Goal: Task Accomplishment & Management: Complete application form

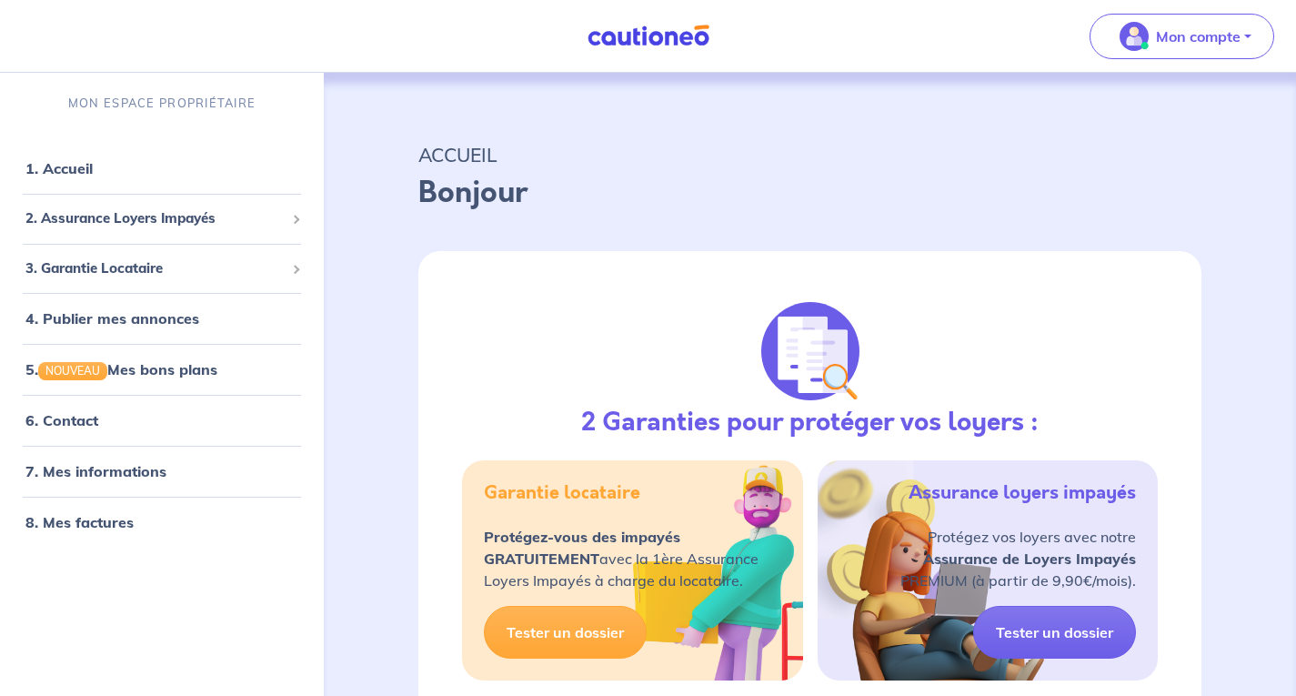
select select "FR"
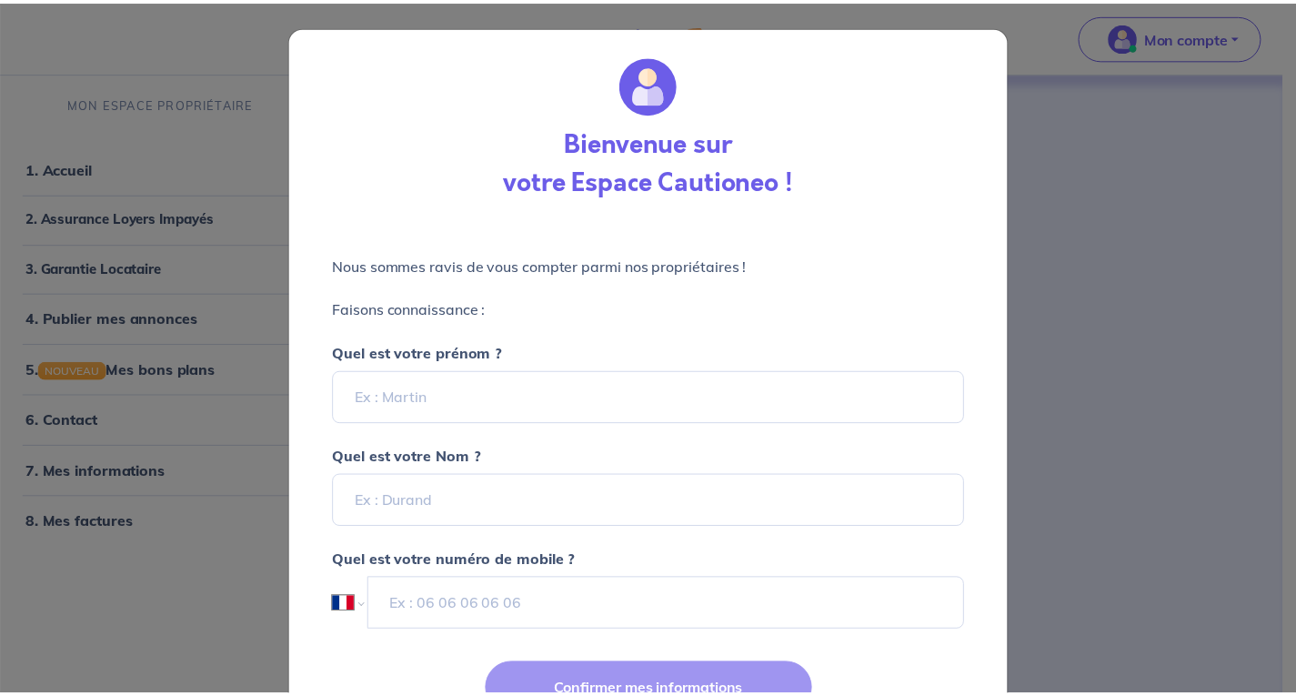
scroll to position [95, 0]
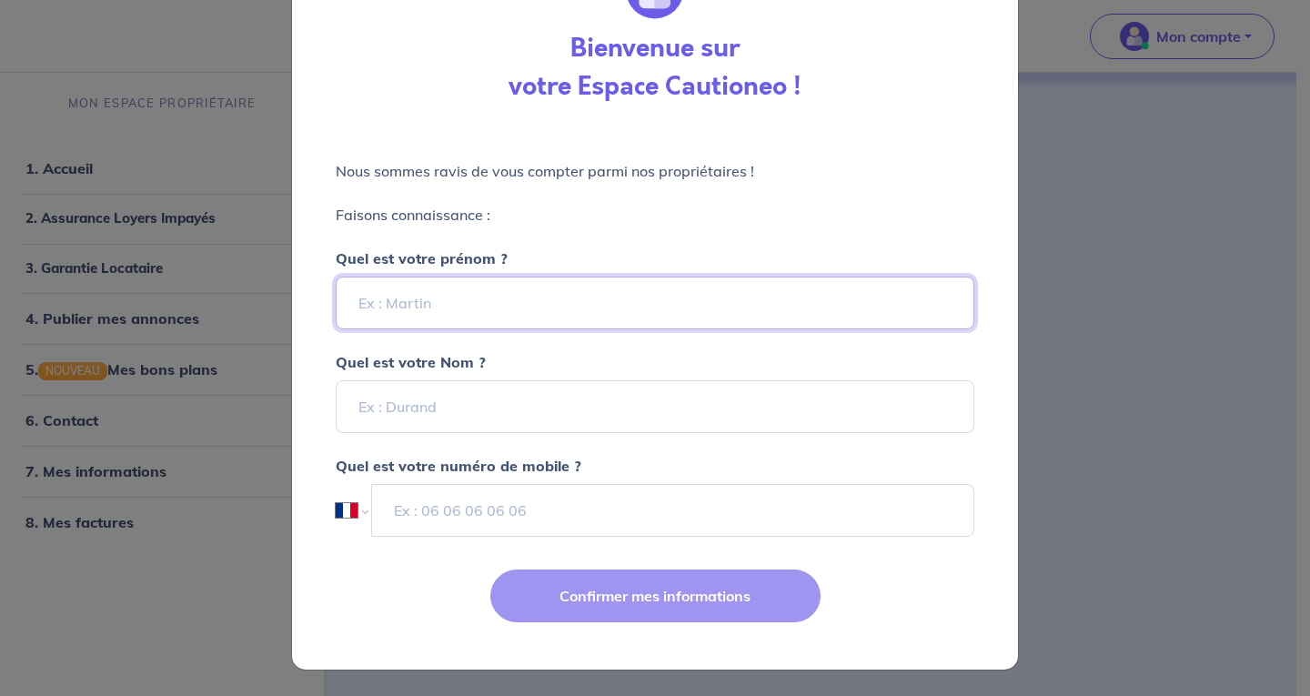
click at [570, 291] on input "Quel est votre prénom ?" at bounding box center [655, 302] width 638 height 53
type input "[PERSON_NAME]"
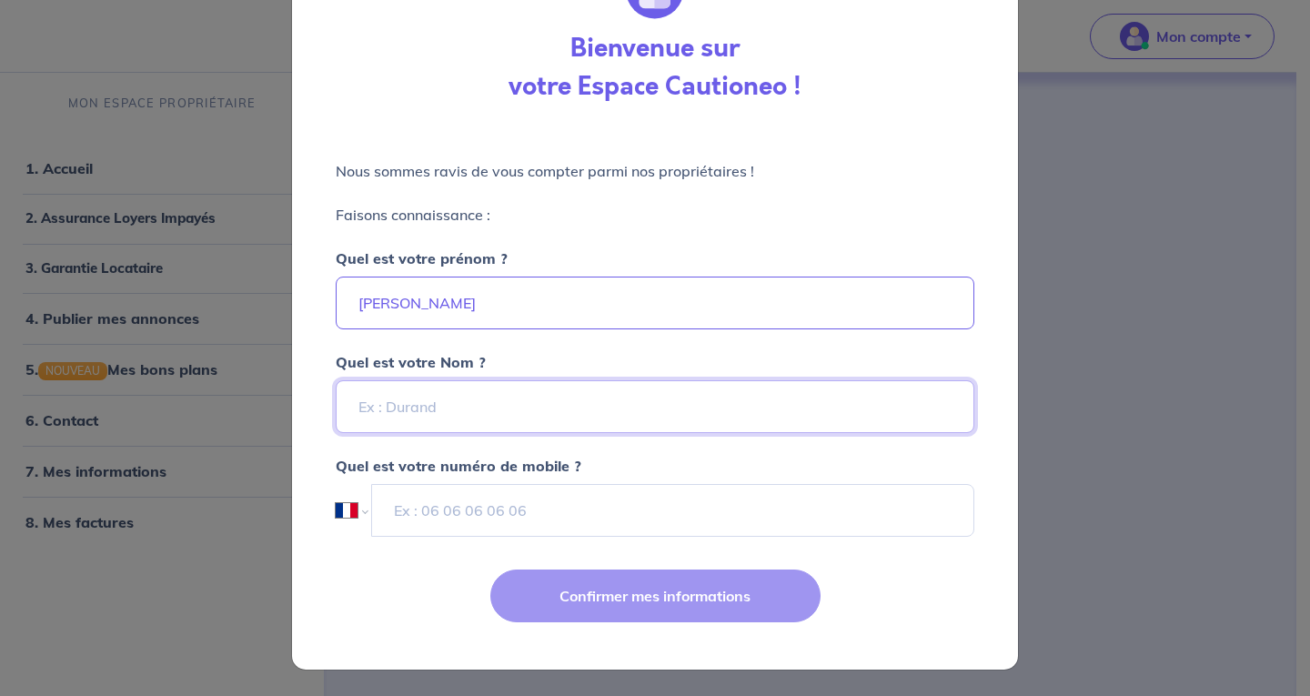
click at [609, 401] on input "Quel est votre Nom ?" at bounding box center [655, 406] width 638 height 53
type input "ALARY"
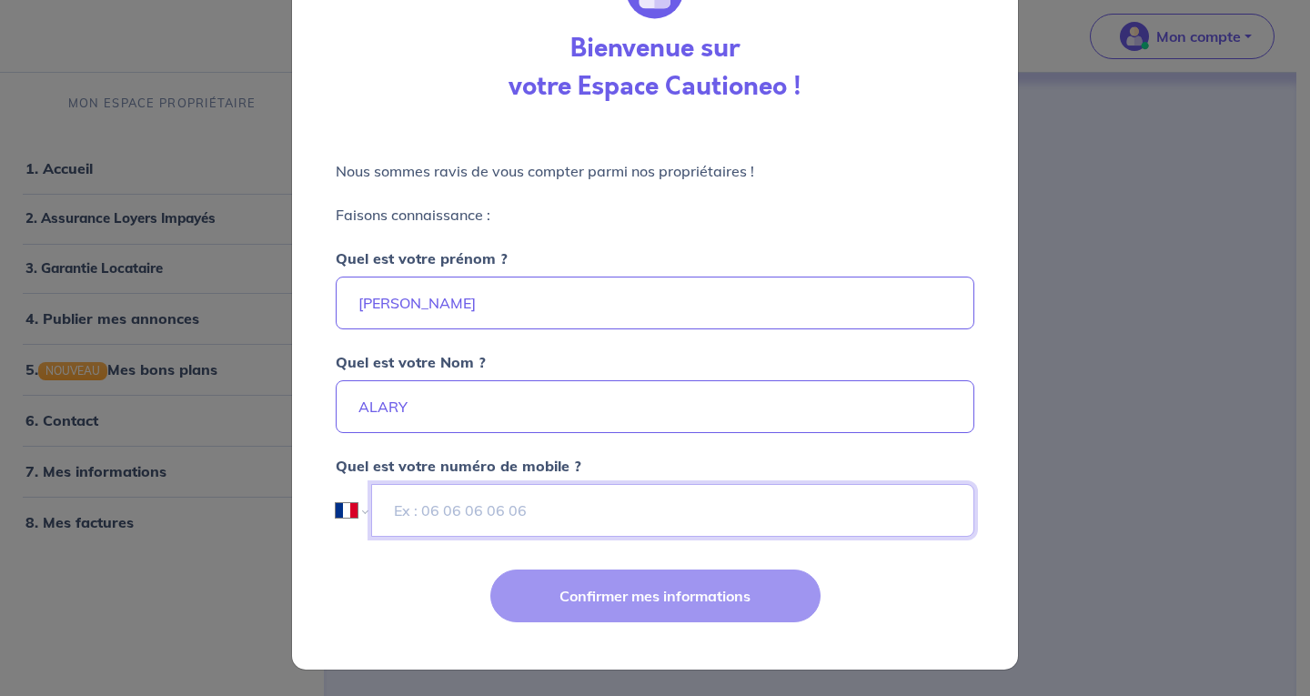
click at [394, 503] on input "tel" at bounding box center [672, 510] width 603 height 53
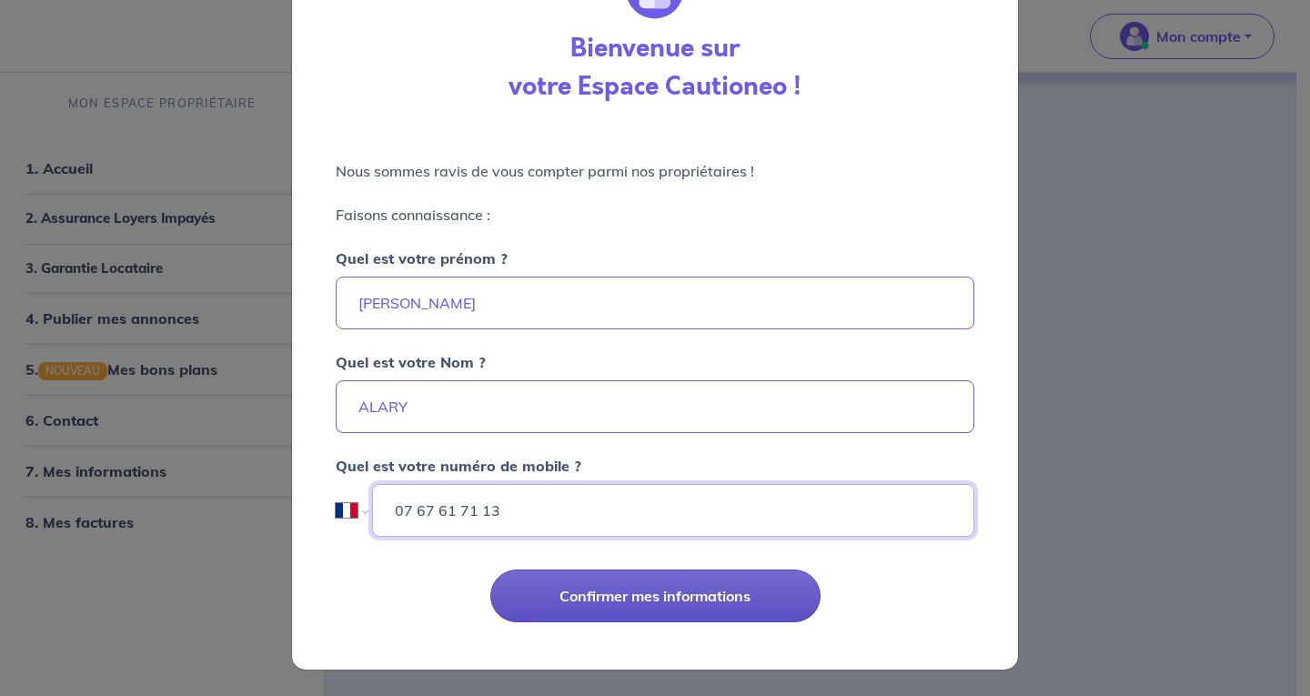
type input "07 67 61 71 13"
click at [600, 608] on button "Confirmer mes informations" at bounding box center [655, 595] width 330 height 53
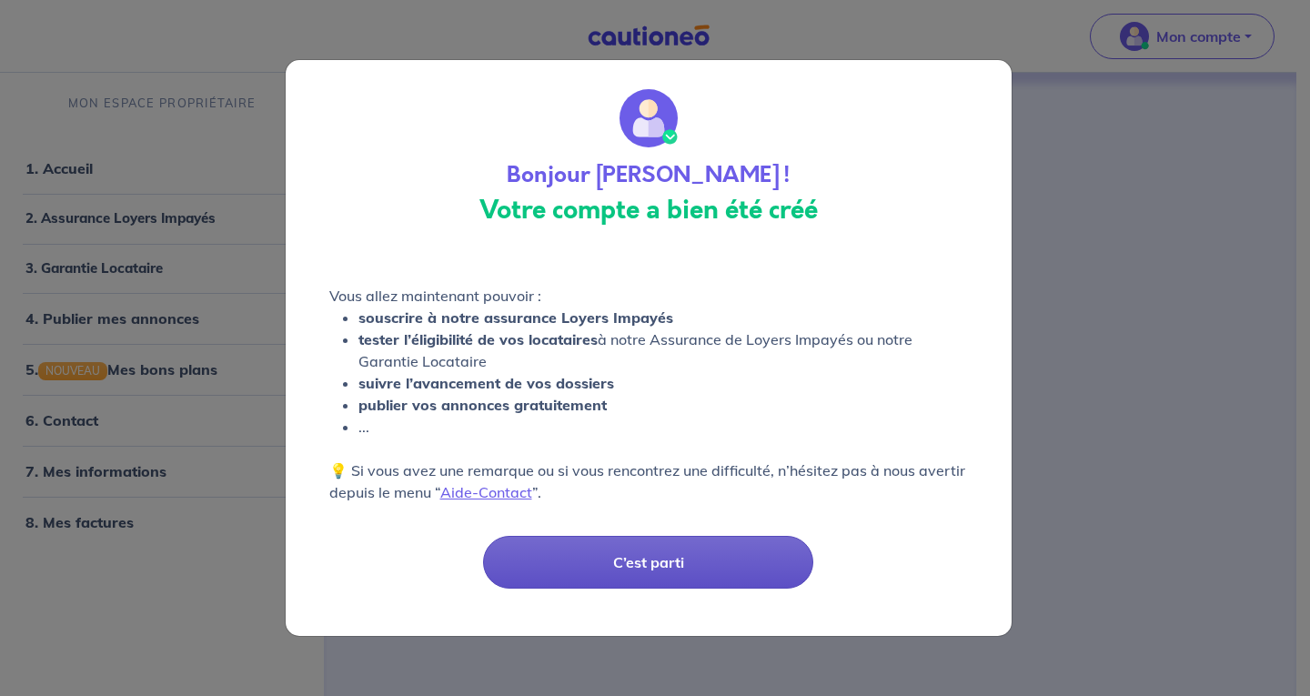
click at [574, 574] on button "C’est parti" at bounding box center [648, 562] width 330 height 53
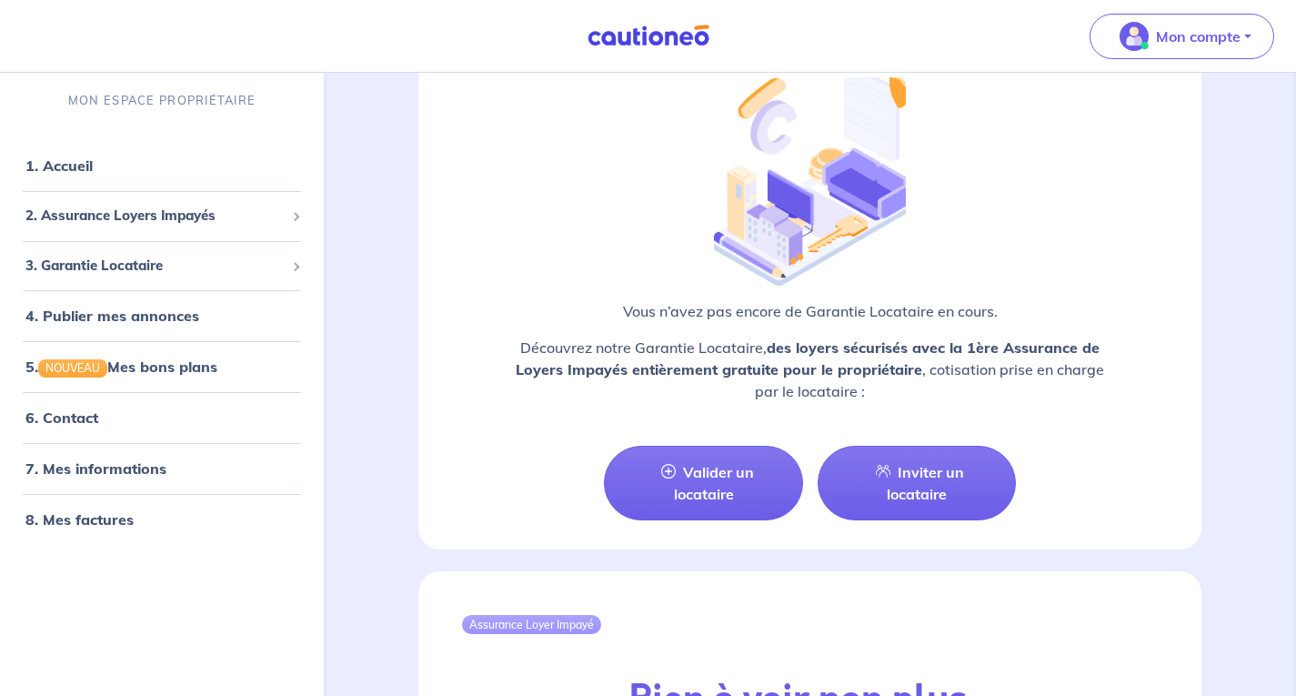
scroll to position [1728, 0]
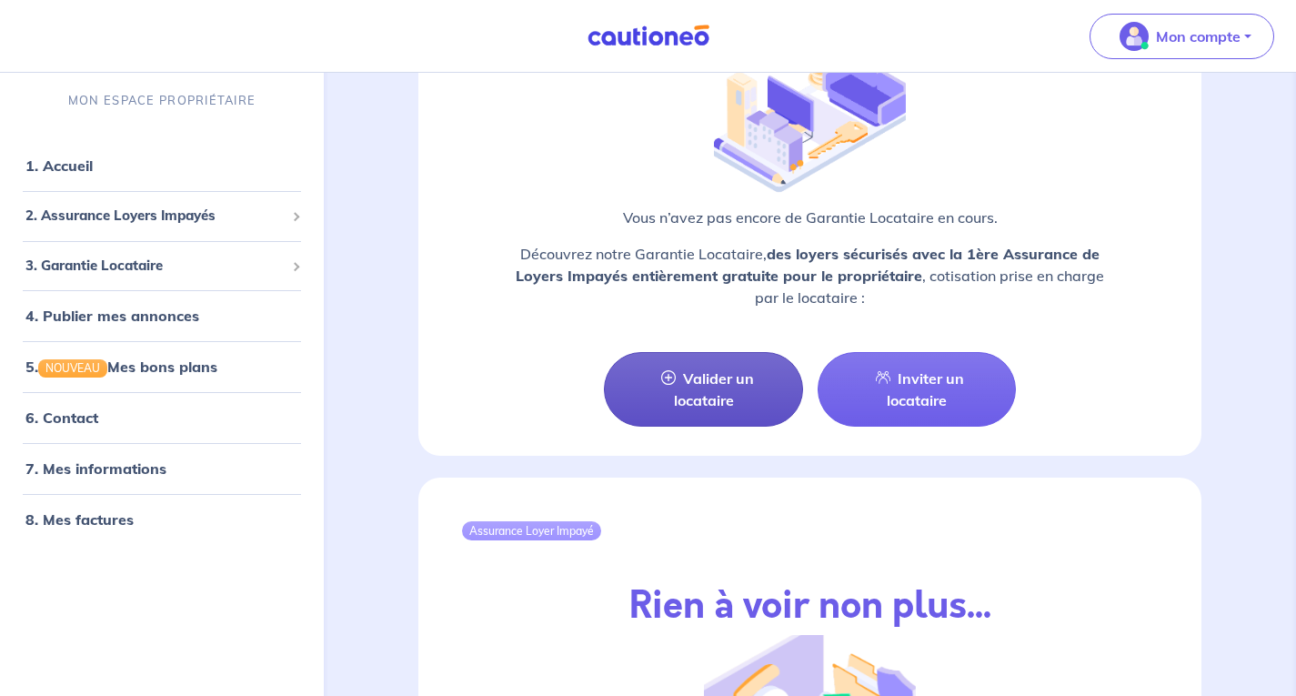
click at [668, 395] on link "Valider un locataire" at bounding box center [703, 389] width 198 height 75
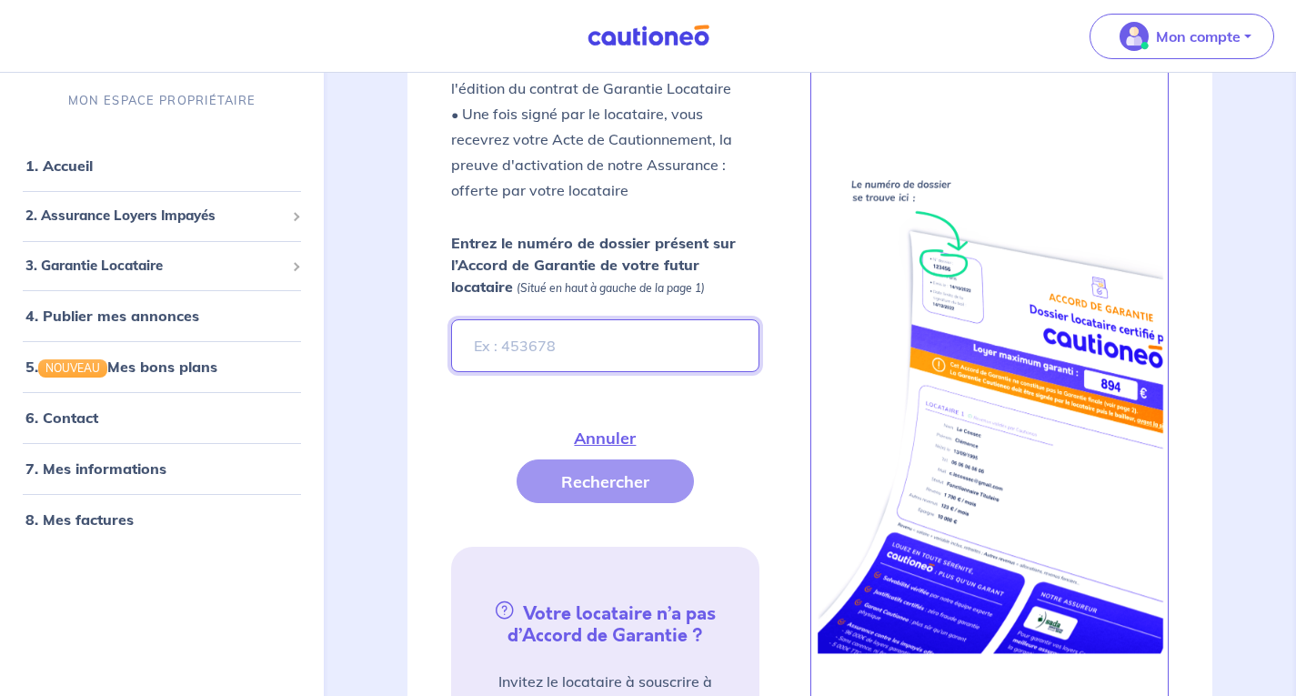
scroll to position [536, 0]
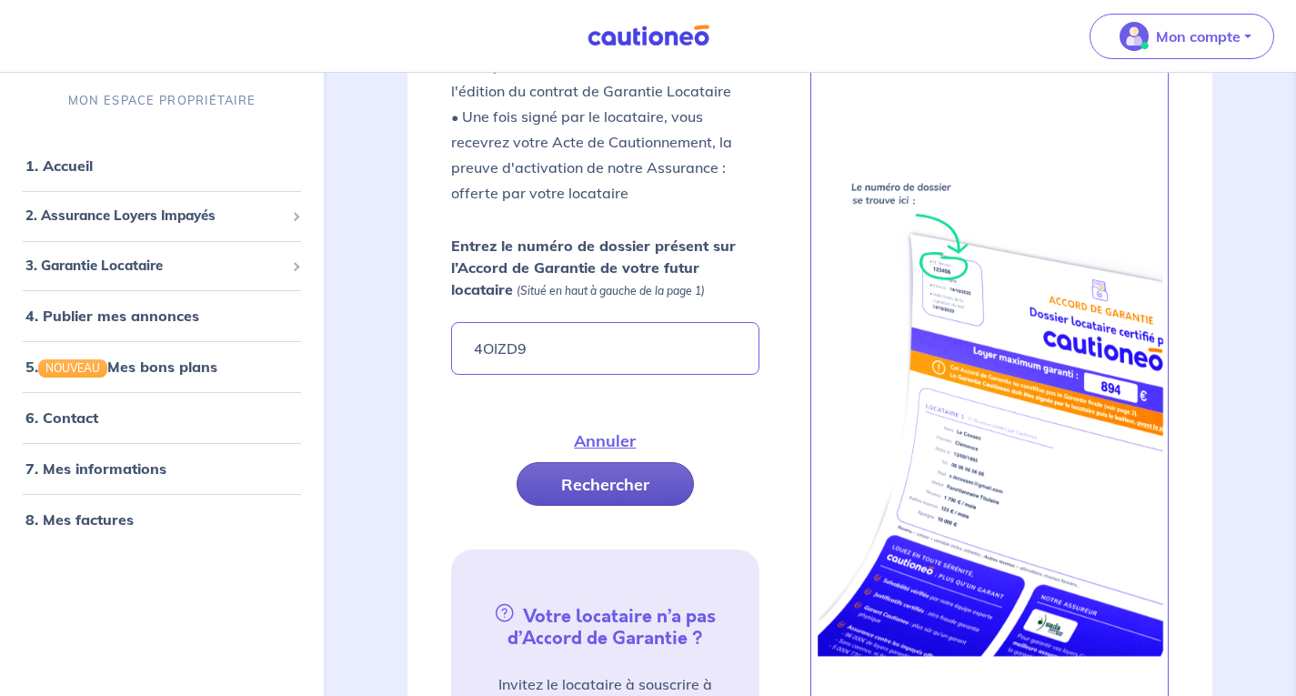
click at [630, 496] on button "Rechercher" at bounding box center [605, 484] width 177 height 44
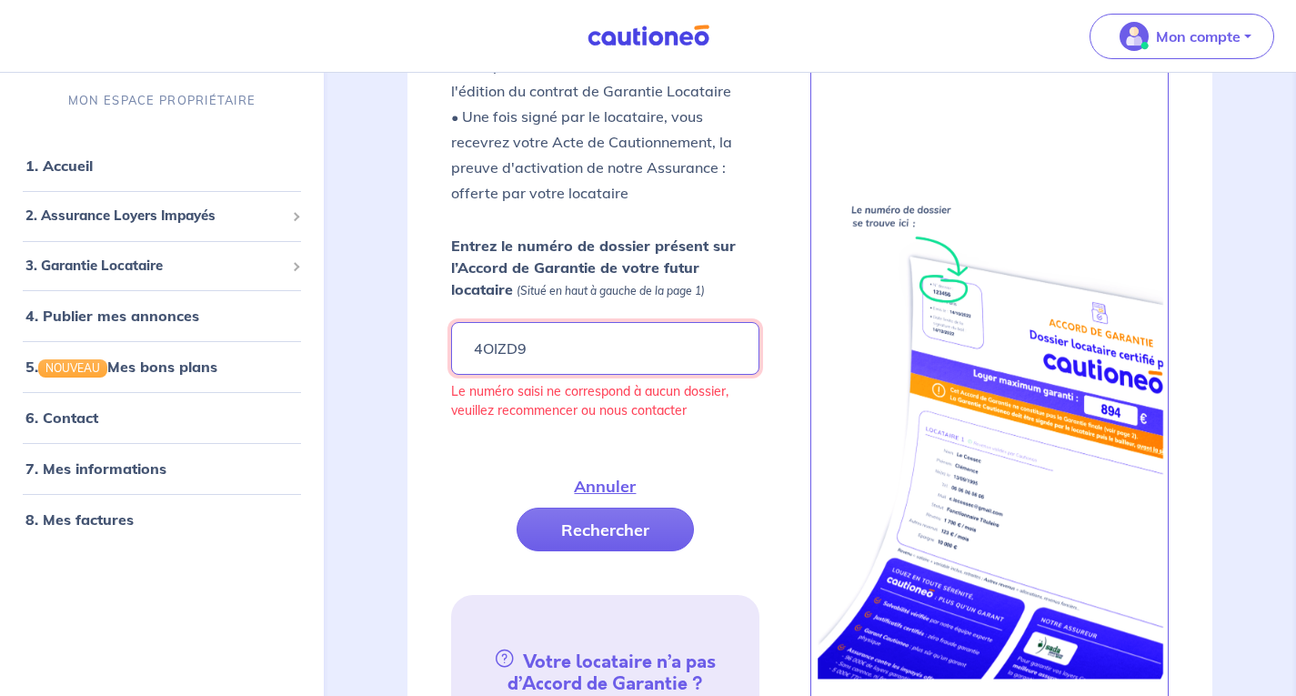
click at [491, 349] on input "4OIZD9" at bounding box center [604, 348] width 307 height 53
click at [595, 528] on button "Rechercher" at bounding box center [605, 529] width 177 height 44
click at [493, 350] on input "40IZD9" at bounding box center [604, 348] width 307 height 53
type input "4OIZD9"
click at [598, 526] on button "Rechercher" at bounding box center [605, 529] width 177 height 44
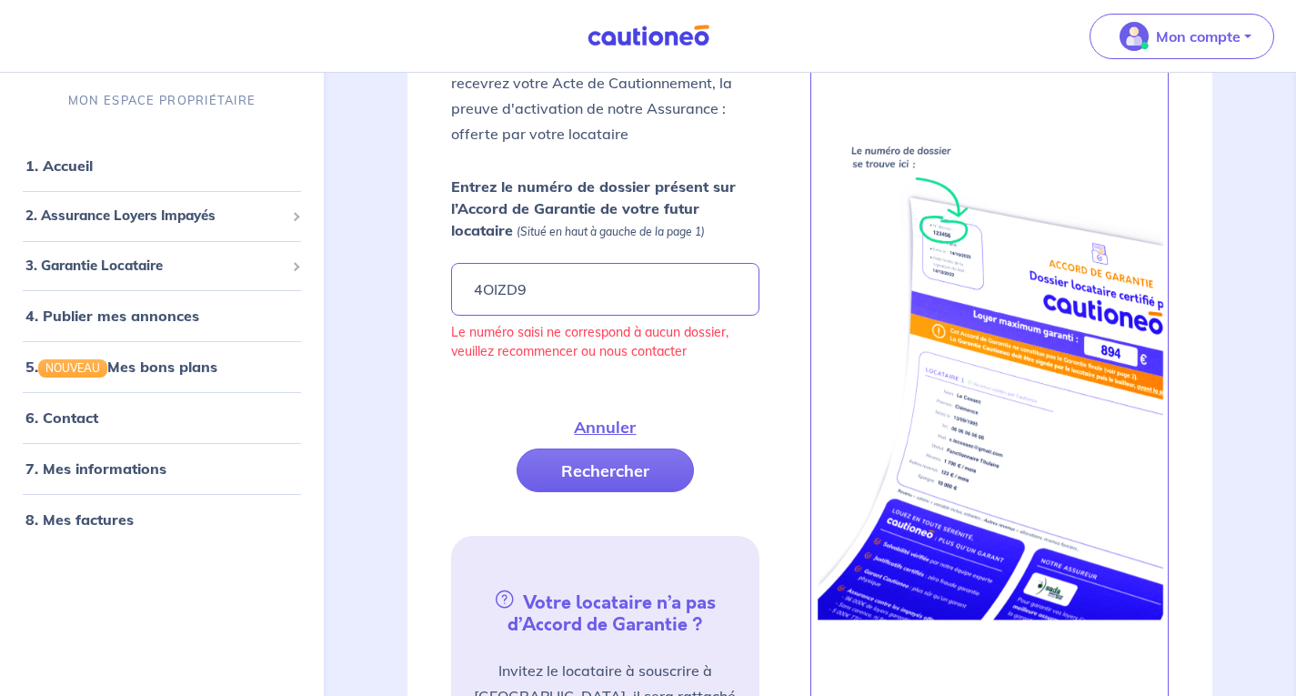
scroll to position [263, 0]
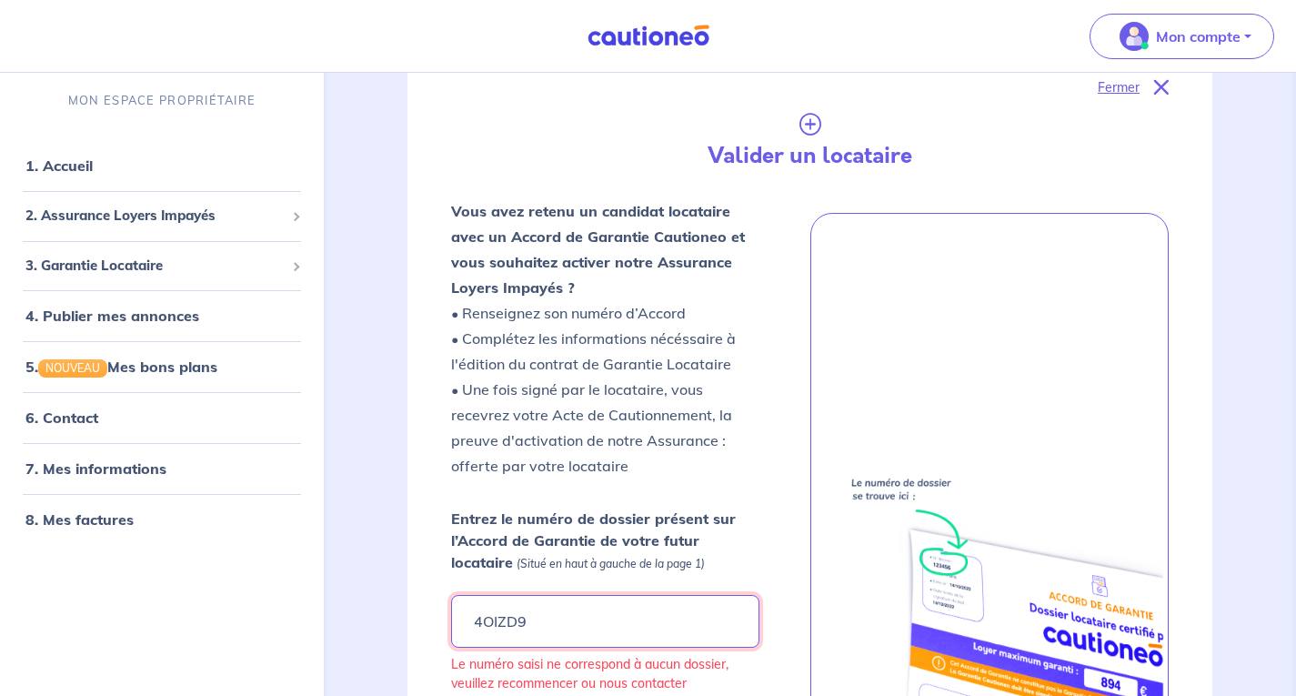
click at [558, 613] on input "4OIZD9" at bounding box center [604, 621] width 307 height 53
click at [63, 158] on link "1. Accueil" at bounding box center [58, 165] width 66 height 18
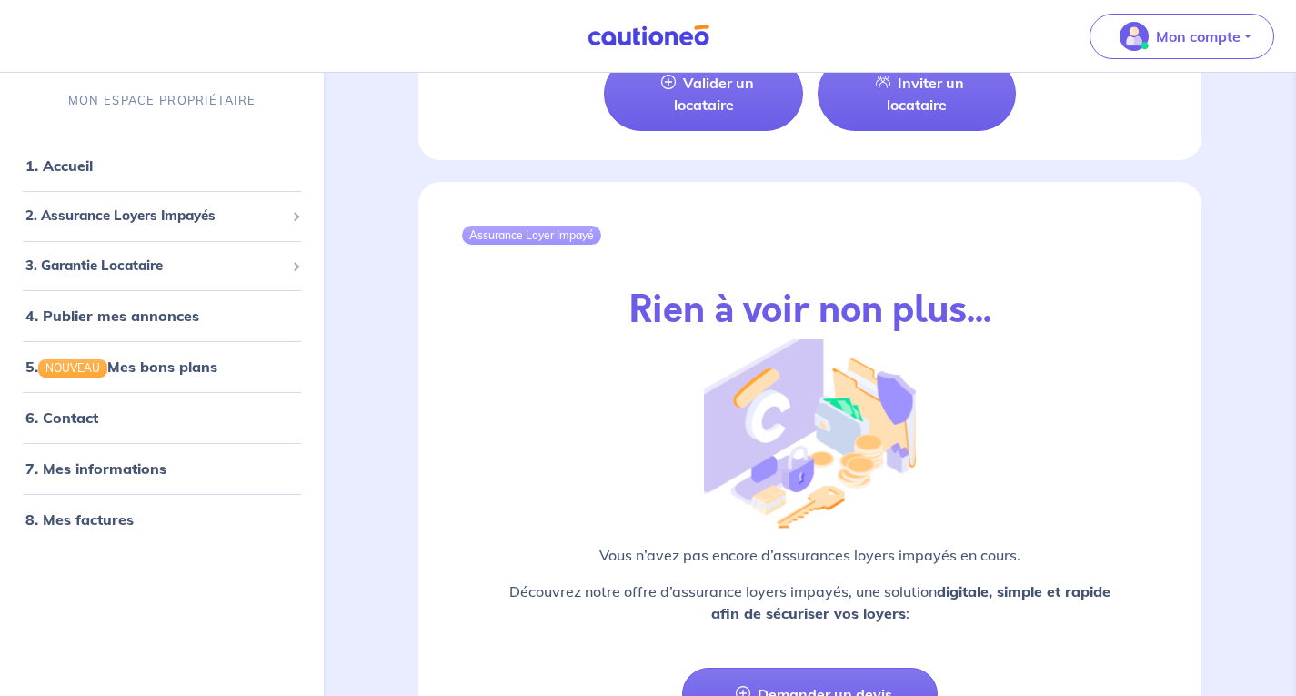
scroll to position [2172, 0]
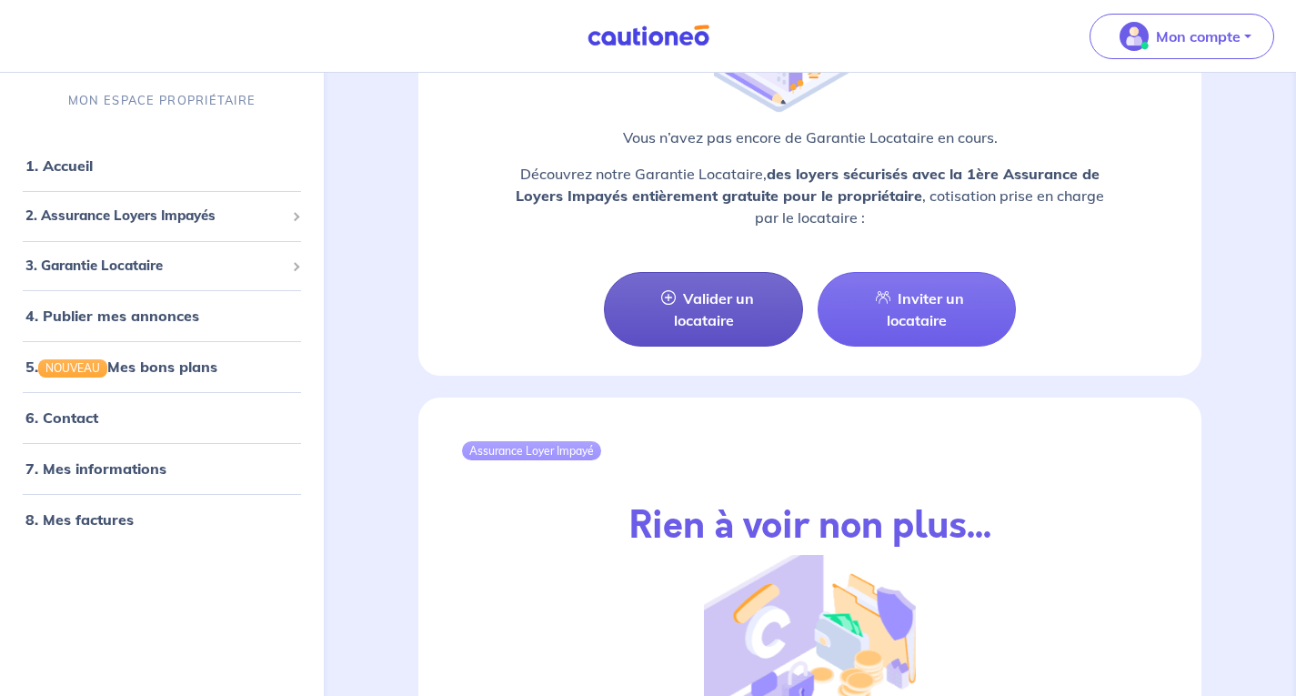
click at [733, 290] on link "Valider un locataire" at bounding box center [703, 309] width 198 height 75
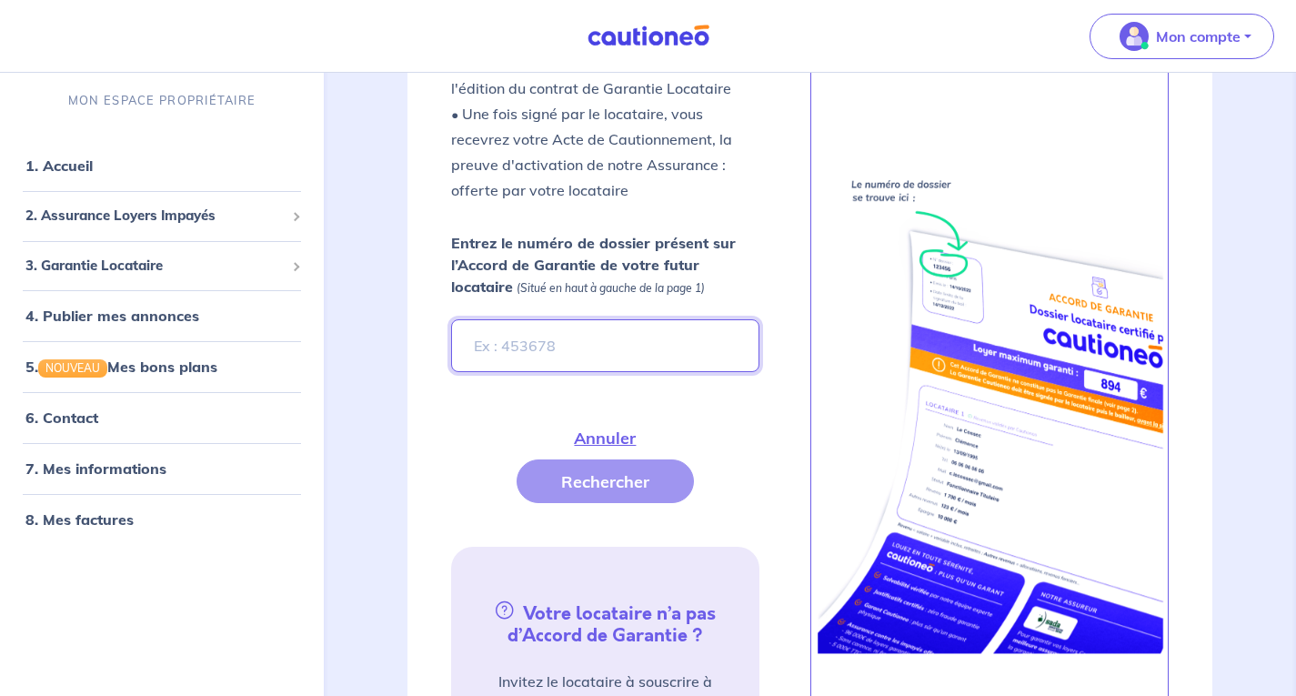
scroll to position [536, 0]
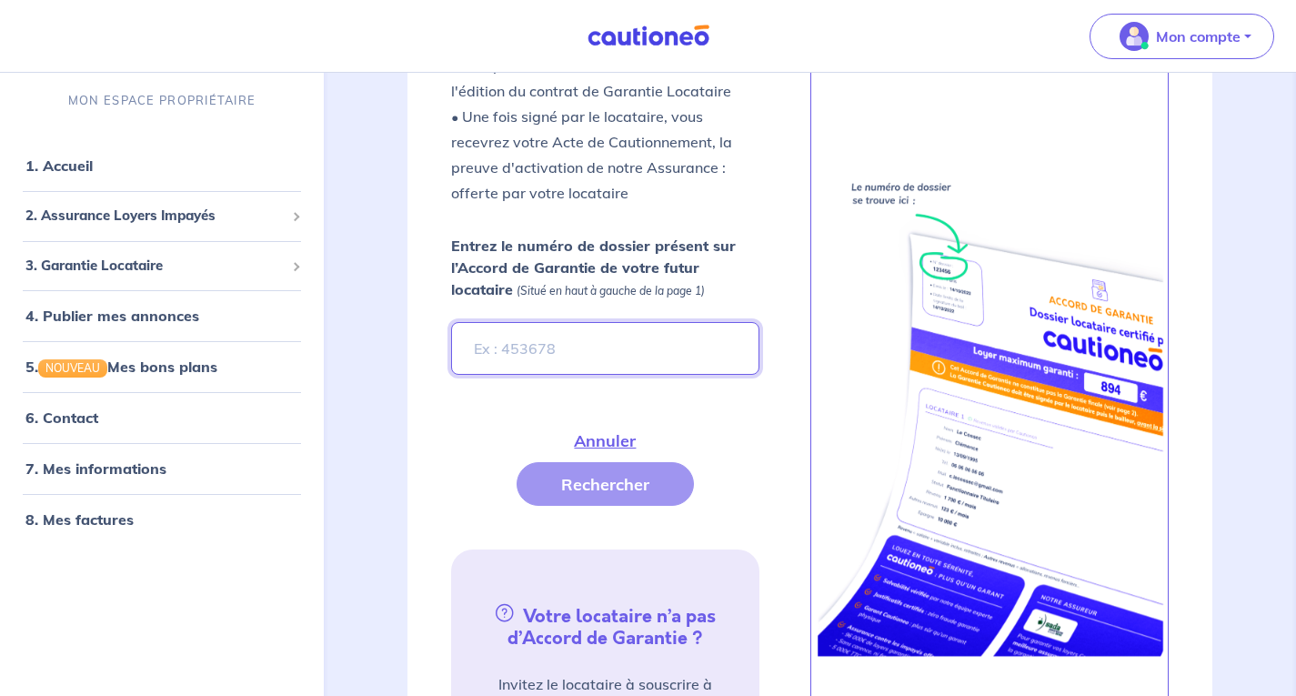
click at [664, 331] on input "Entrez le numéro de dossier présent sur l’Accord de Garantie de votre futur loc…" at bounding box center [604, 348] width 307 height 53
type input "4OIZD9"
click at [604, 499] on button "Rechercher" at bounding box center [605, 484] width 177 height 44
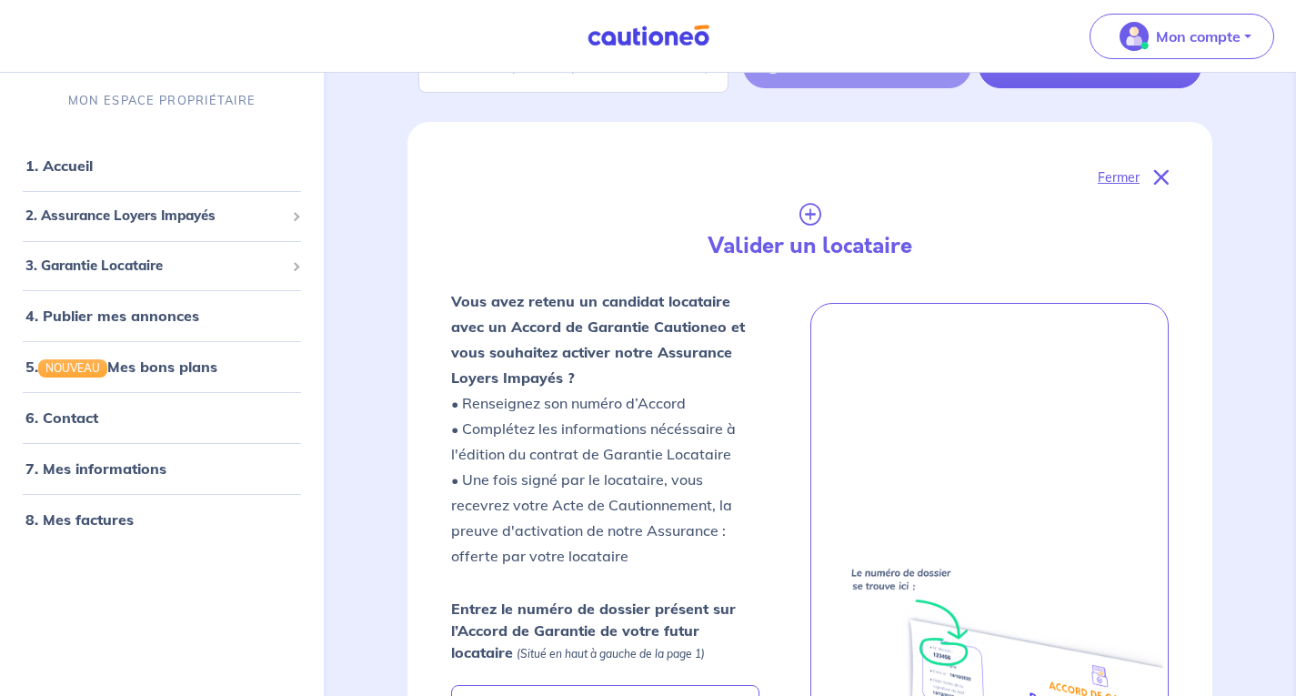
scroll to position [0, 0]
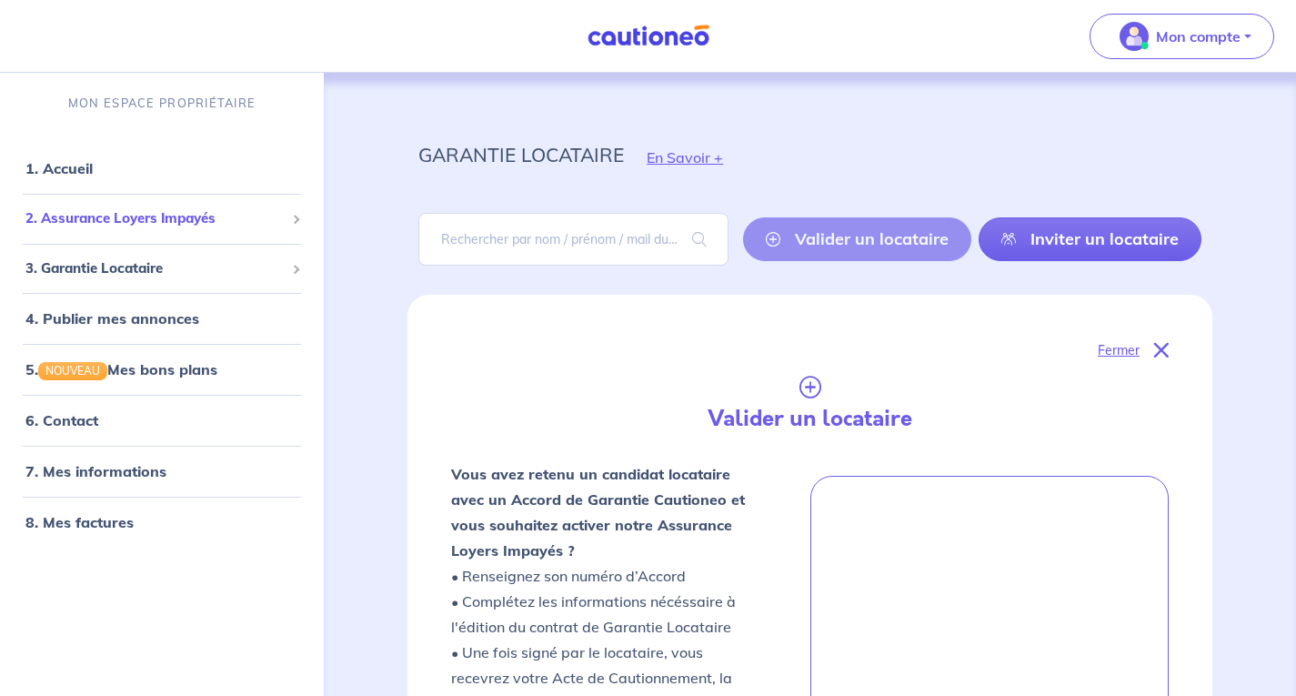
click at [85, 207] on div "2. Assurance Loyers Impayés" at bounding box center [161, 218] width 309 height 35
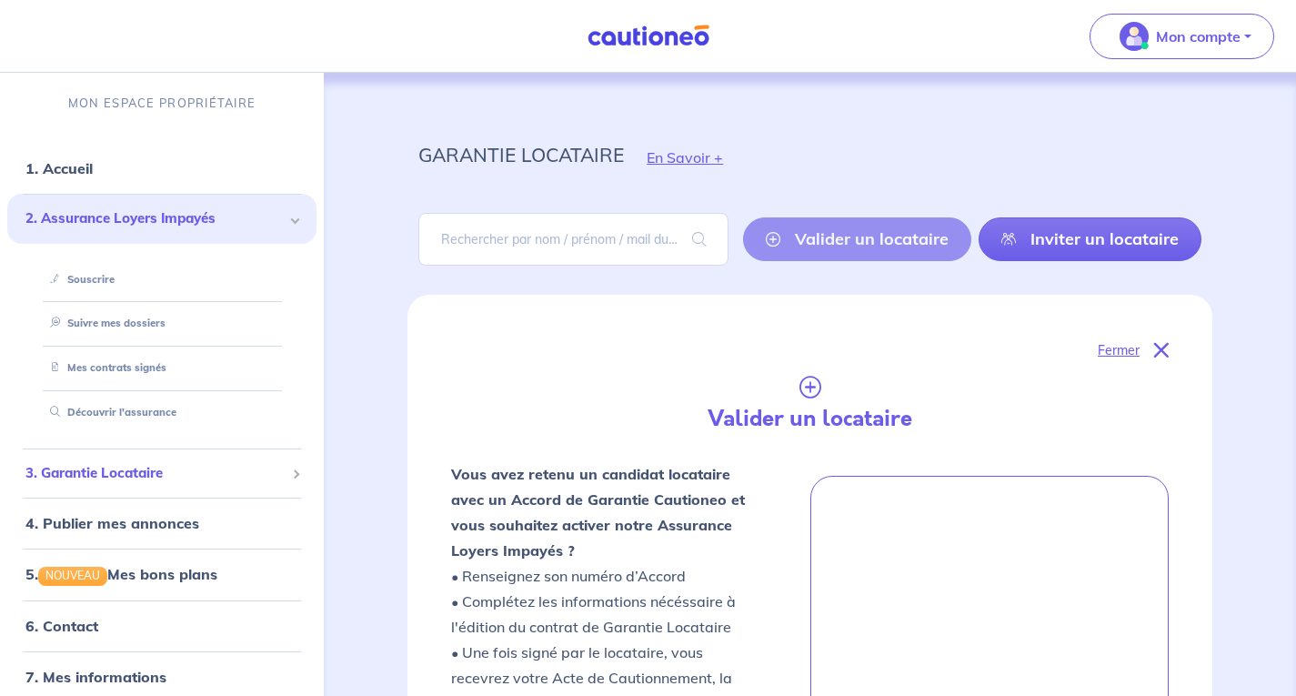
click at [126, 484] on div "3. Garantie Locataire" at bounding box center [161, 473] width 309 height 35
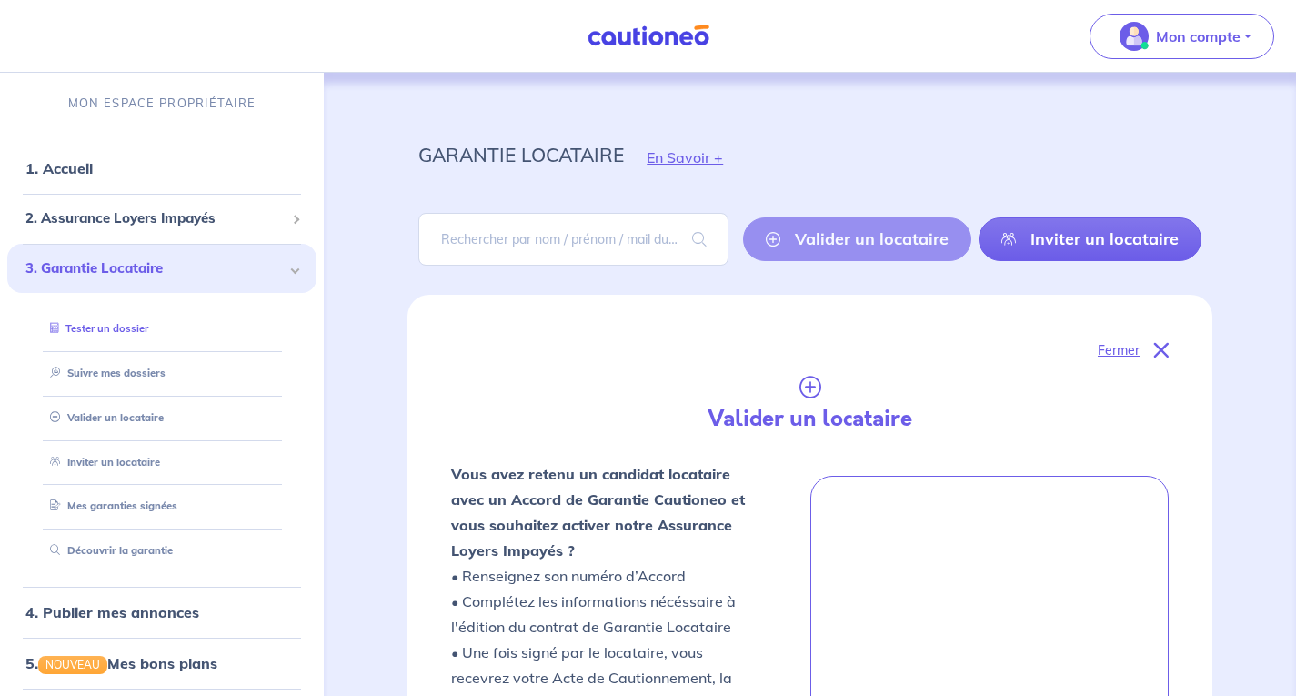
click at [120, 325] on link "Tester un dossier" at bounding box center [96, 328] width 106 height 13
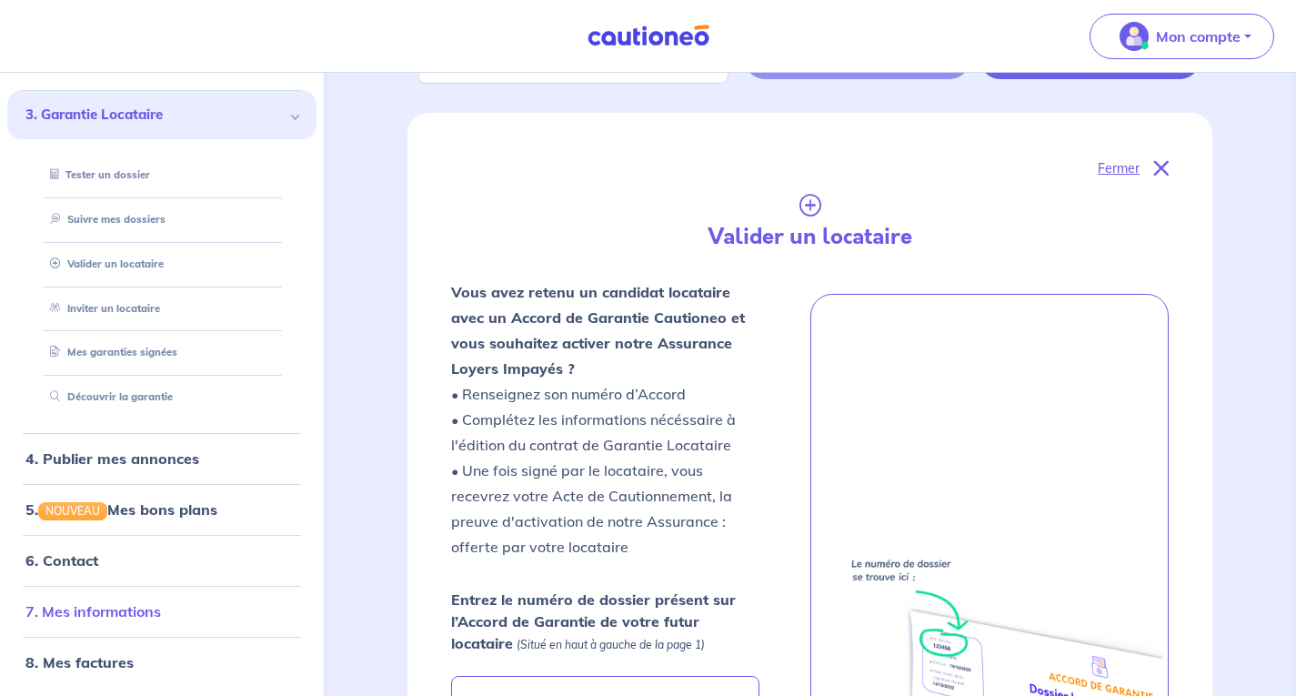
scroll to position [273, 0]
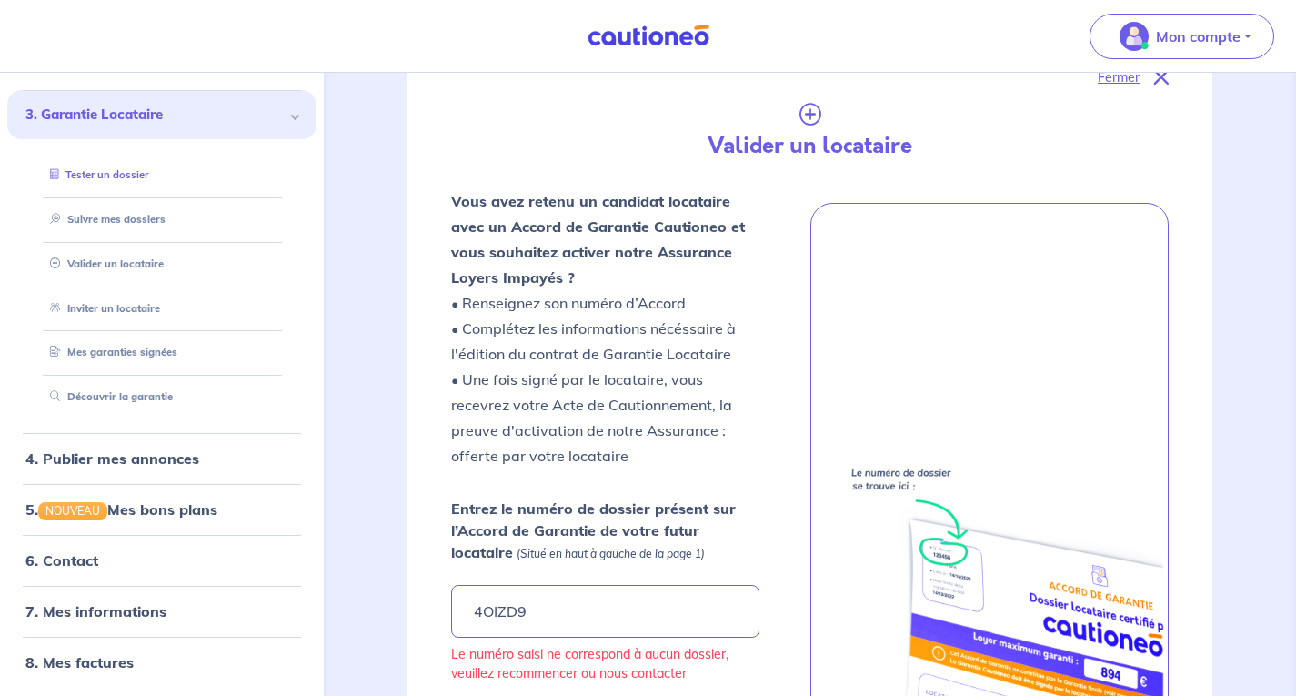
click at [107, 173] on link "Tester un dossier" at bounding box center [96, 174] width 106 height 13
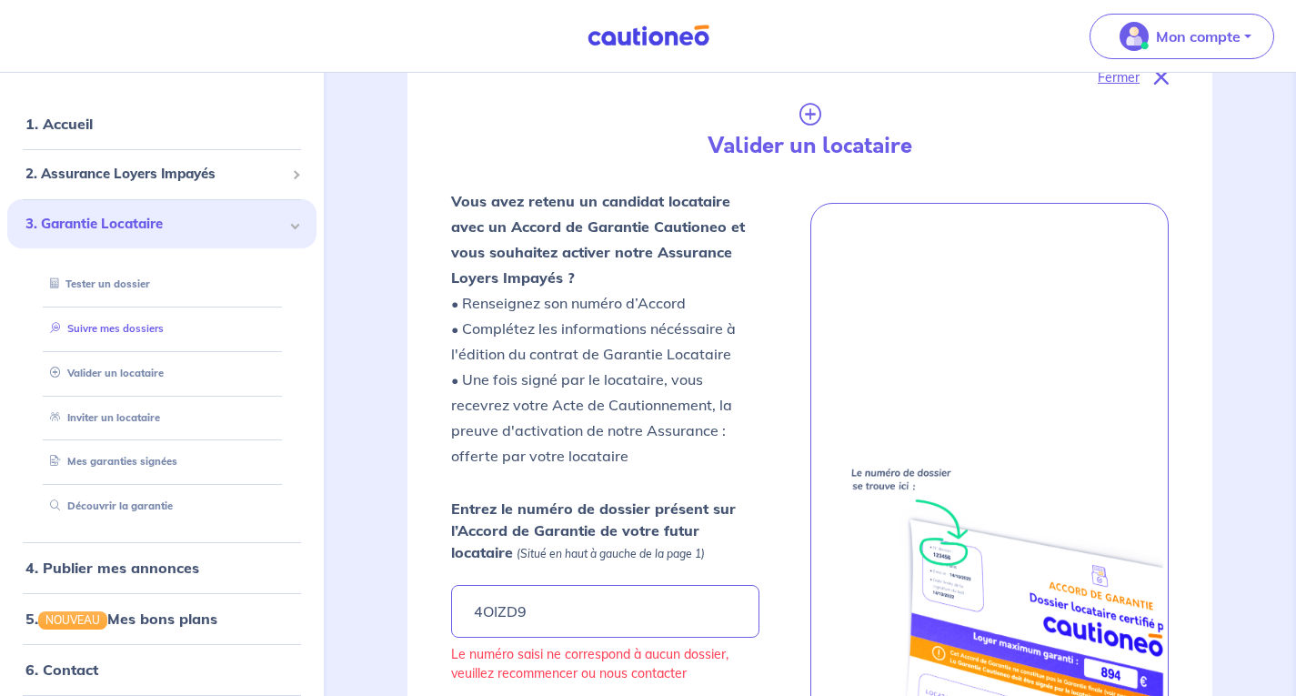
scroll to position [0, 0]
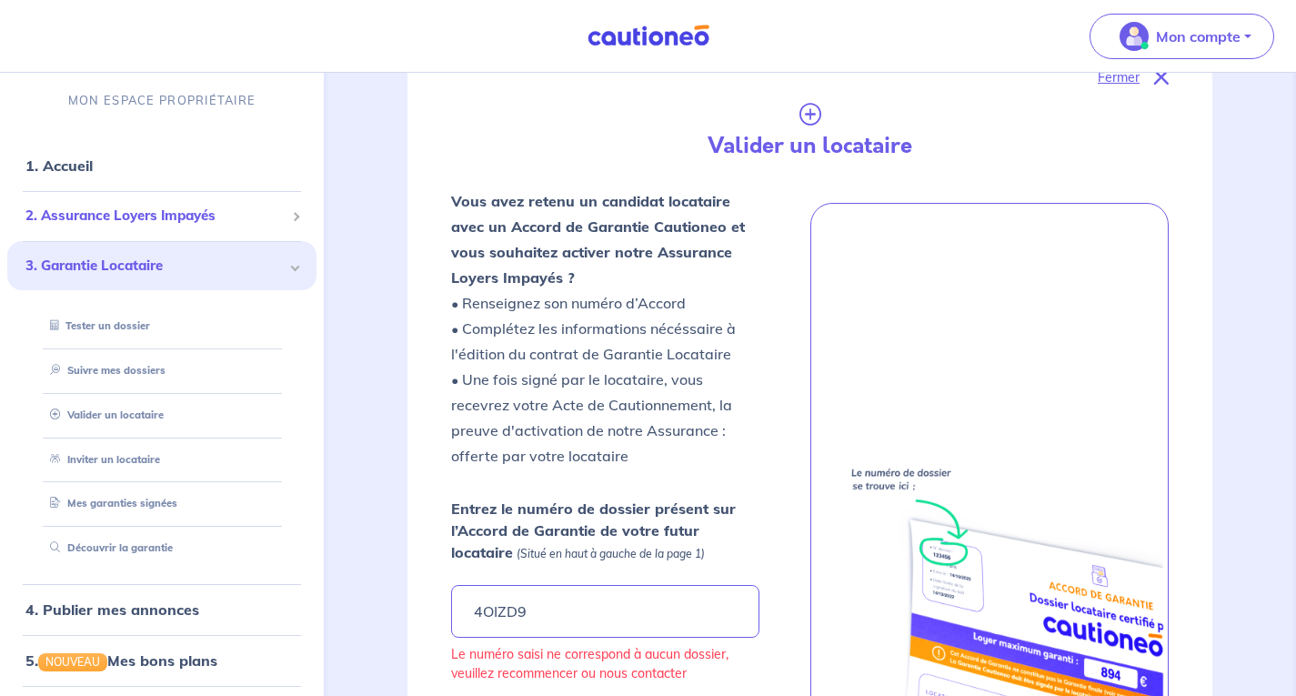
click at [52, 216] on span "2. Assurance Loyers Impayés" at bounding box center [154, 216] width 259 height 21
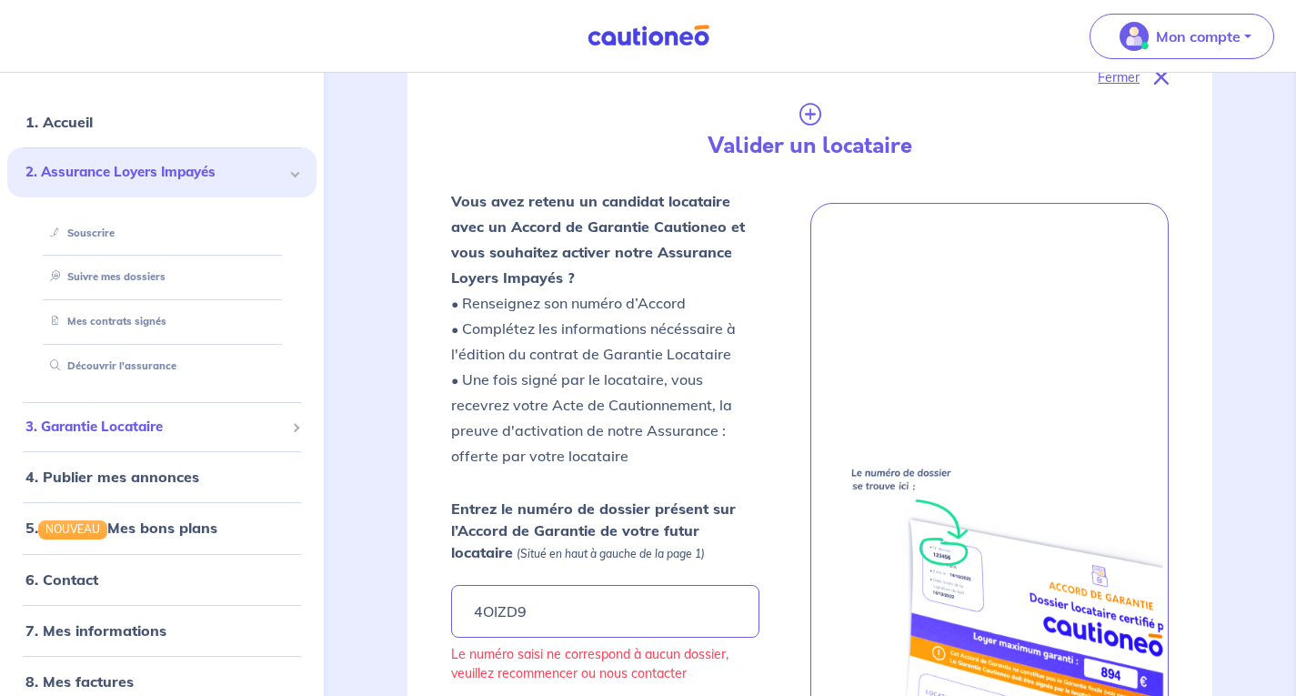
scroll to position [63, 0]
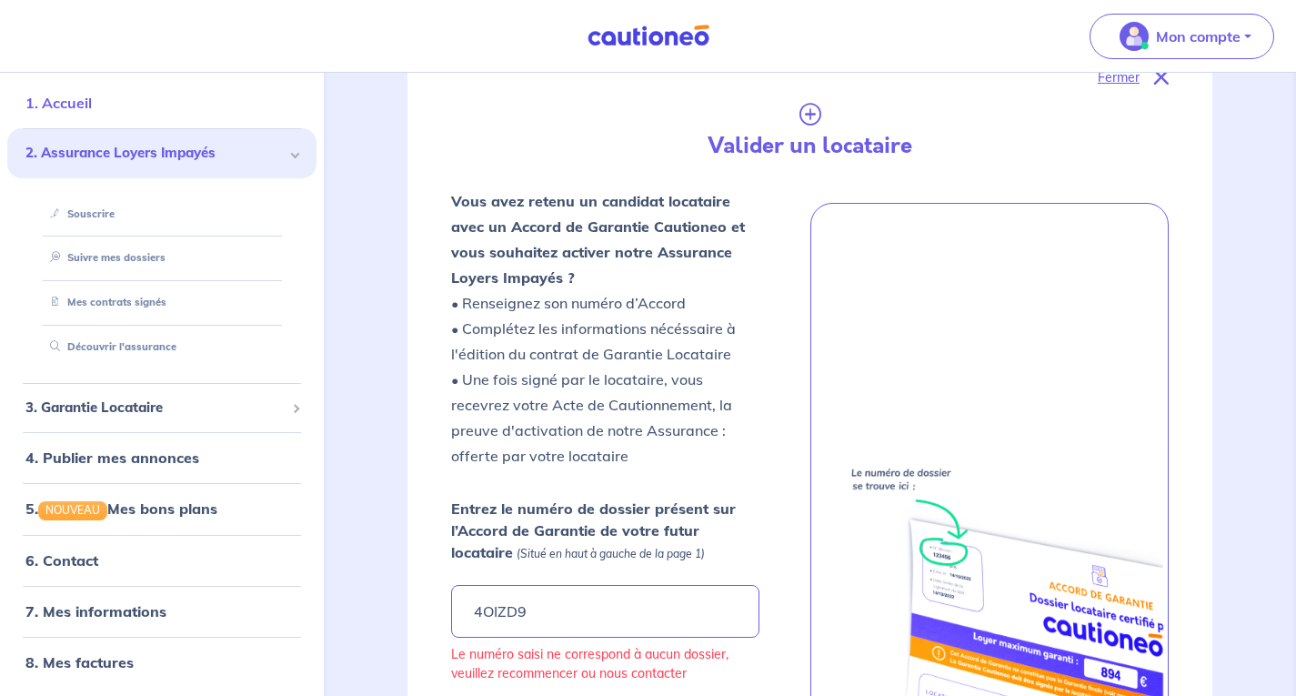
click at [65, 105] on link "1. Accueil" at bounding box center [58, 103] width 66 height 18
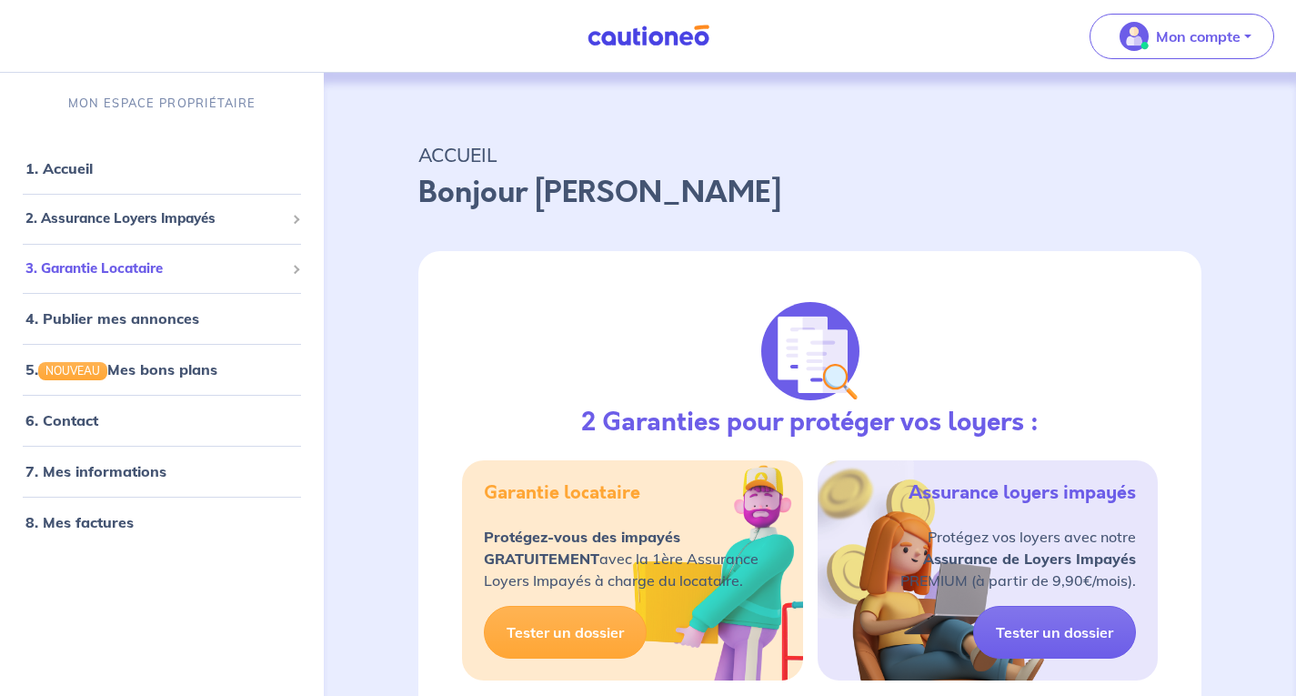
click at [92, 270] on span "3. Garantie Locataire" at bounding box center [154, 268] width 259 height 21
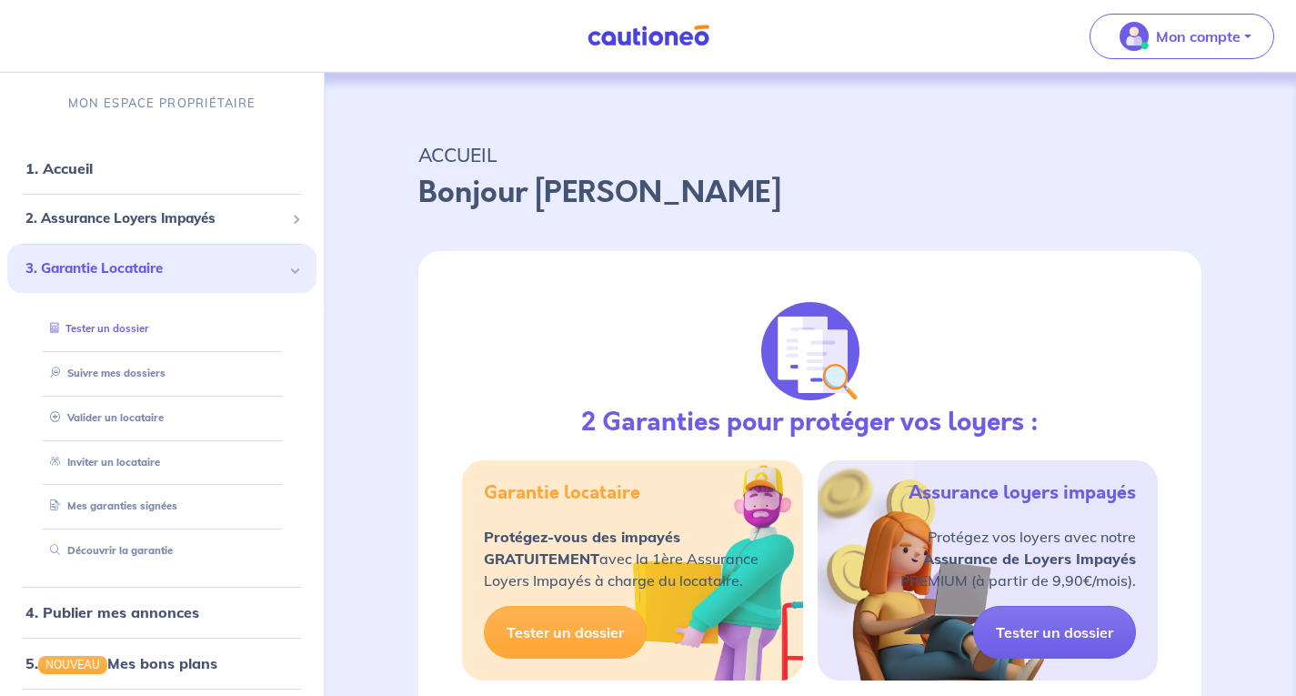
click at [91, 322] on link "Tester un dossier" at bounding box center [96, 328] width 106 height 13
click at [204, 218] on span "2. Assurance Loyers Impayés" at bounding box center [154, 218] width 259 height 21
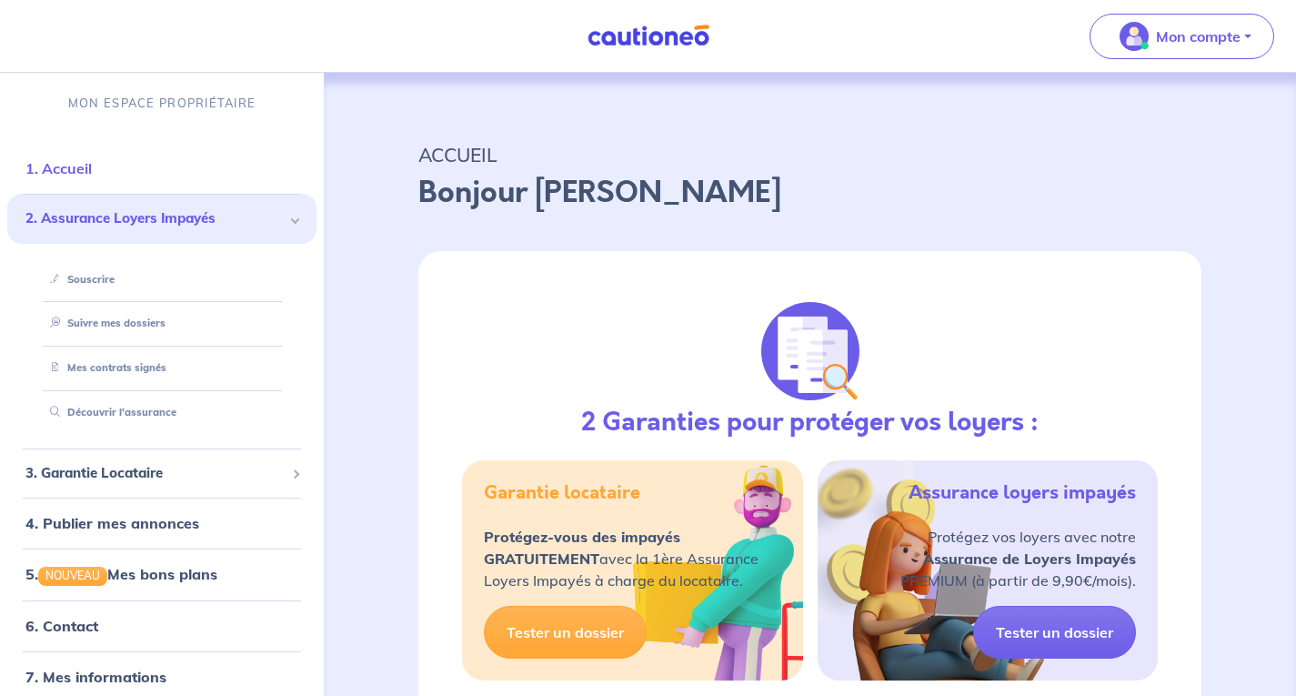
click at [70, 168] on link "1. Accueil" at bounding box center [58, 168] width 66 height 18
click at [101, 328] on link "Suivre mes dossiers" at bounding box center [103, 323] width 121 height 13
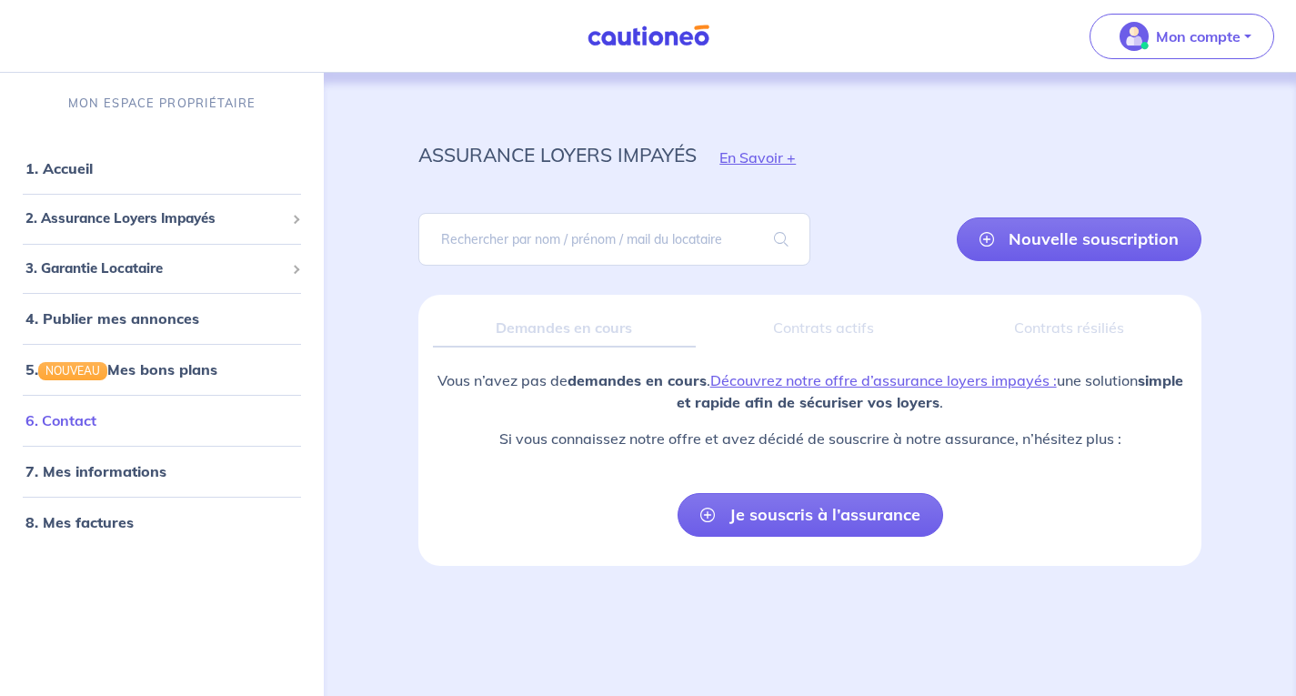
click at [96, 422] on link "6. Contact" at bounding box center [60, 420] width 71 height 18
click at [101, 476] on link "7. Mes informations" at bounding box center [93, 471] width 136 height 18
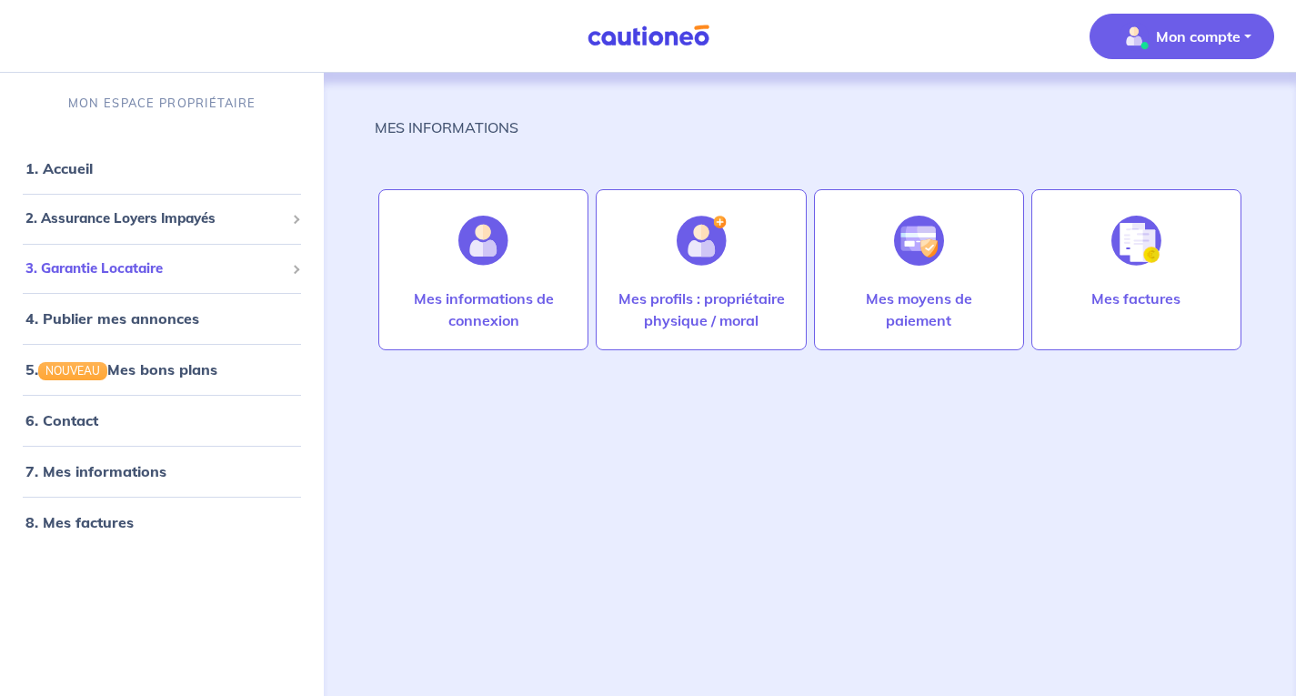
click at [81, 271] on span "3. Garantie Locataire" at bounding box center [154, 268] width 259 height 21
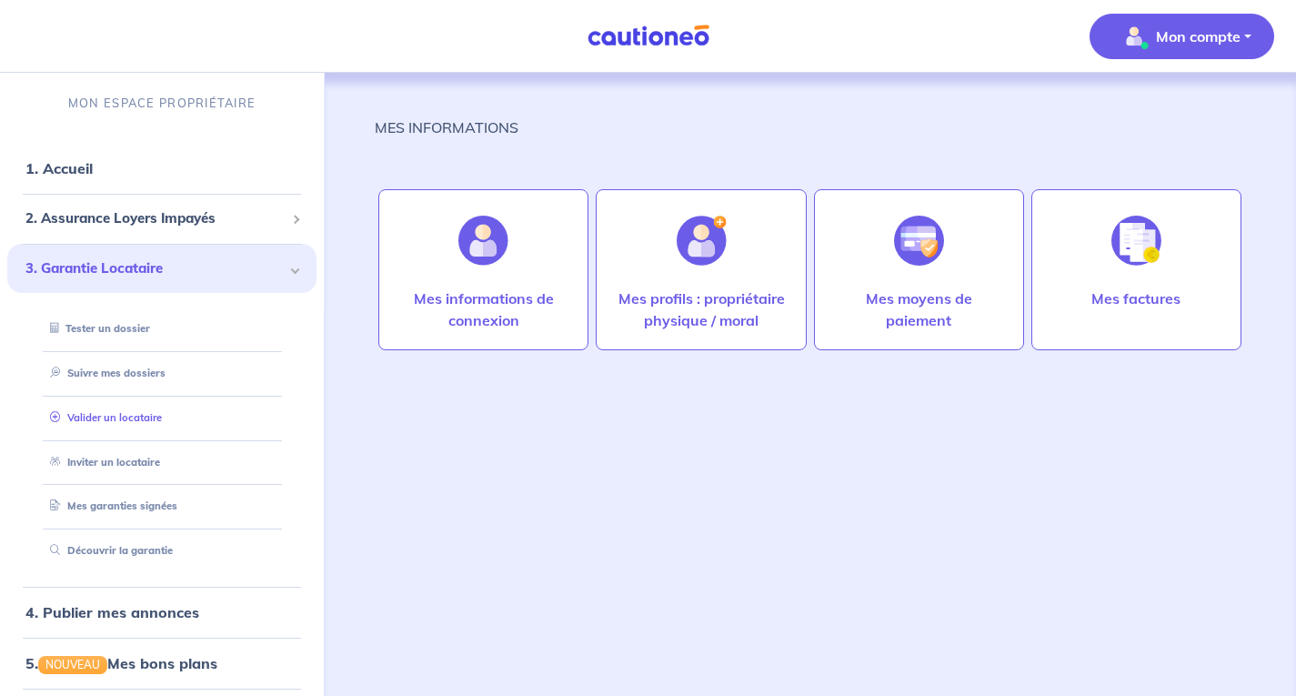
click at [127, 412] on link "Valider un locataire" at bounding box center [102, 417] width 119 height 13
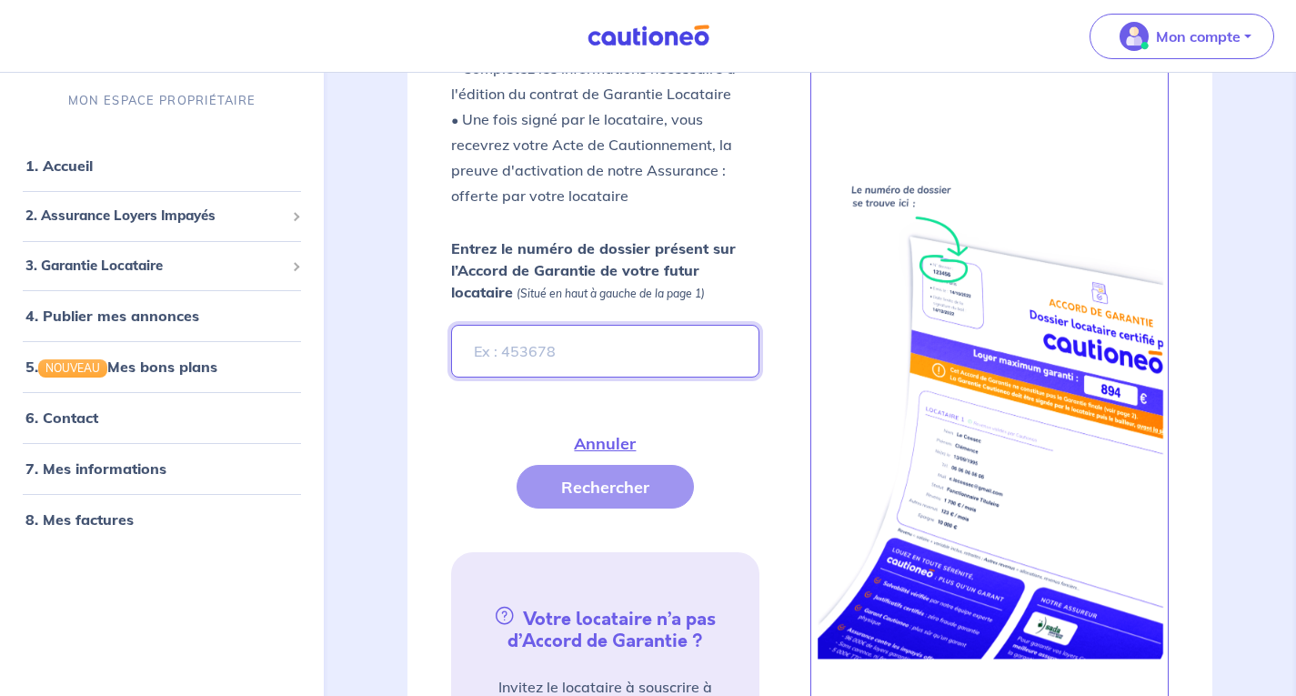
scroll to position [536, 0]
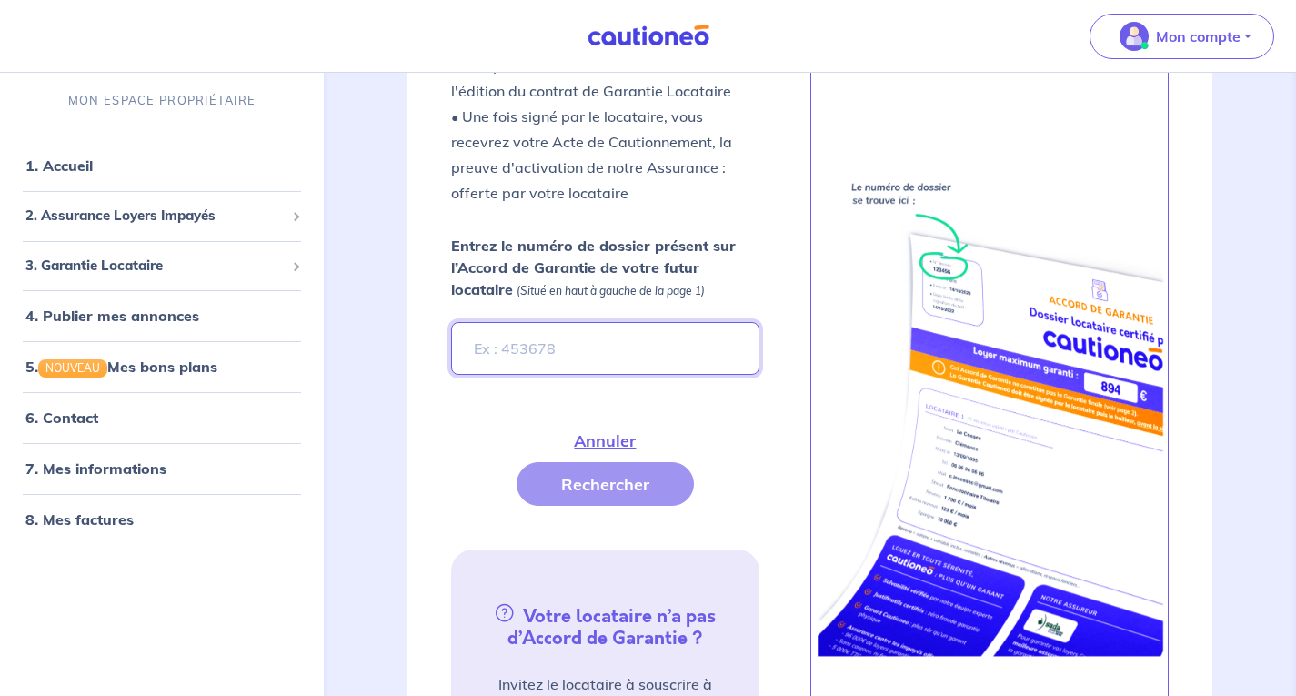
click at [497, 347] on input "Entrez le numéro de dossier présent sur l’Accord de Garantie de votre futur loc…" at bounding box center [604, 348] width 307 height 53
type input "4OIZD9"
click at [557, 486] on button "Rechercher" at bounding box center [605, 484] width 177 height 44
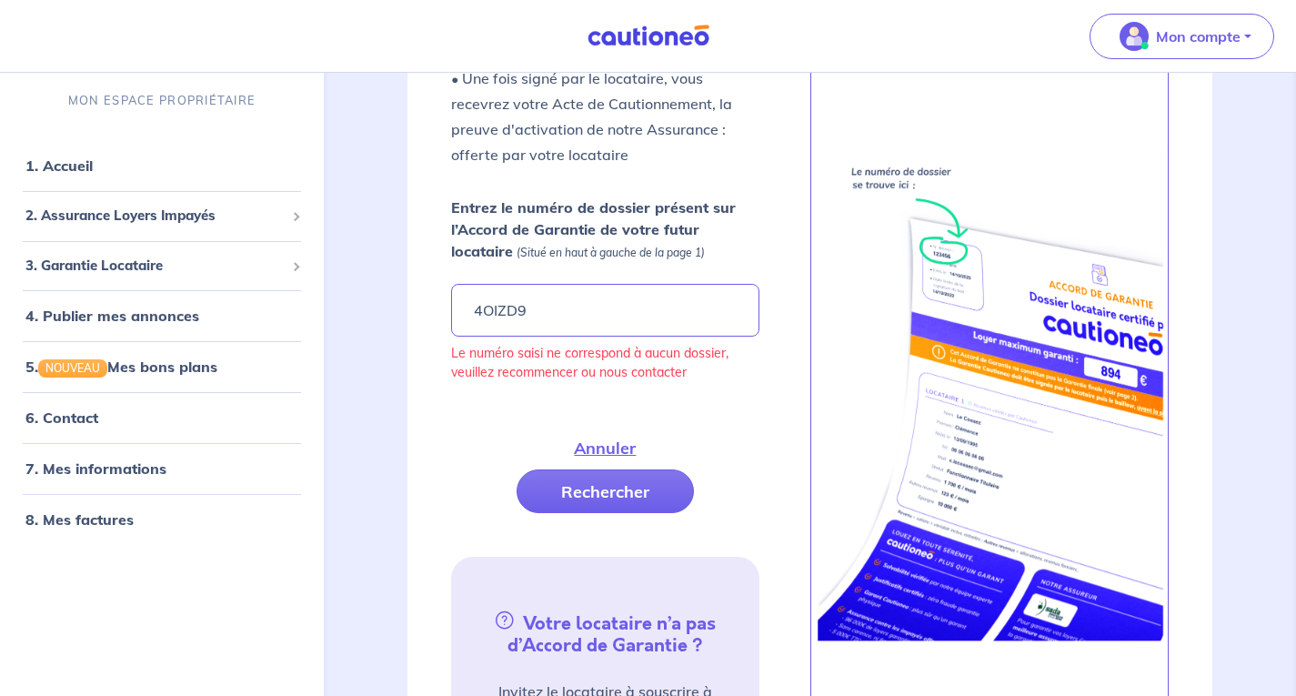
scroll to position [627, 0]
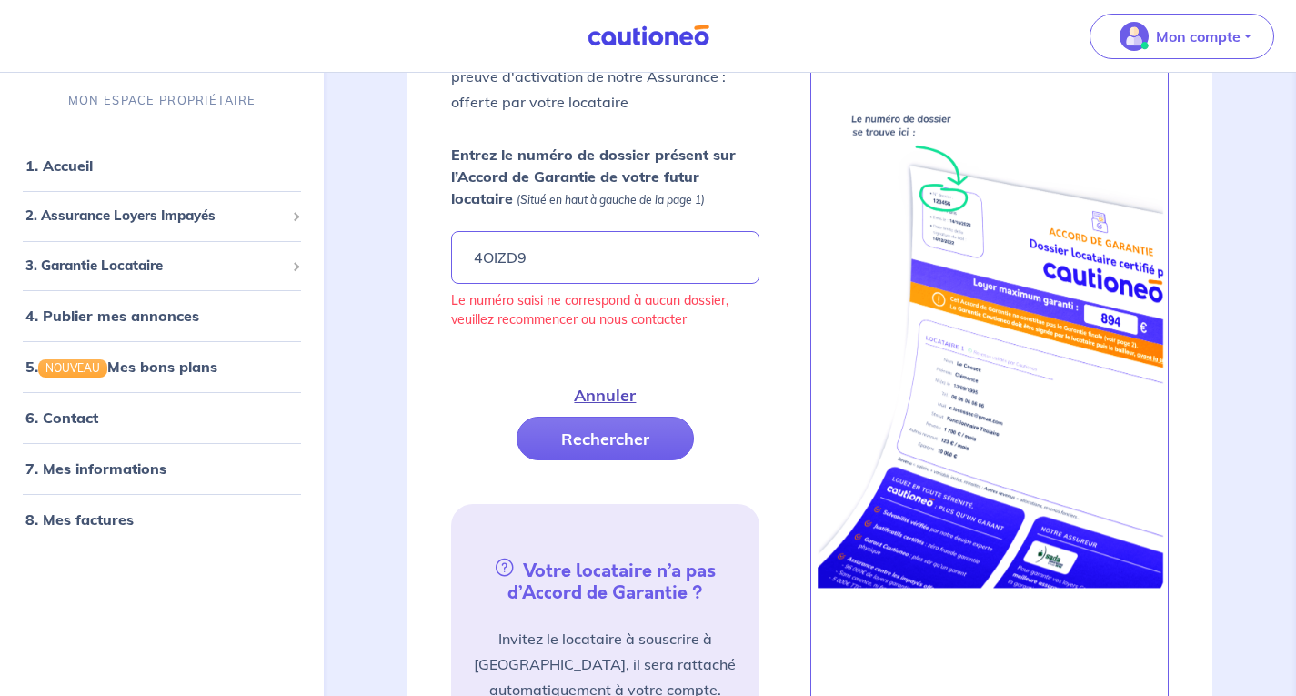
click at [632, 397] on button "Annuler" at bounding box center [604, 395] width 151 height 44
click at [90, 173] on link "1. Accueil" at bounding box center [58, 165] width 66 height 18
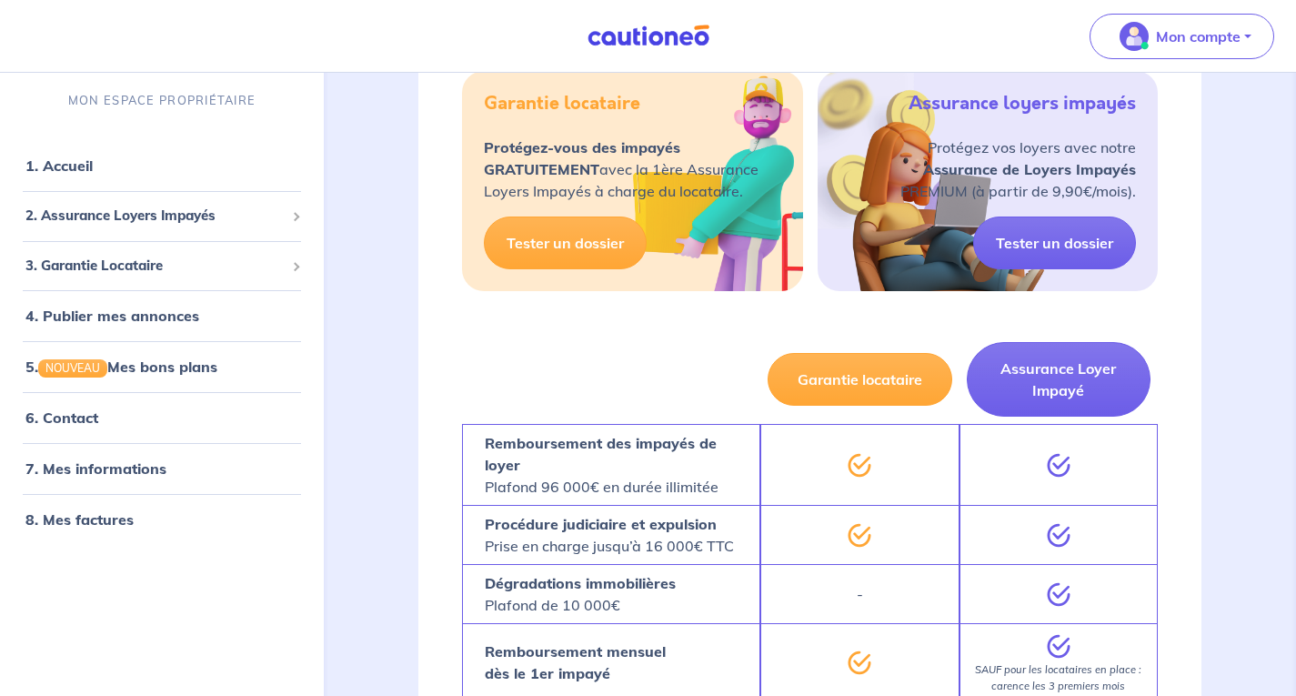
scroll to position [455, 0]
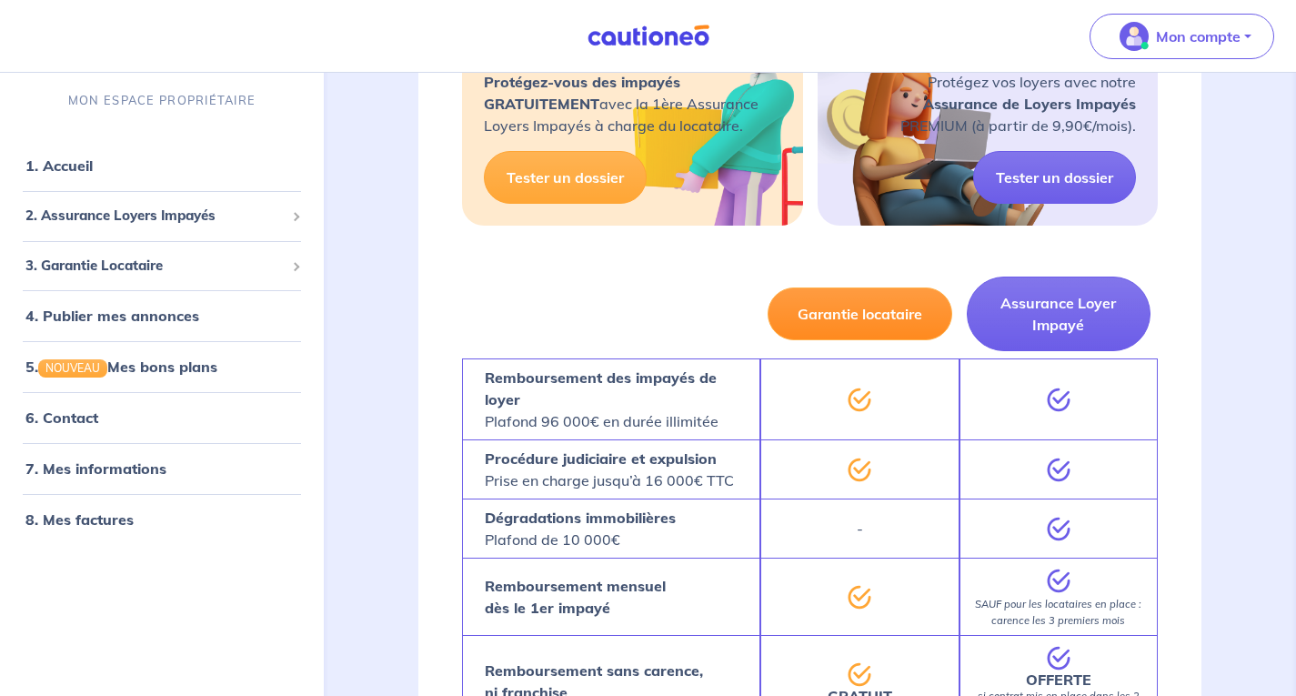
click at [805, 322] on button "Garantie locataire" at bounding box center [860, 313] width 185 height 53
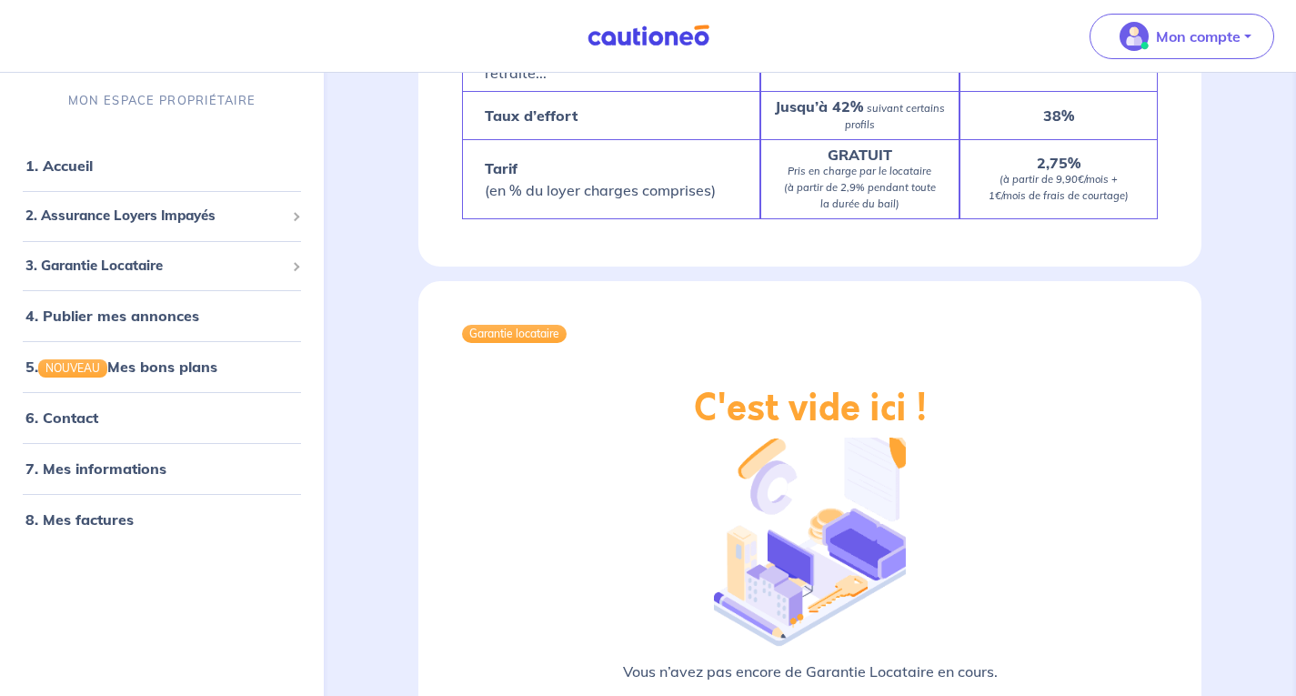
scroll to position [1546, 0]
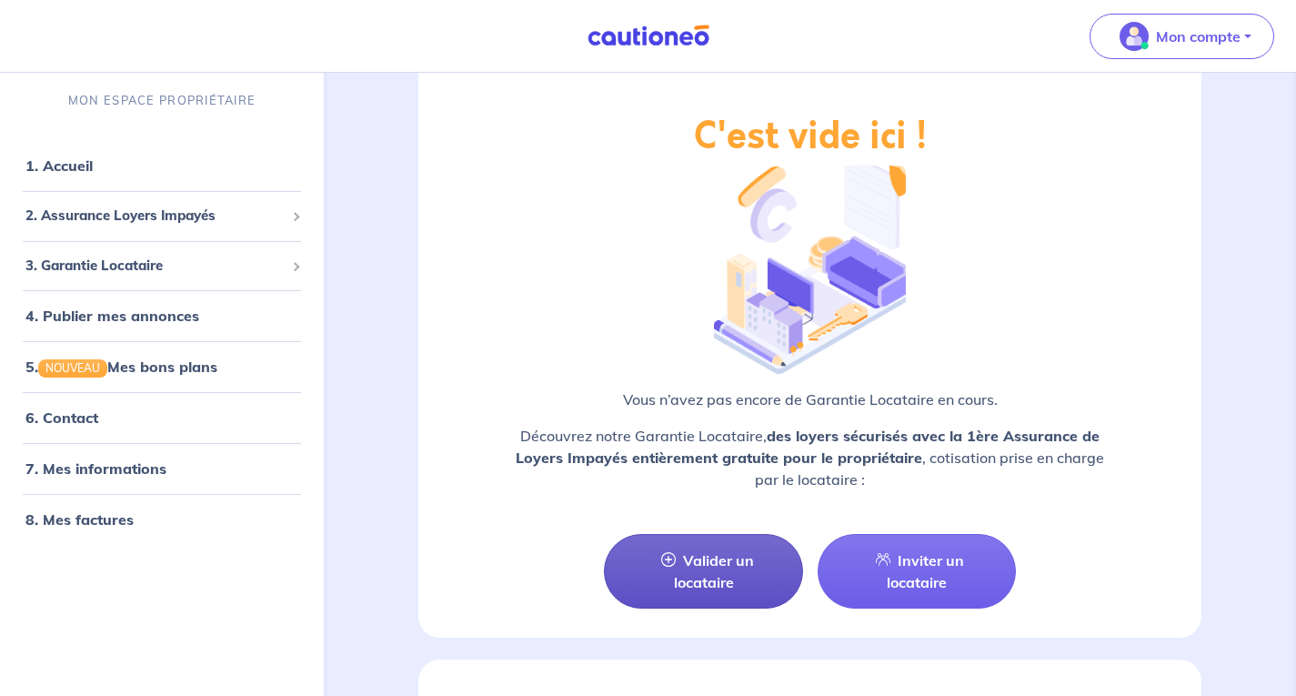
click at [726, 582] on link "Valider un locataire" at bounding box center [703, 571] width 198 height 75
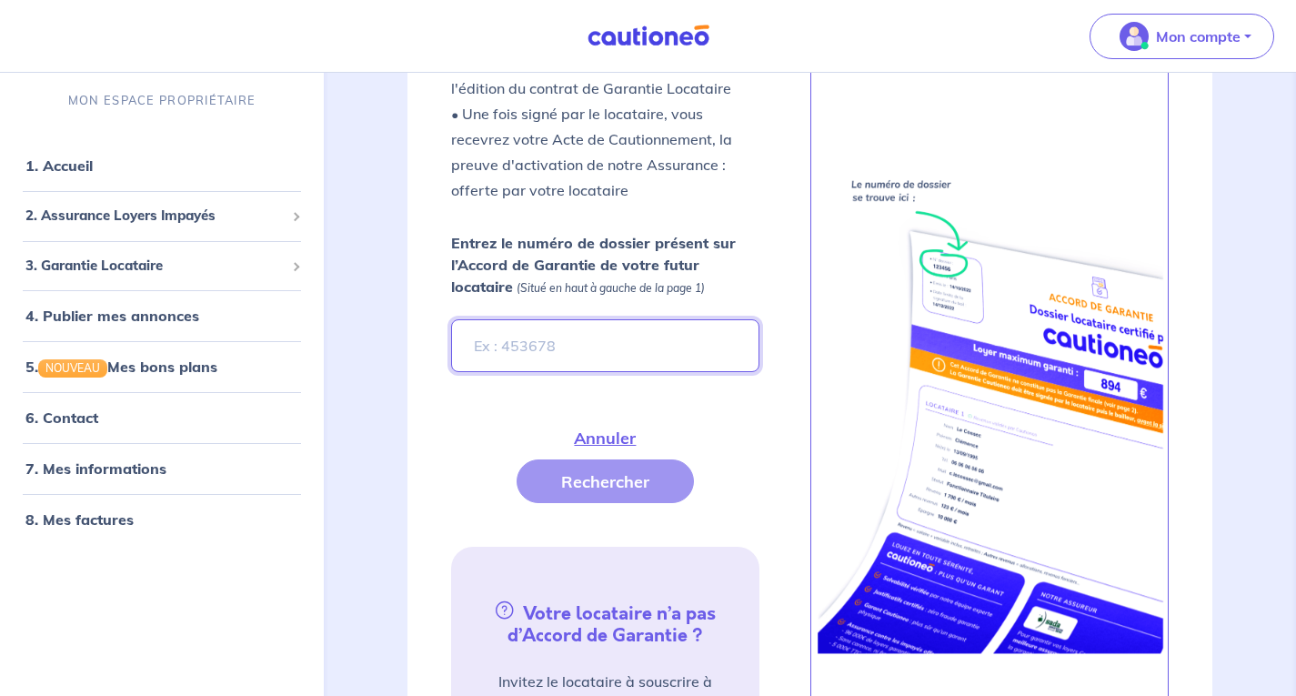
scroll to position [536, 0]
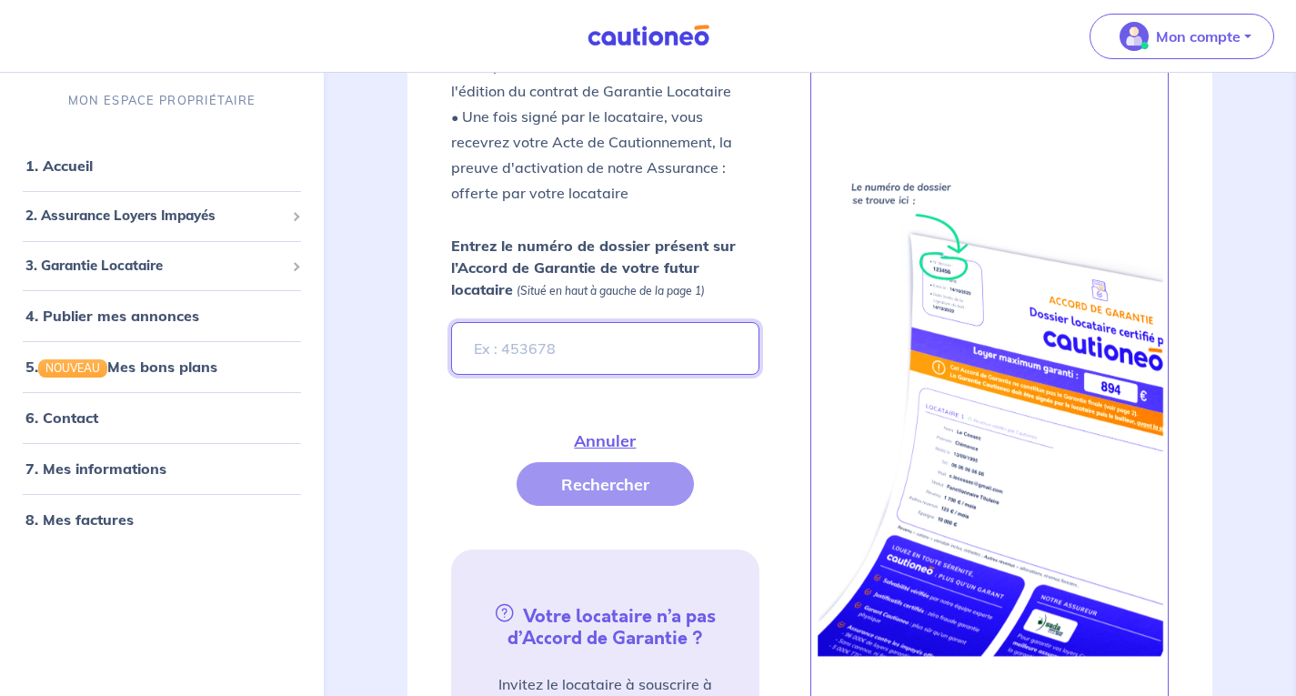
click at [568, 343] on input "Entrez le numéro de dossier présent sur l’Accord de Garantie de votre futur loc…" at bounding box center [604, 348] width 307 height 53
click at [580, 480] on button "Rechercher" at bounding box center [605, 484] width 177 height 44
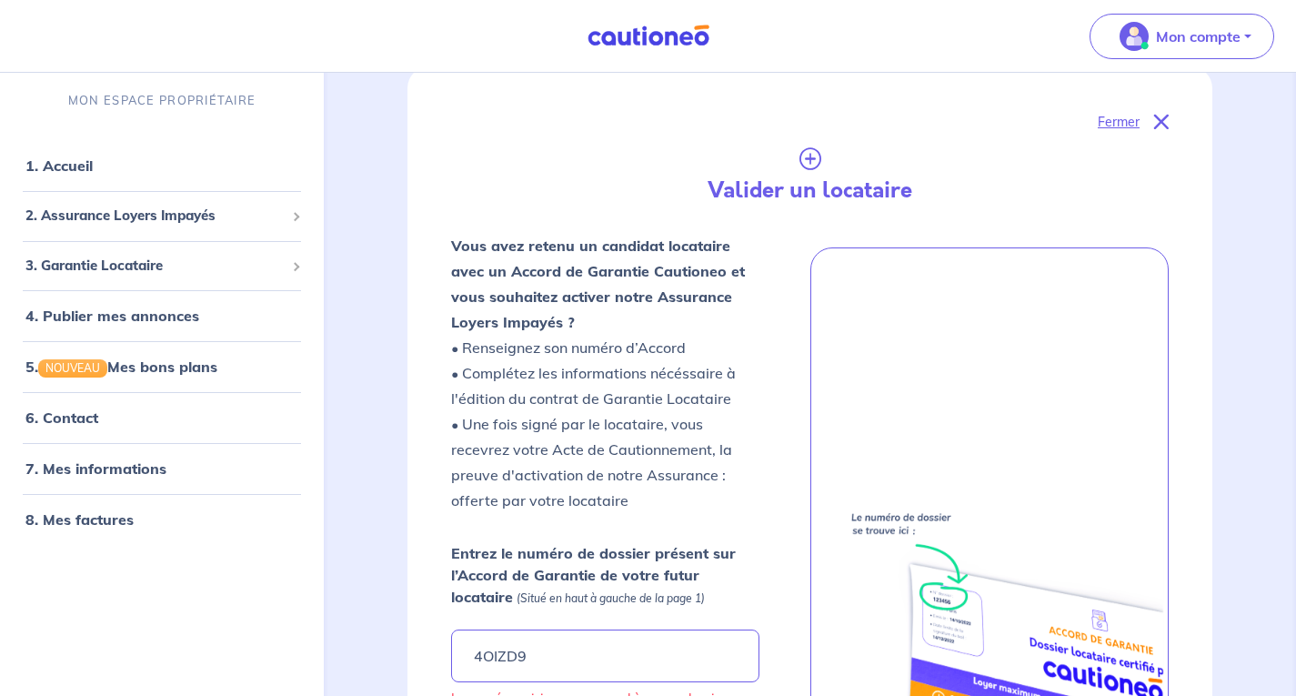
scroll to position [263, 0]
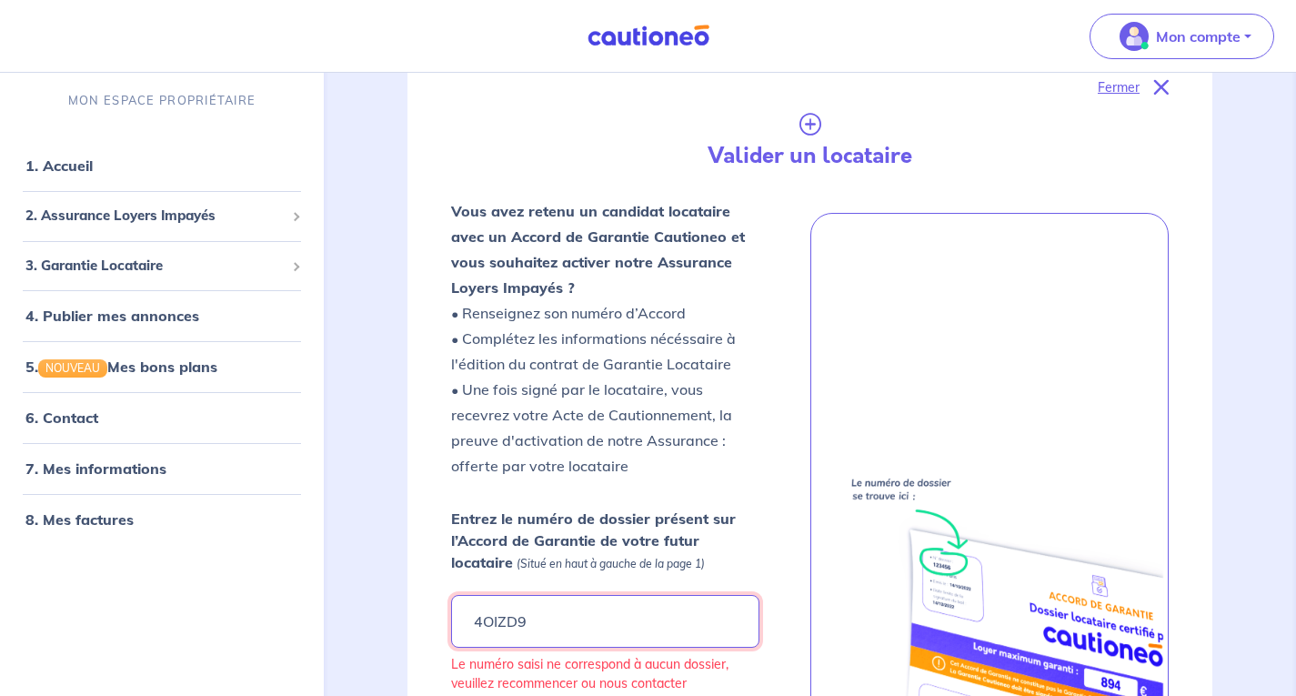
click at [559, 620] on input "4OIZD9" at bounding box center [604, 621] width 307 height 53
type input "4"
type input "4OIZD9"
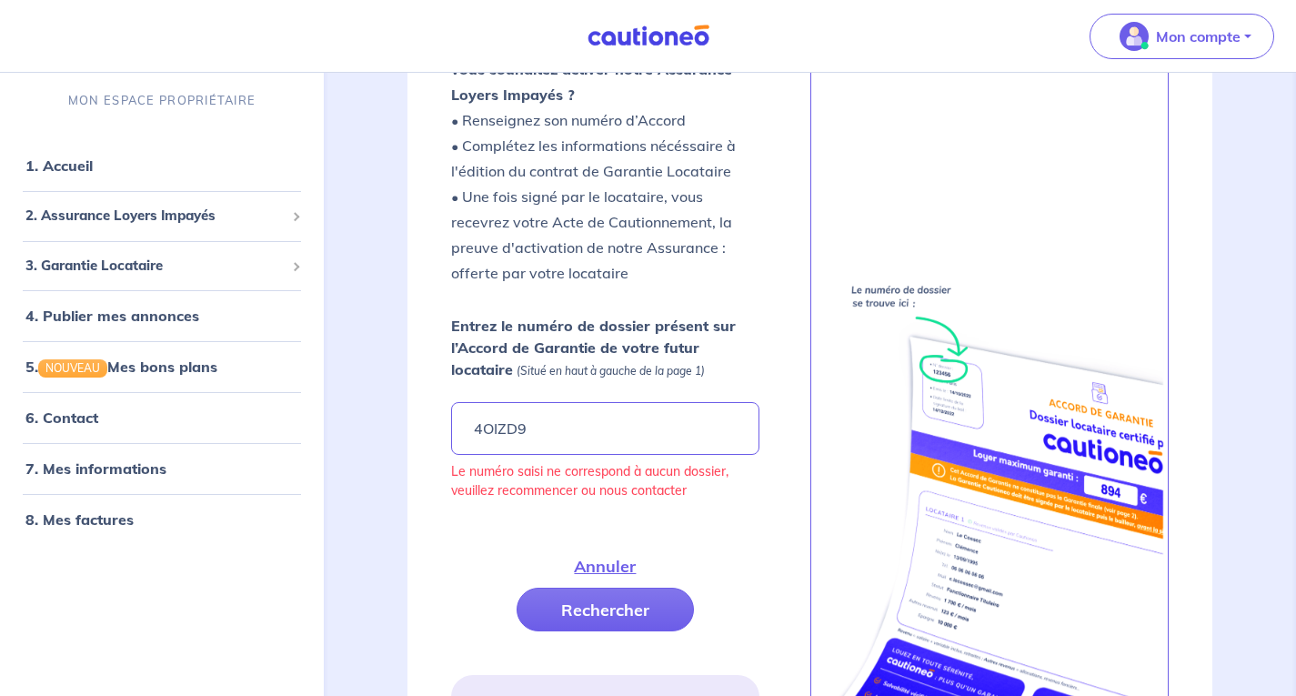
scroll to position [536, 0]
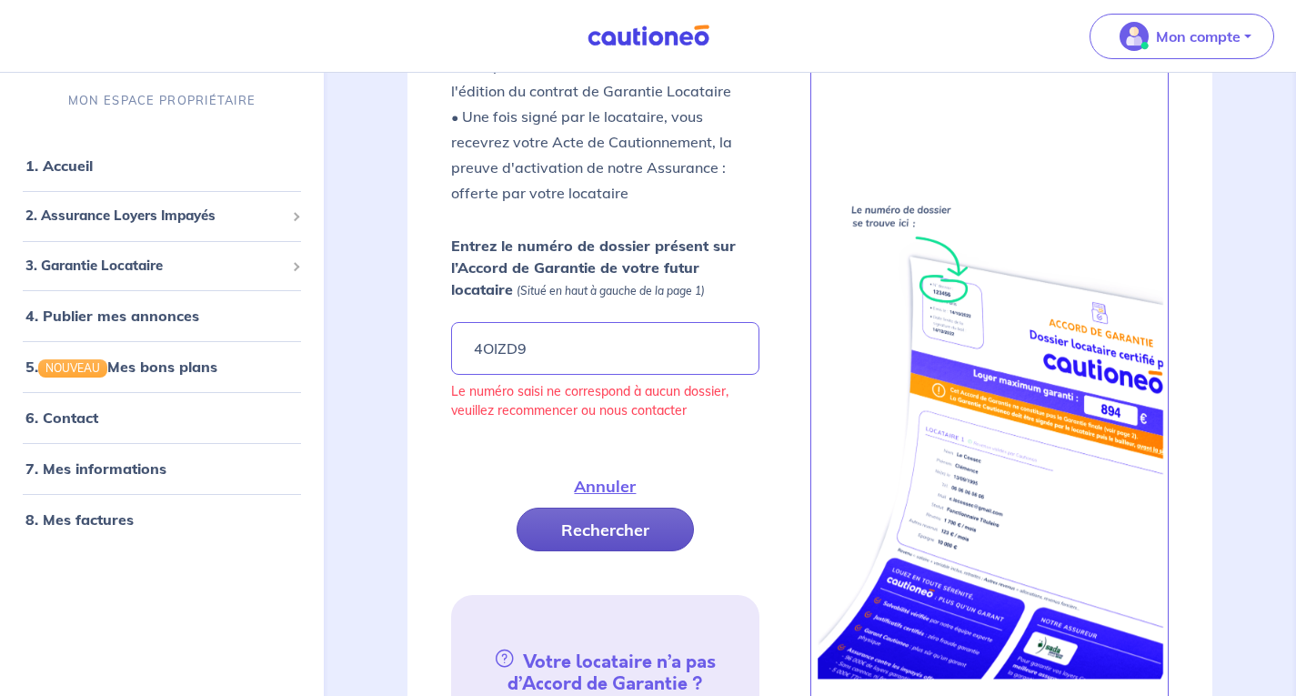
click at [580, 527] on button "Rechercher" at bounding box center [605, 529] width 177 height 44
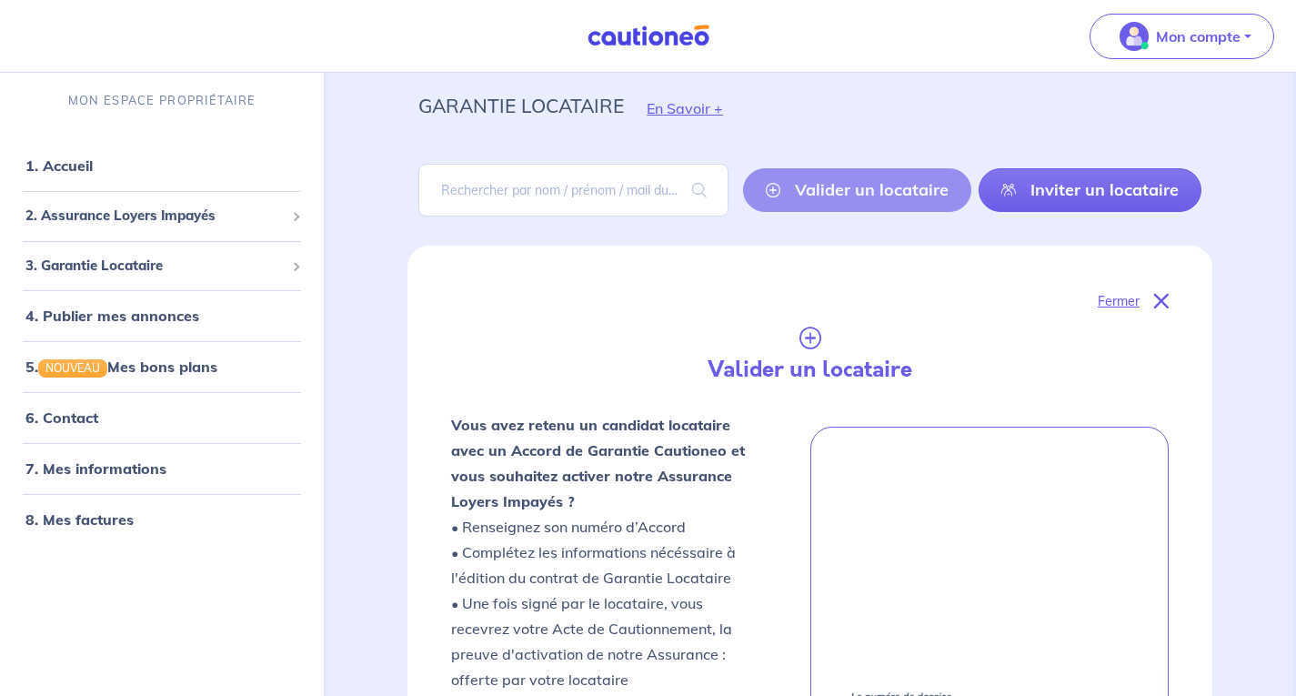
scroll to position [0, 0]
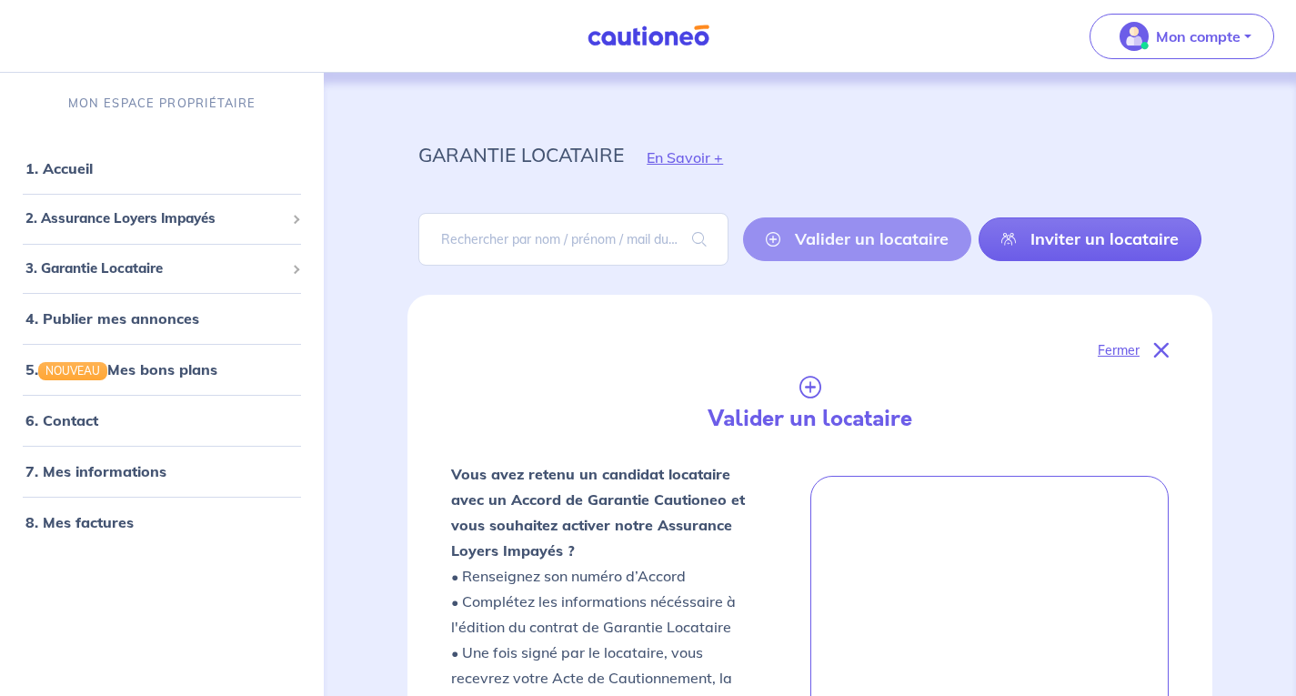
click at [810, 390] on icon at bounding box center [810, 380] width 718 height 36
click at [1161, 351] on icon at bounding box center [1161, 350] width 15 height 15
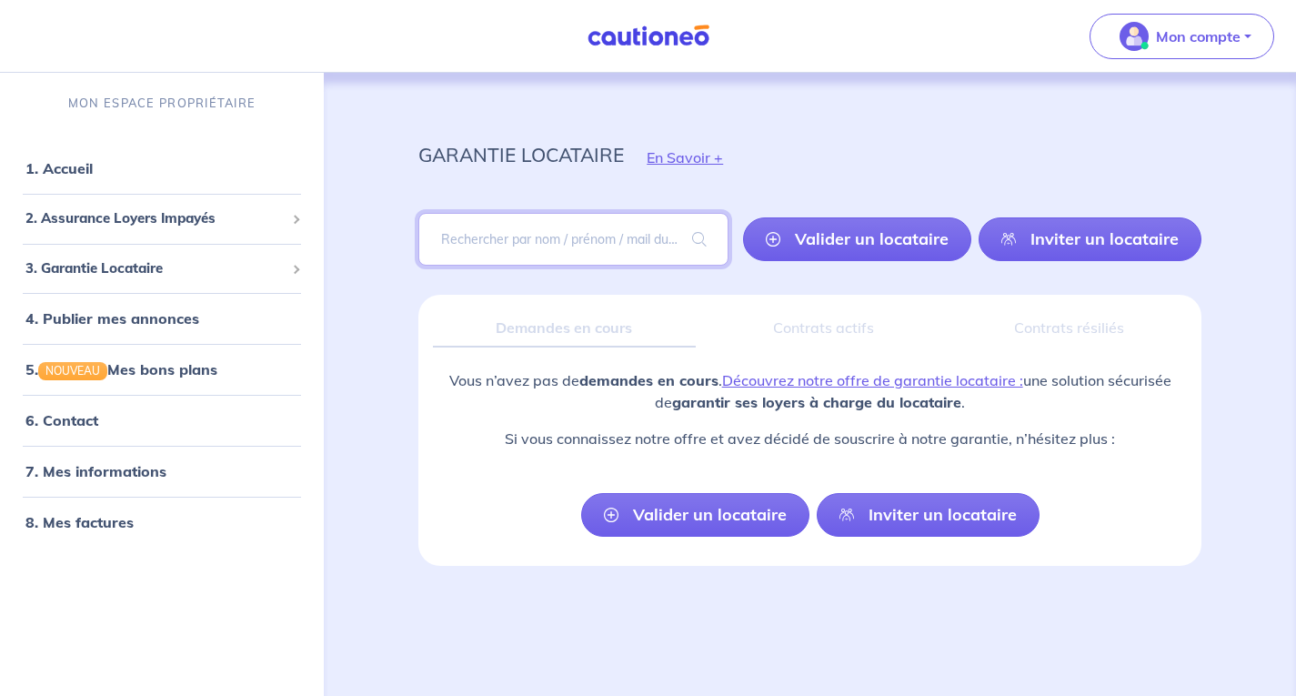
click at [623, 253] on input "search" at bounding box center [573, 239] width 310 height 53
click at [593, 240] on input "search" at bounding box center [573, 239] width 310 height 53
click at [573, 229] on input "TERE" at bounding box center [573, 239] width 310 height 53
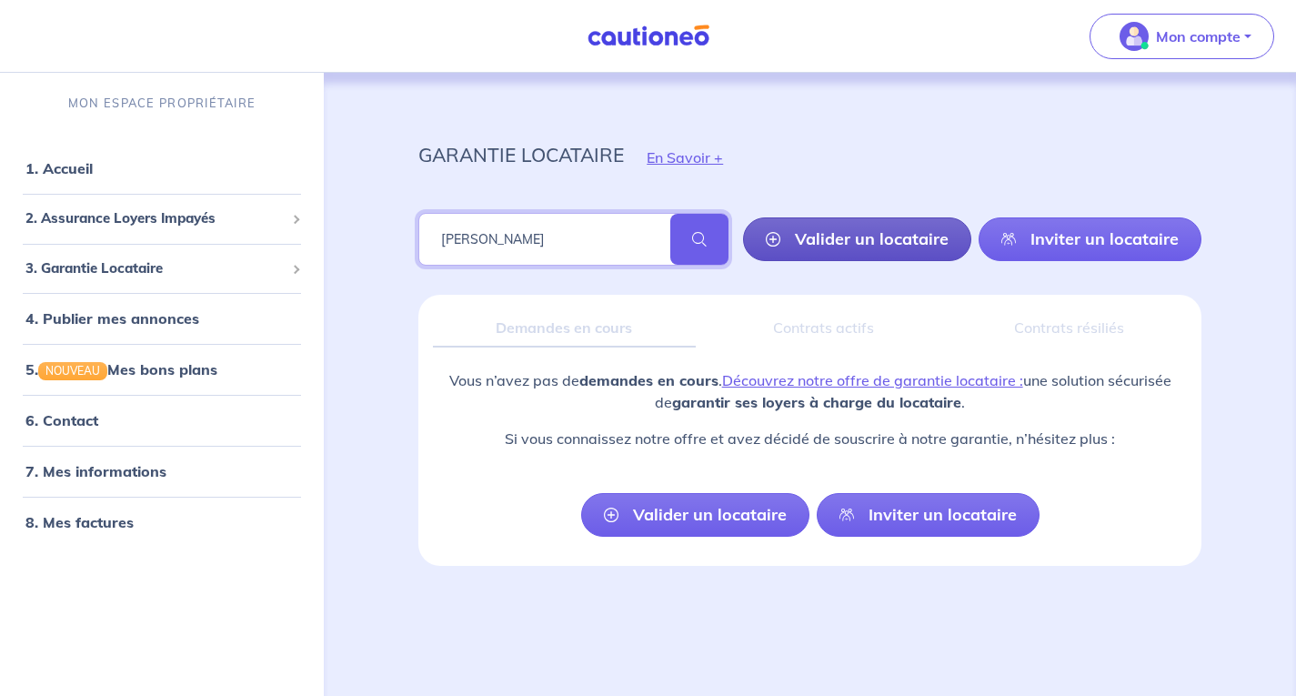
type input "[PERSON_NAME]"
click at [868, 240] on link "Valider un locataire" at bounding box center [857, 239] width 228 height 44
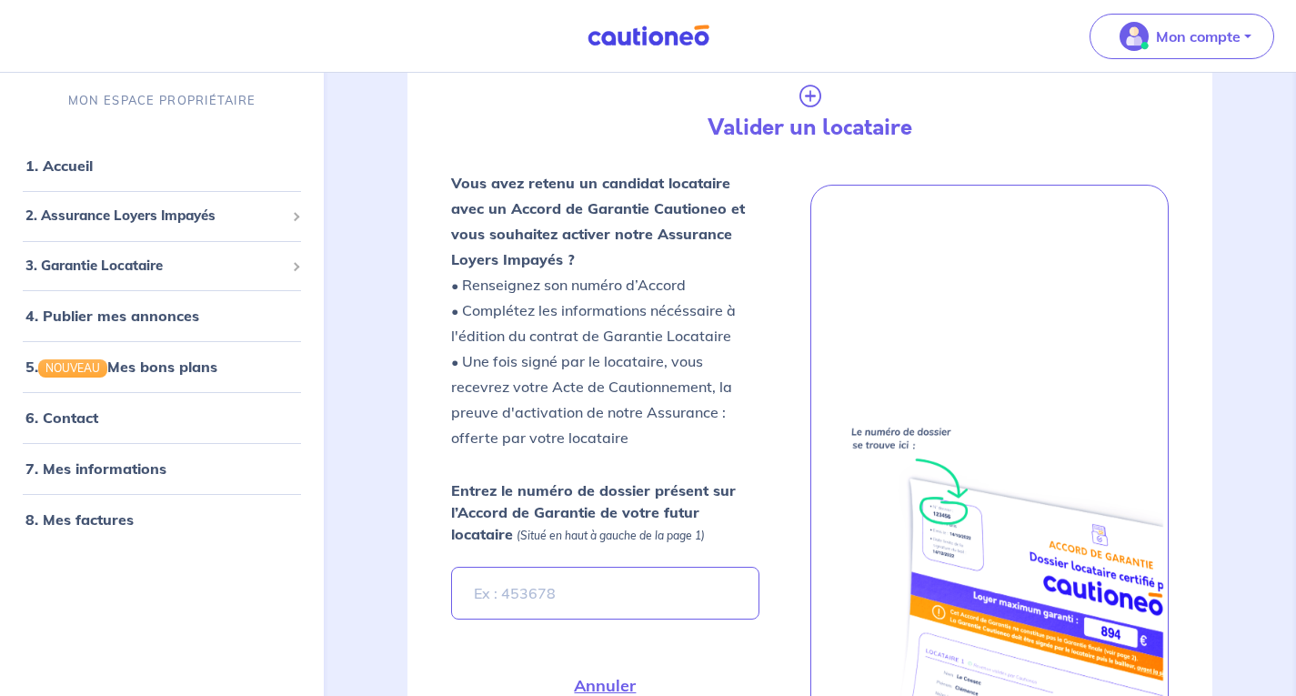
scroll to position [295, 0]
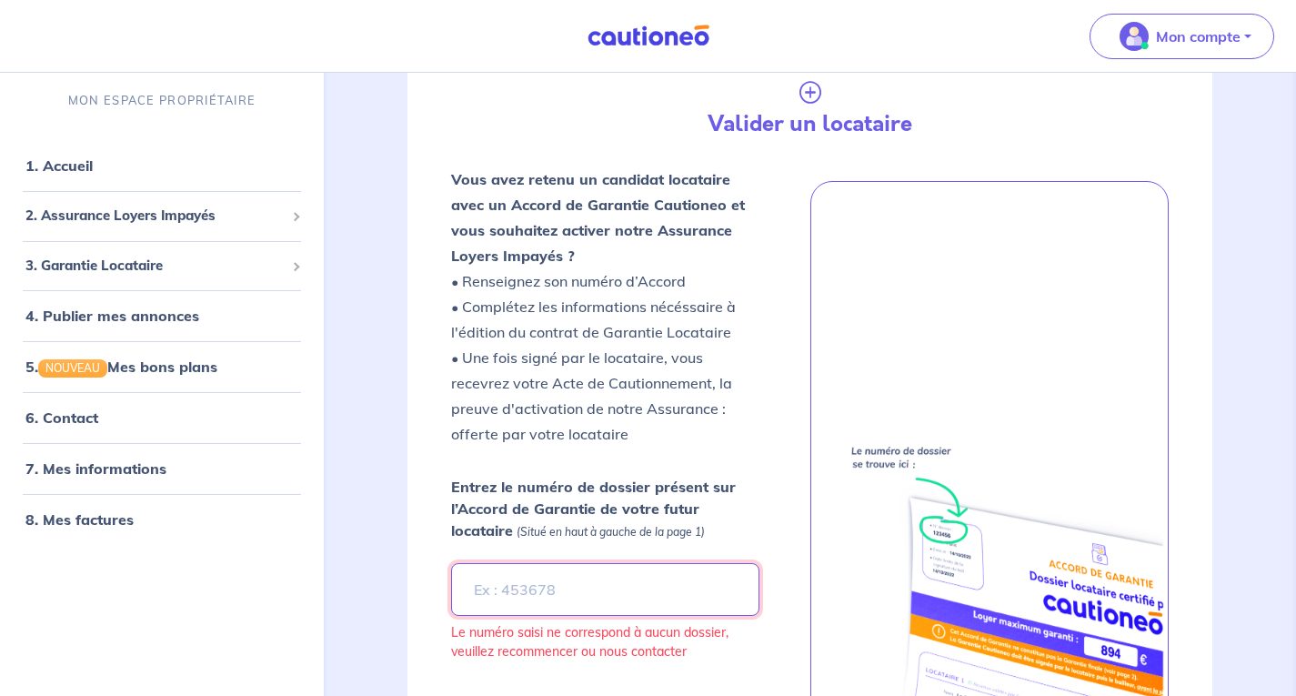
click at [621, 572] on input "Entrez le numéro de dossier présent sur l’Accord de Garantie de votre futur loc…" at bounding box center [604, 589] width 307 height 53
type input "4OIZD9"
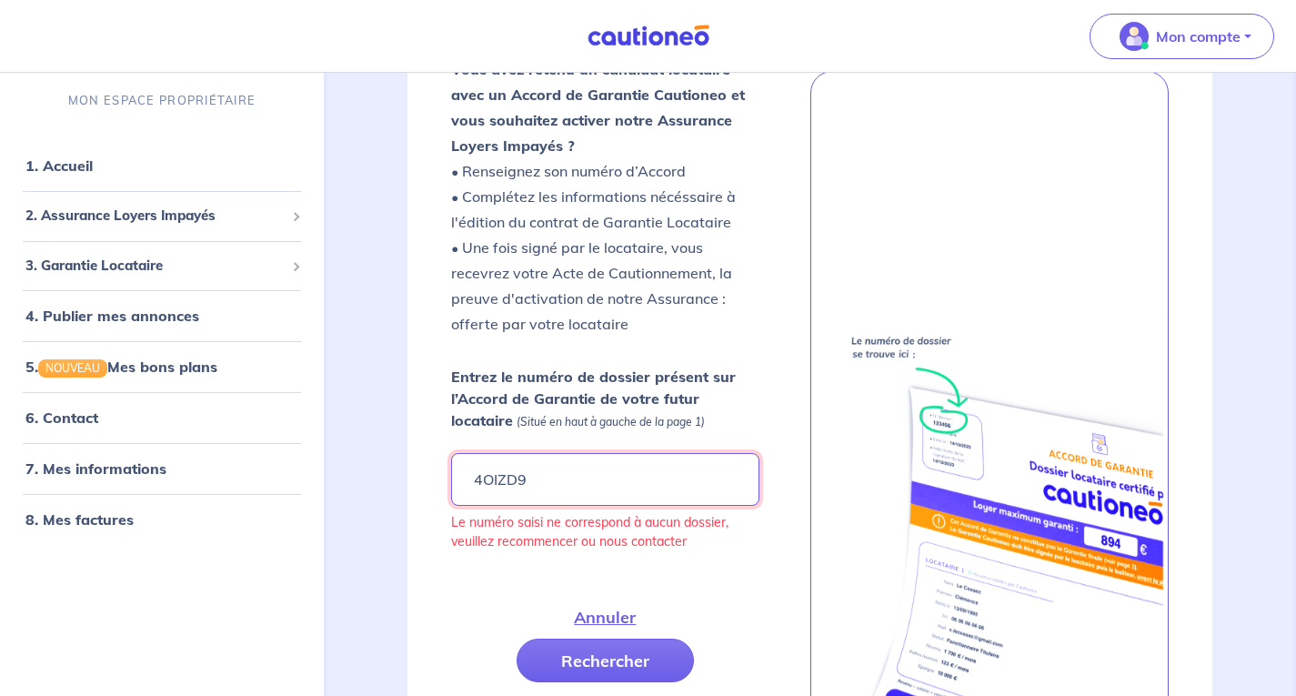
scroll to position [477, 0]
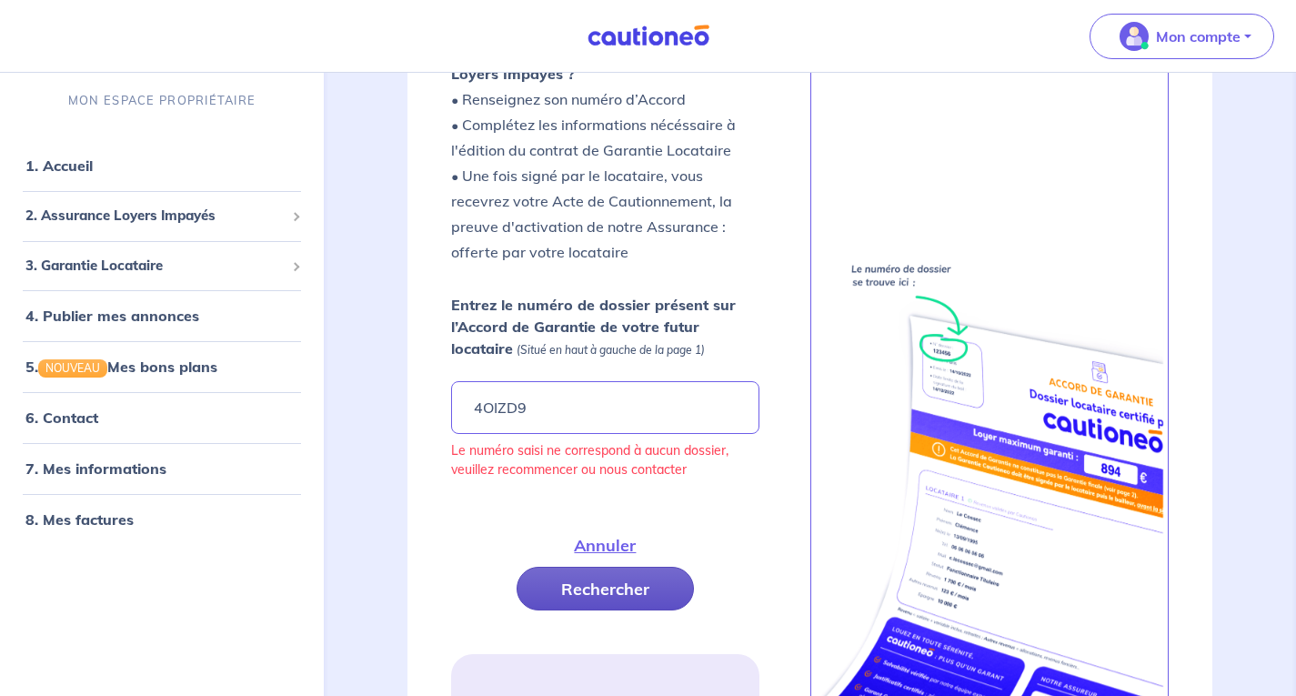
click at [620, 603] on button "Rechercher" at bounding box center [605, 589] width 177 height 44
click at [619, 596] on button "Rechercher" at bounding box center [605, 589] width 177 height 44
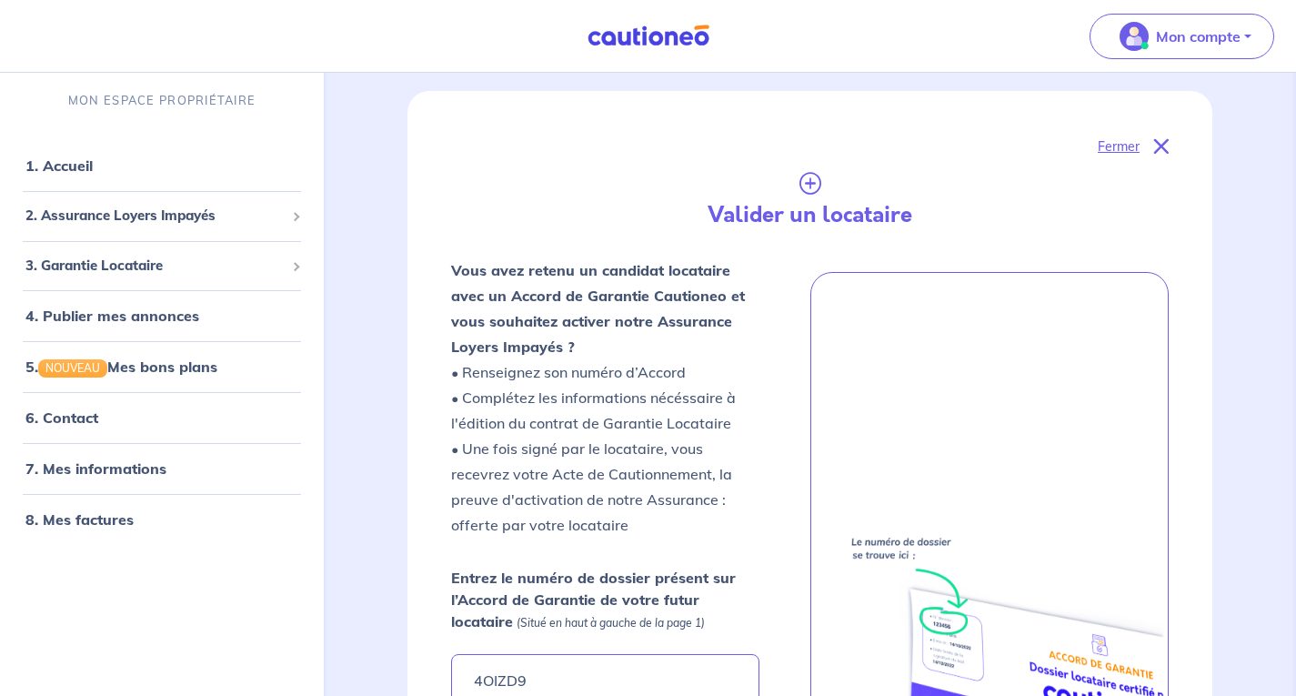
scroll to position [0, 0]
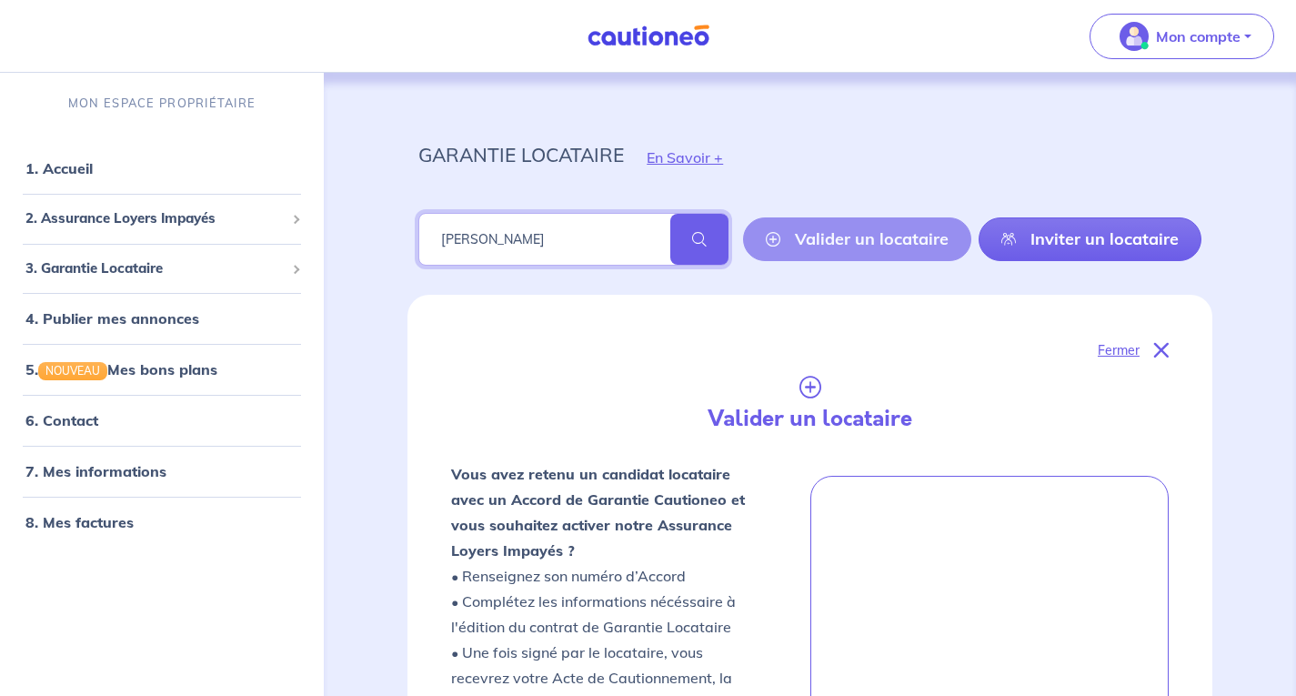
click at [601, 241] on input "[PERSON_NAME]" at bounding box center [573, 239] width 310 height 53
click at [714, 247] on span at bounding box center [699, 239] width 58 height 51
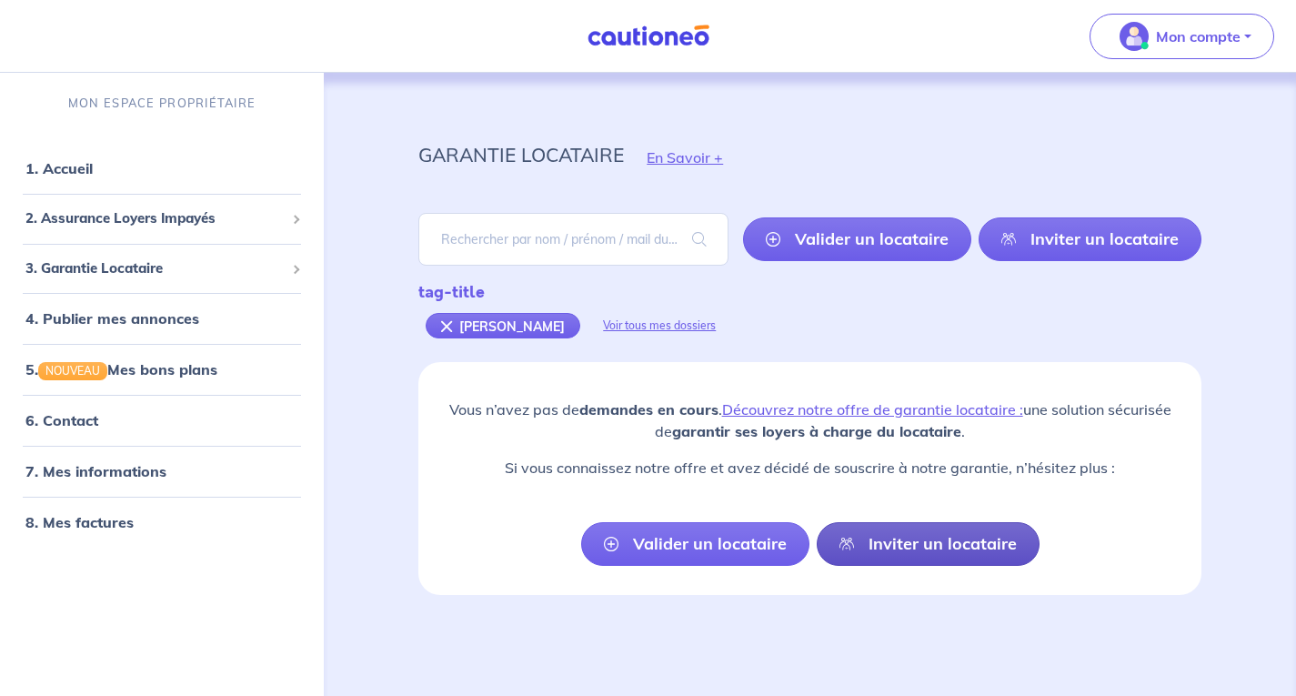
click at [872, 551] on link "Inviter un locataire" at bounding box center [928, 544] width 223 height 44
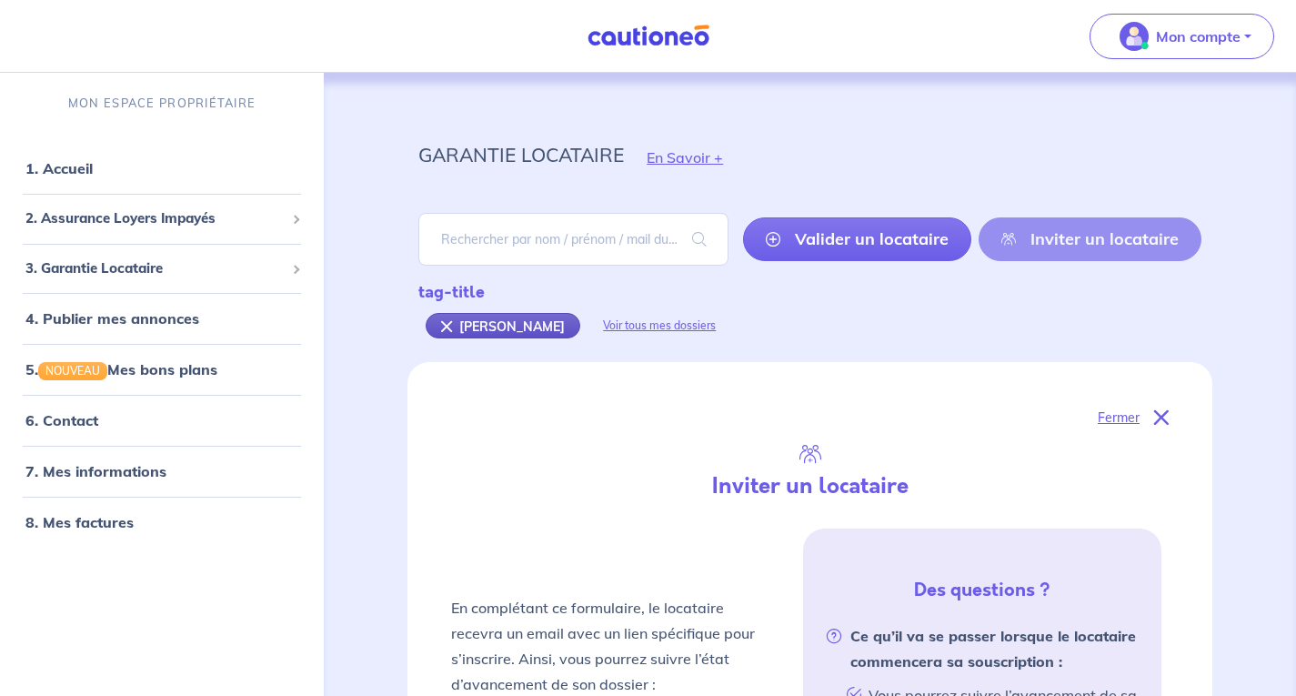
click at [519, 328] on div "[PERSON_NAME]" at bounding box center [503, 325] width 155 height 25
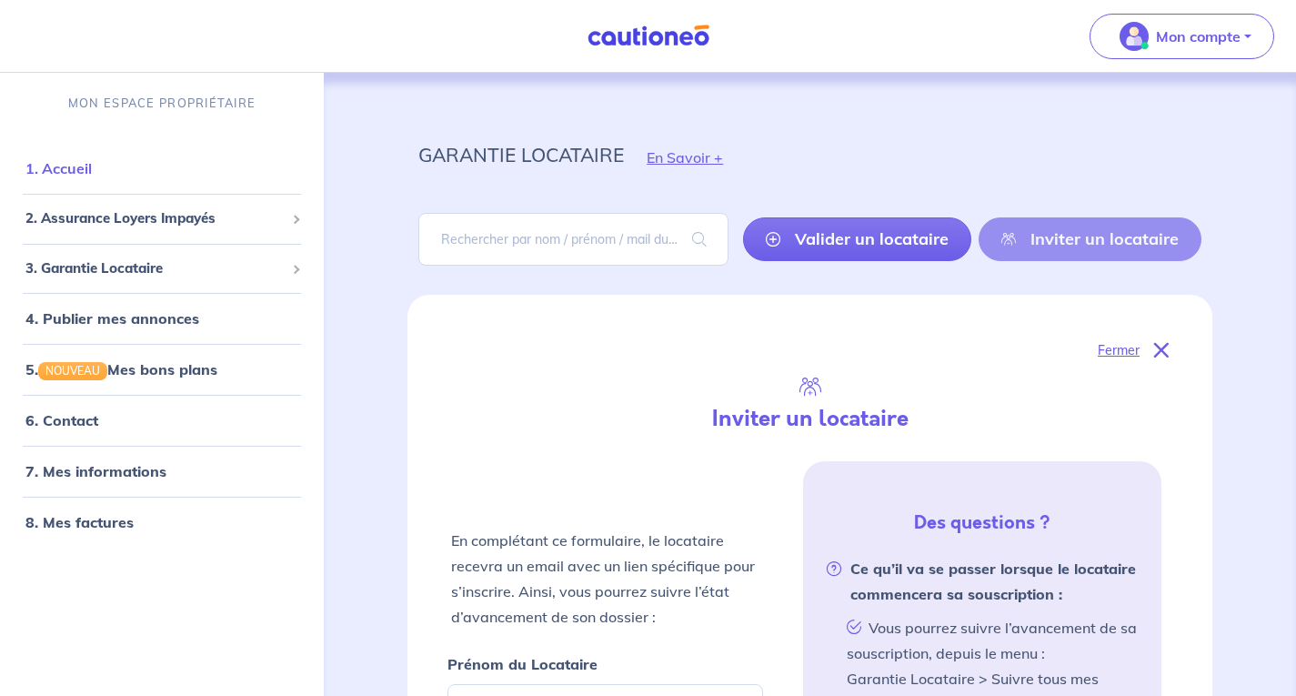
click at [92, 176] on link "1. Accueil" at bounding box center [58, 168] width 66 height 18
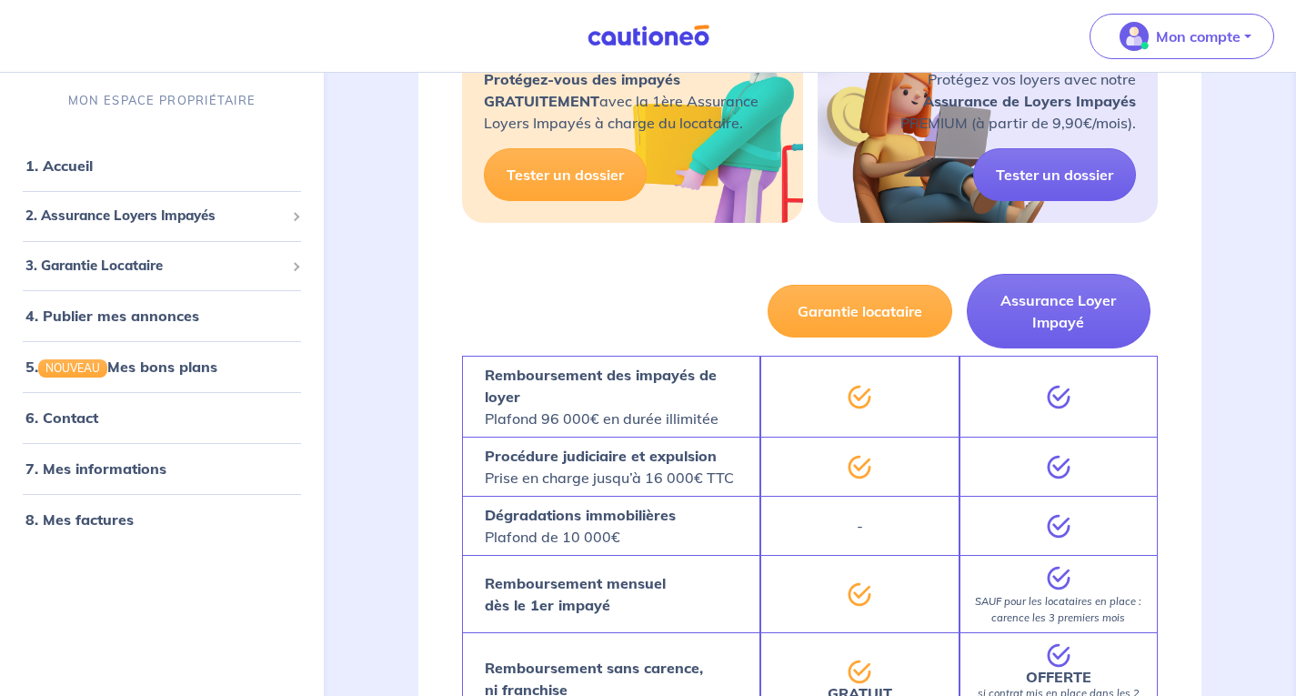
scroll to position [455, 0]
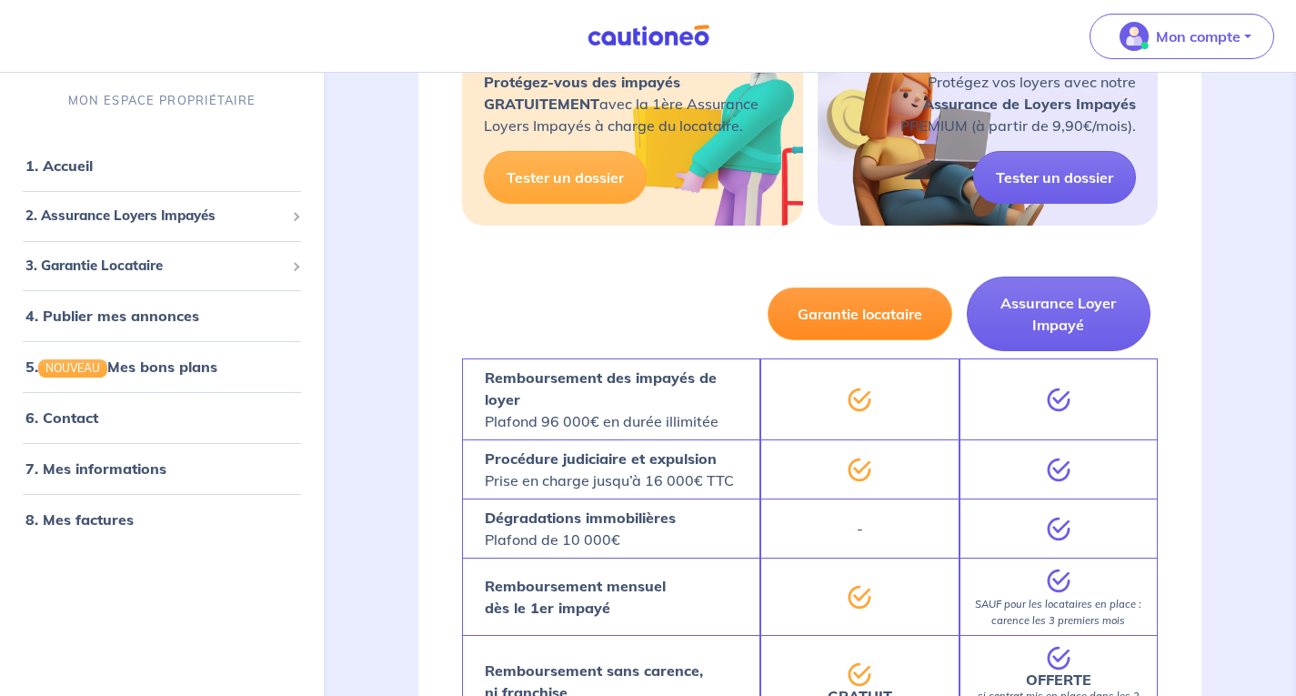
click at [817, 329] on button "Garantie locataire" at bounding box center [860, 313] width 185 height 53
click at [840, 319] on button "Garantie locataire" at bounding box center [860, 313] width 185 height 53
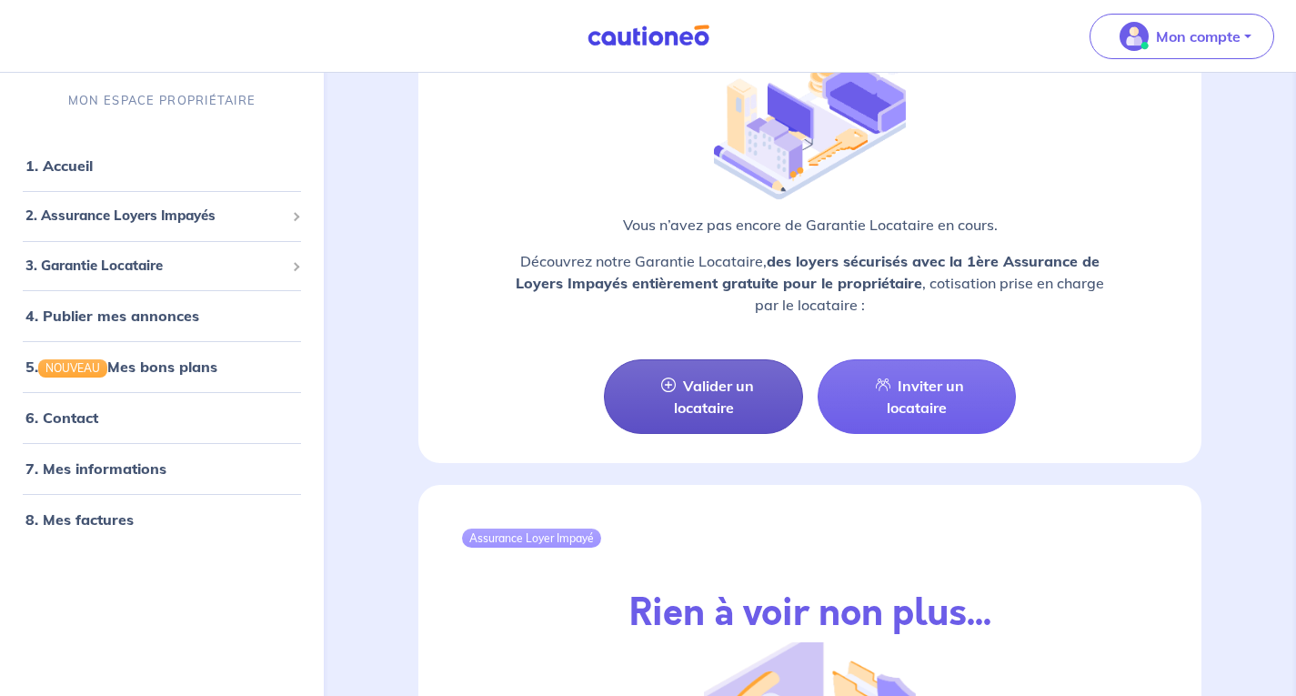
scroll to position [1728, 0]
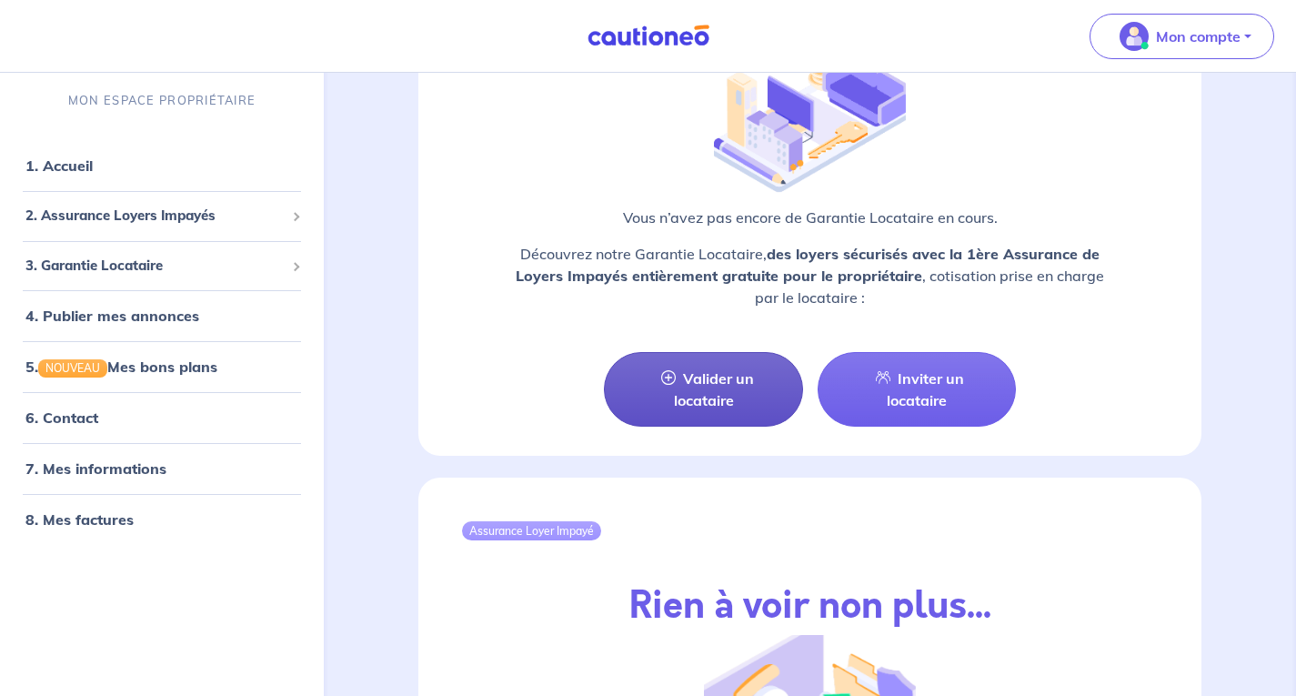
click at [688, 398] on link "Valider un locataire" at bounding box center [703, 389] width 198 height 75
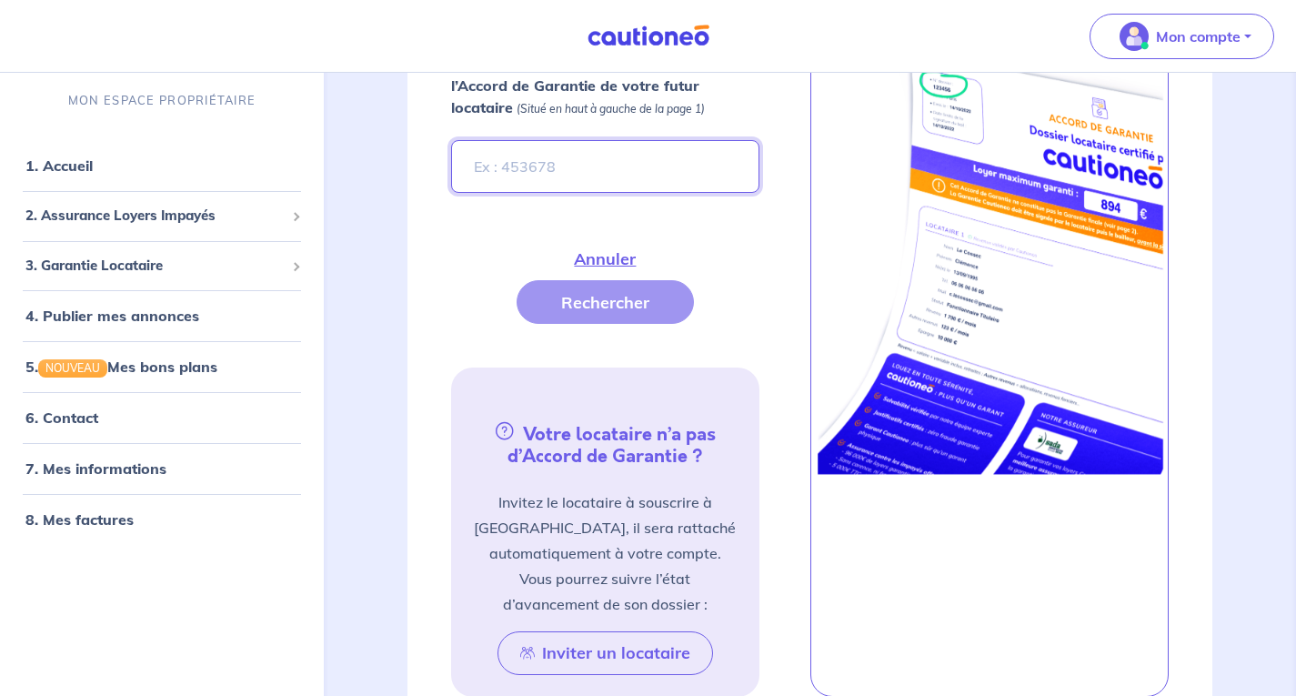
scroll to position [627, 0]
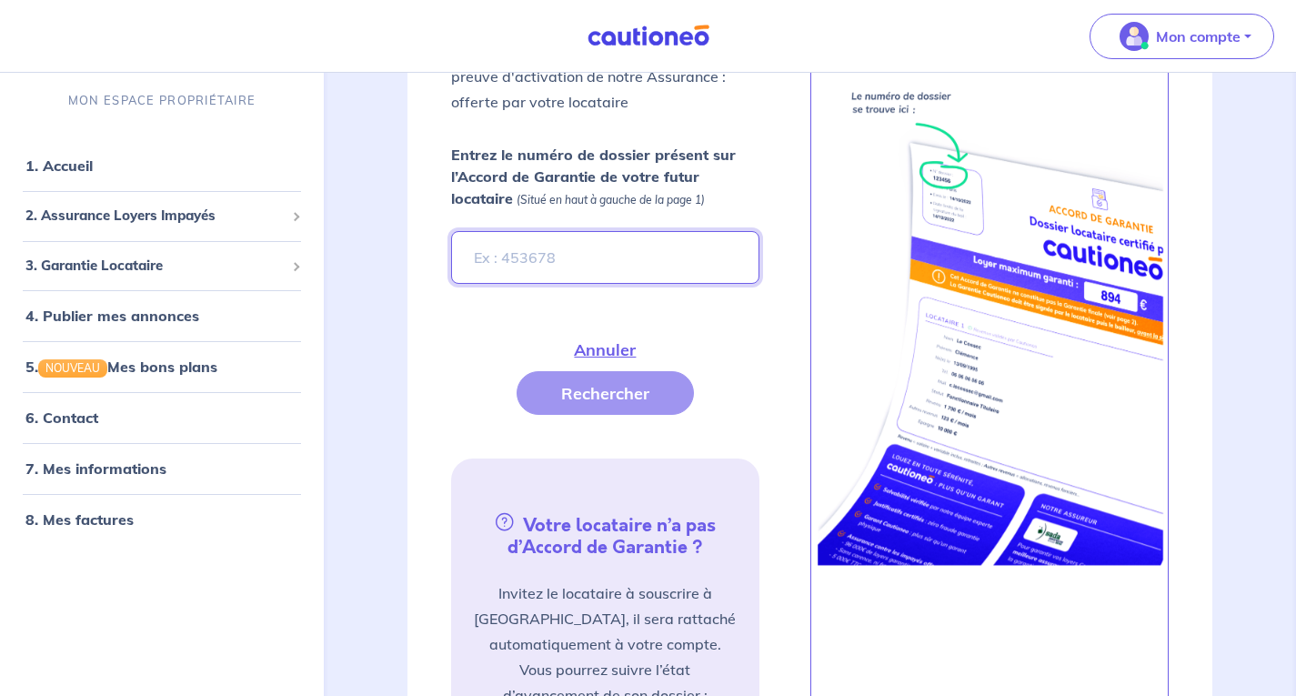
click at [563, 260] on input "Entrez le numéro de dossier présent sur l’Accord de Garantie de votre futur loc…" at bounding box center [604, 257] width 307 height 53
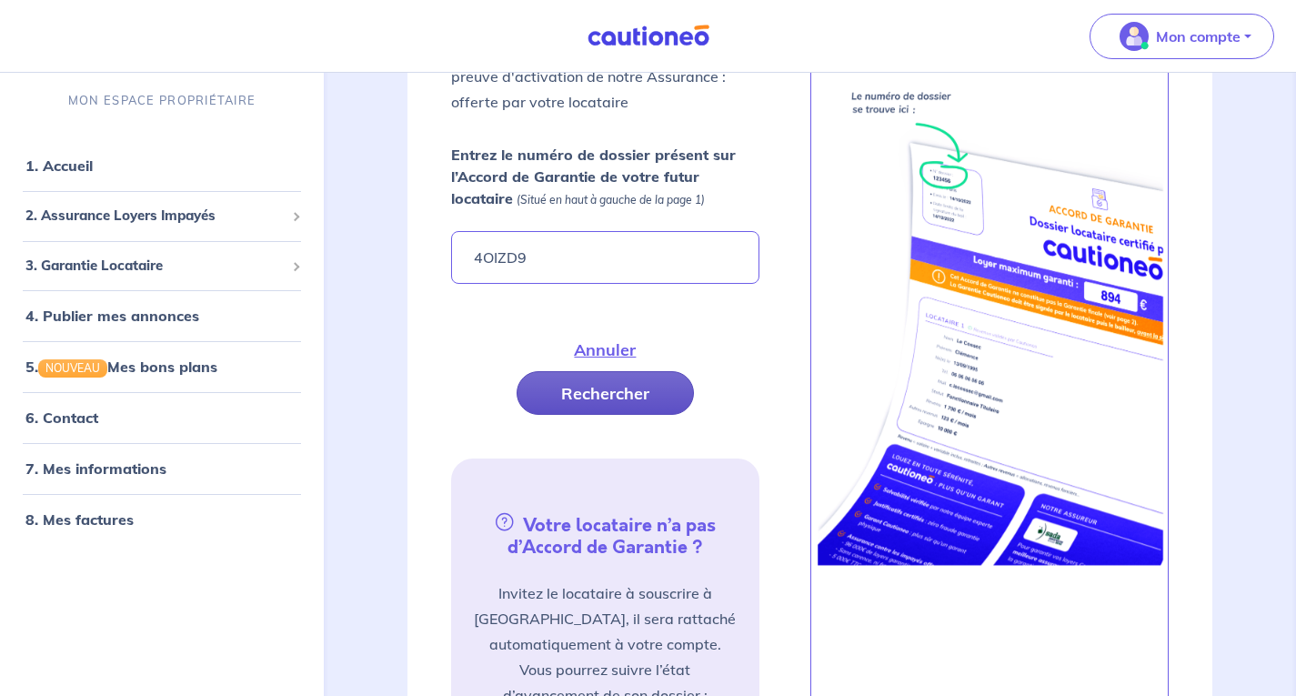
click at [582, 384] on button "Rechercher" at bounding box center [605, 393] width 177 height 44
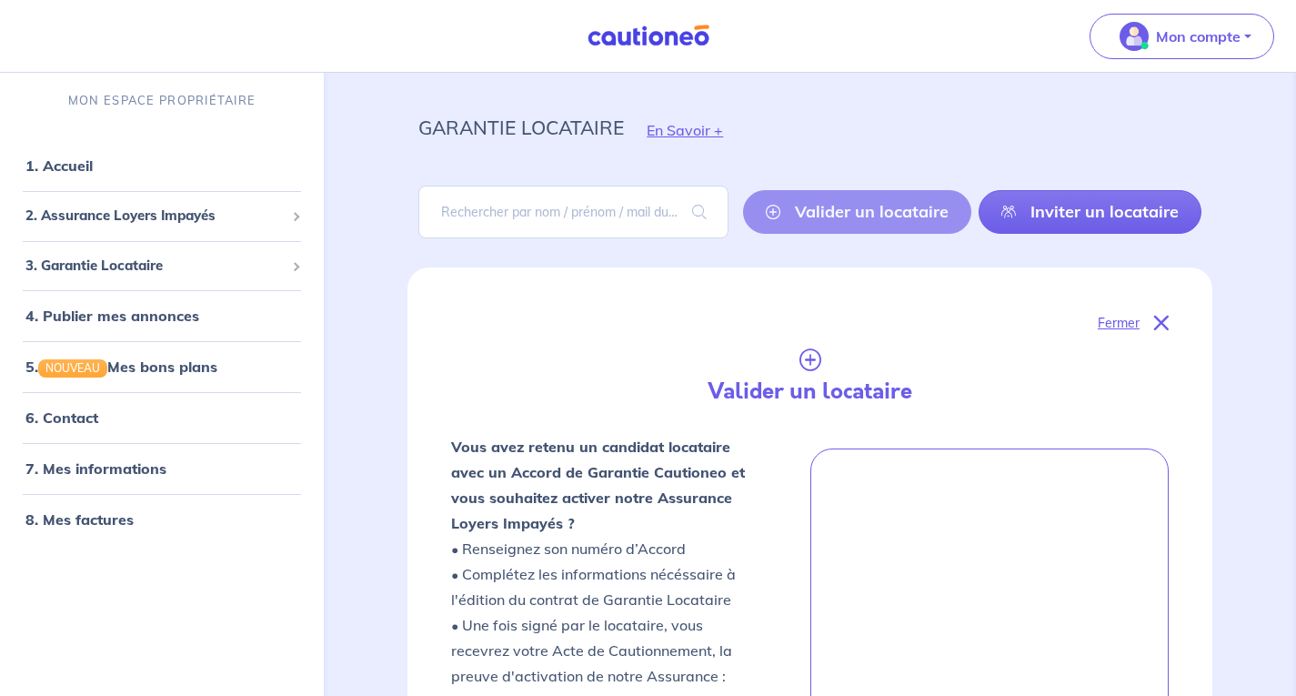
scroll to position [0, 0]
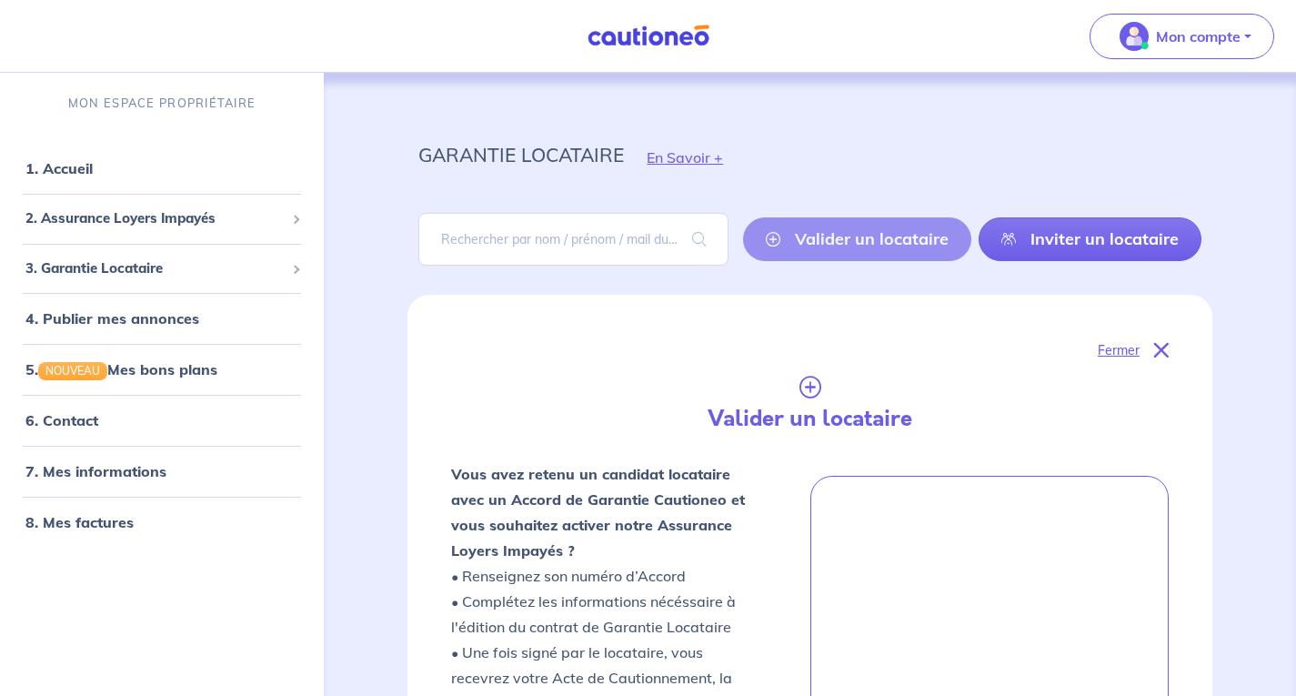
click at [788, 250] on div "Valider un locataire Inviter un locataire" at bounding box center [972, 239] width 458 height 44
click at [797, 234] on div "Valider un locataire Inviter un locataire" at bounding box center [972, 239] width 458 height 44
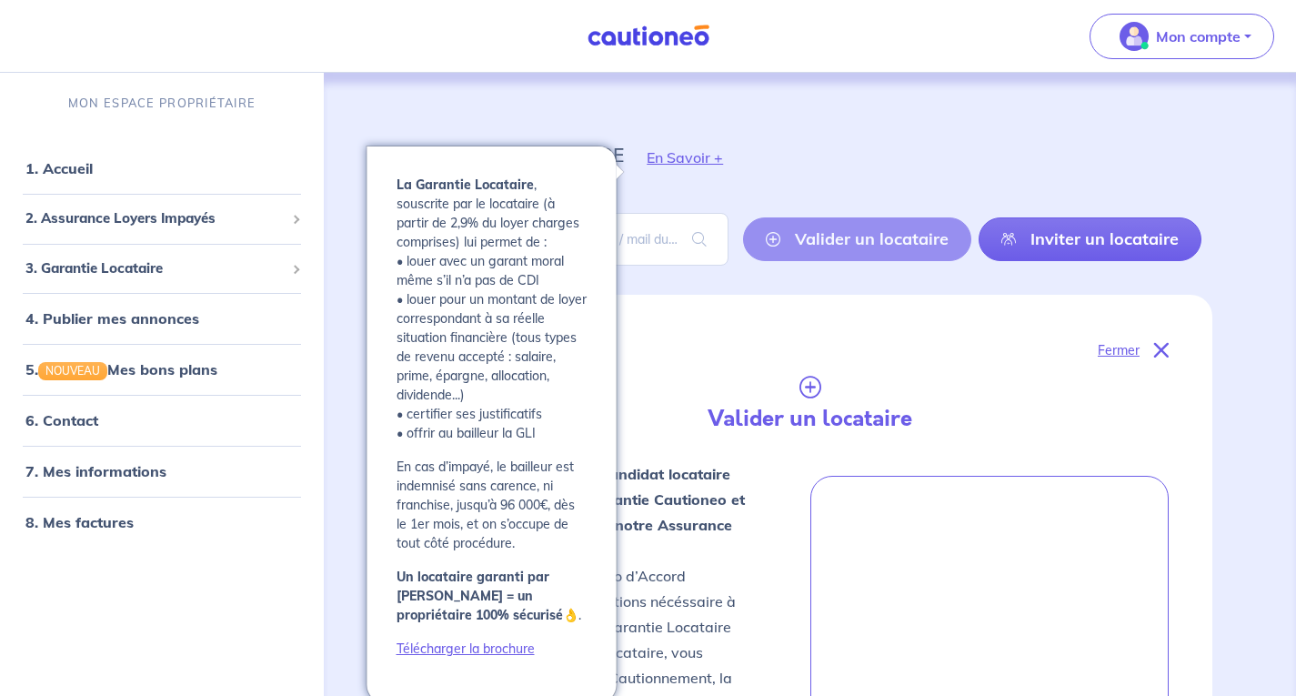
click at [689, 150] on button "En Savoir +" at bounding box center [685, 157] width 122 height 53
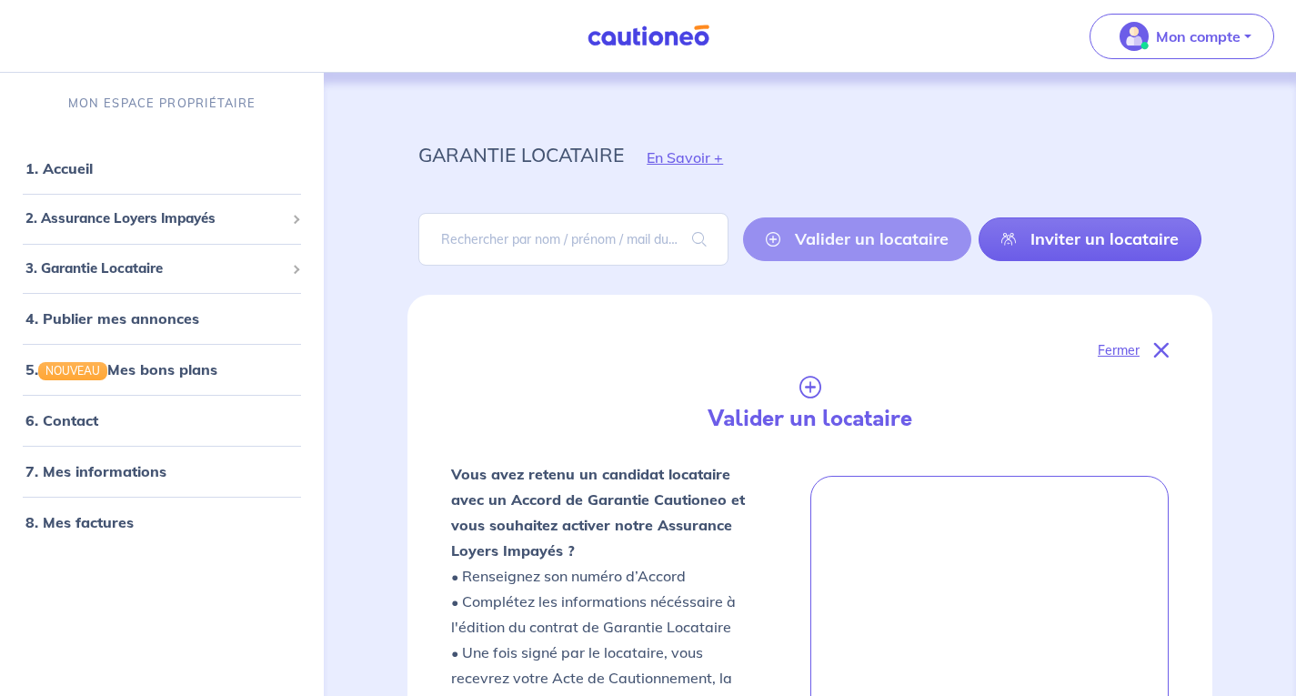
click at [923, 245] on div "Valider un locataire Inviter un locataire" at bounding box center [972, 239] width 458 height 44
click at [891, 244] on div "Valider un locataire Inviter un locataire" at bounding box center [972, 239] width 458 height 44
click at [1155, 347] on icon at bounding box center [1161, 350] width 15 height 15
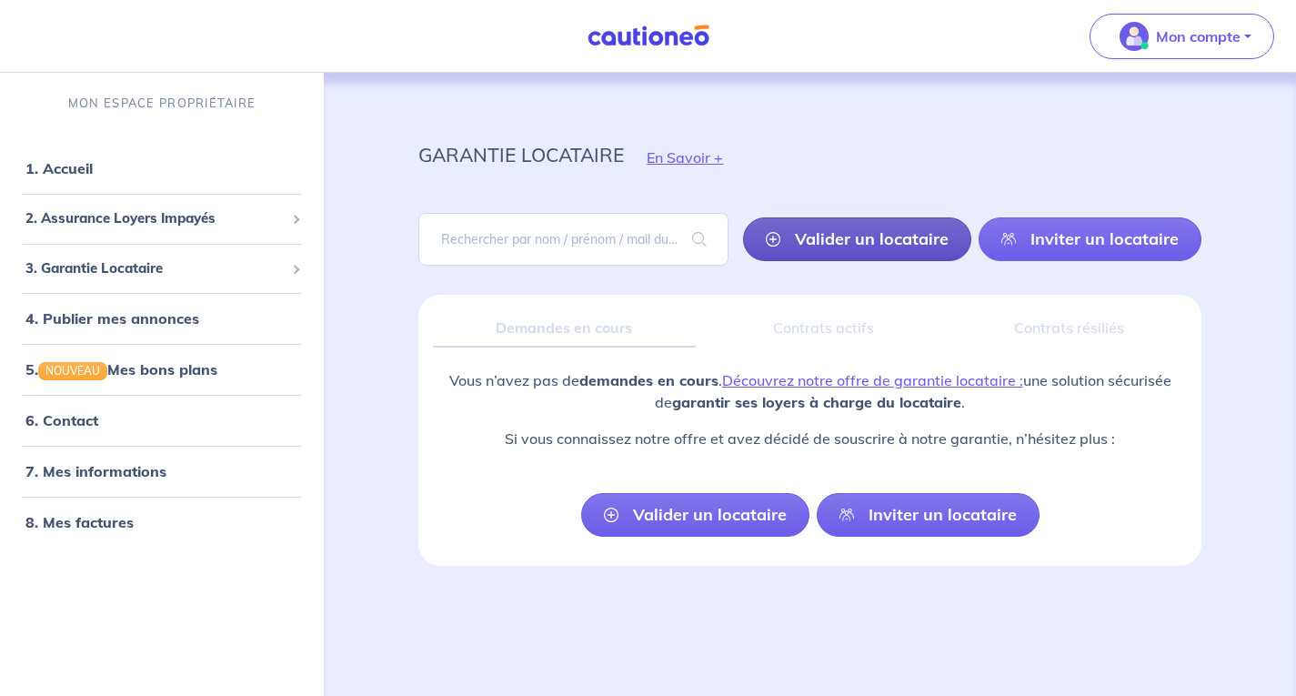
click at [827, 244] on link "Valider un locataire" at bounding box center [857, 239] width 228 height 44
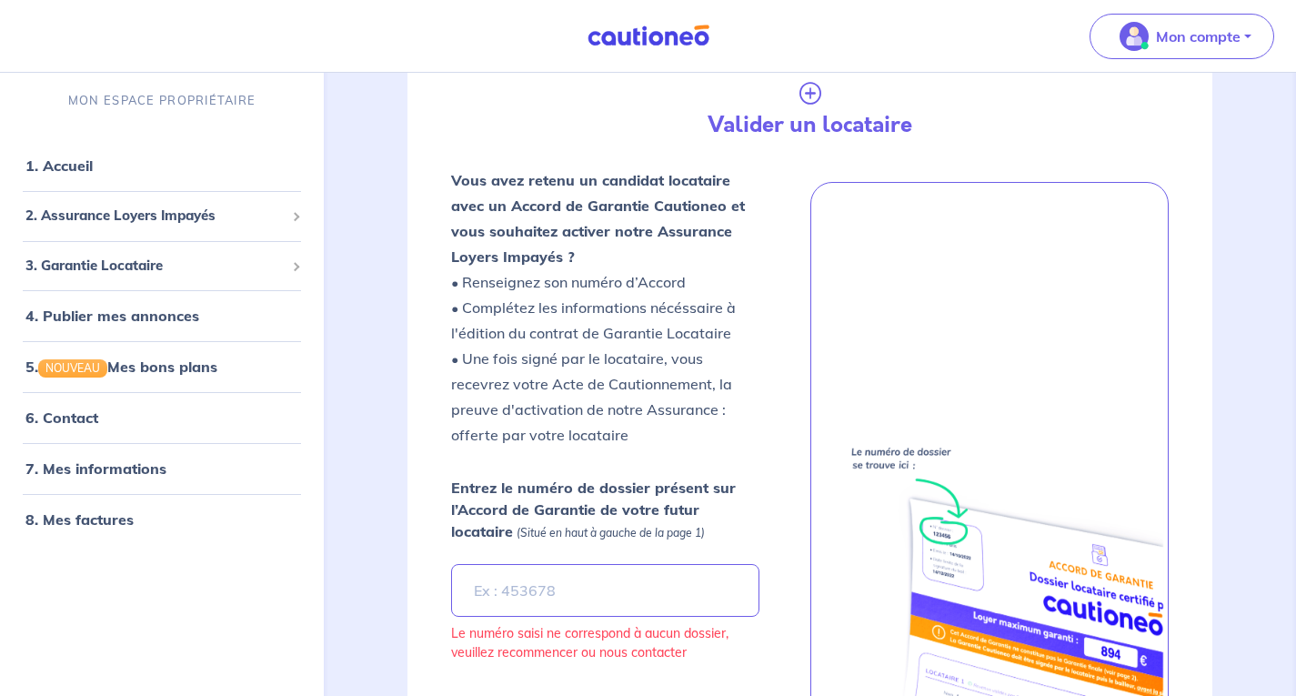
scroll to position [295, 0]
click at [514, 598] on input "Entrez le numéro de dossier présent sur l’Accord de Garantie de votre futur loc…" at bounding box center [604, 589] width 307 height 53
type input "4OIZD9"
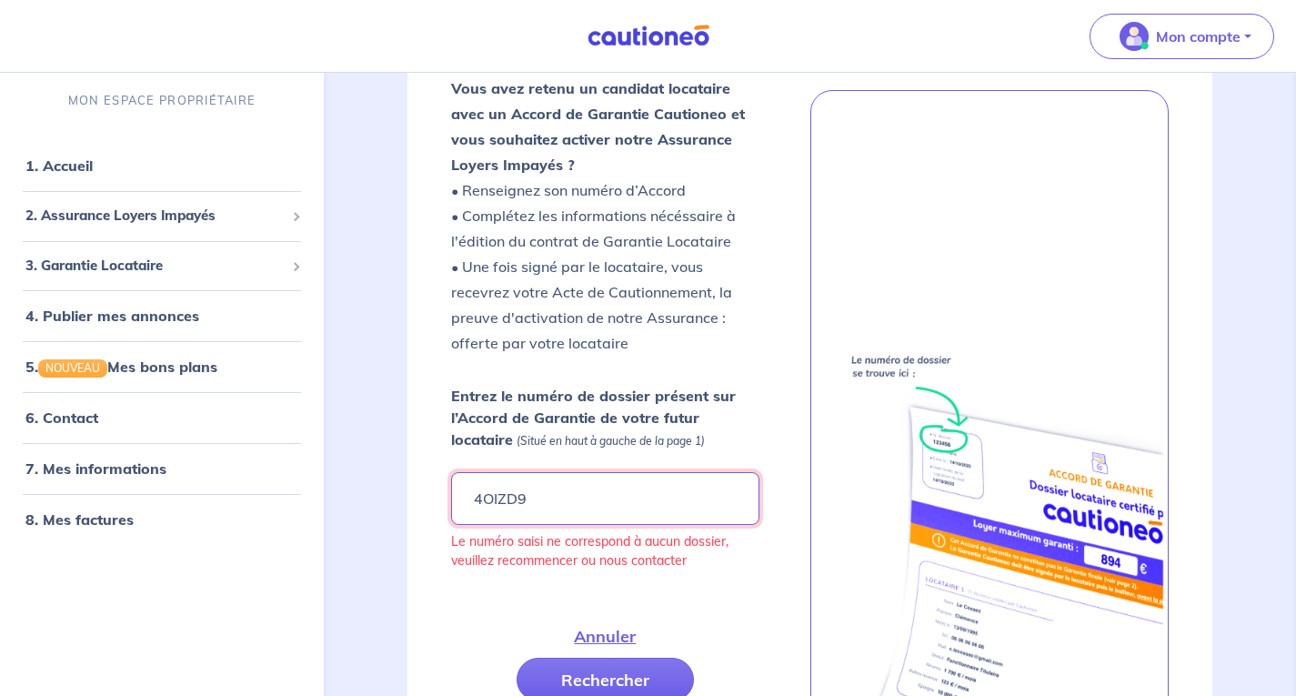
scroll to position [477, 0]
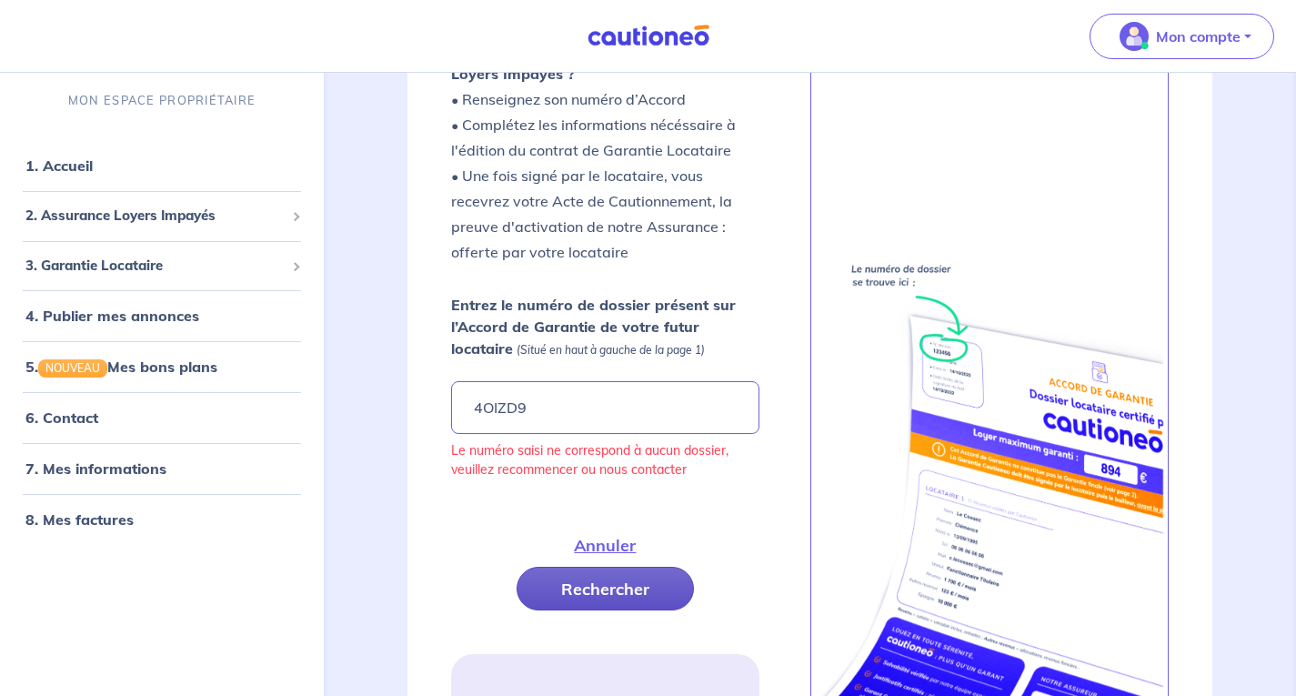
click at [564, 592] on button "Rechercher" at bounding box center [605, 589] width 177 height 44
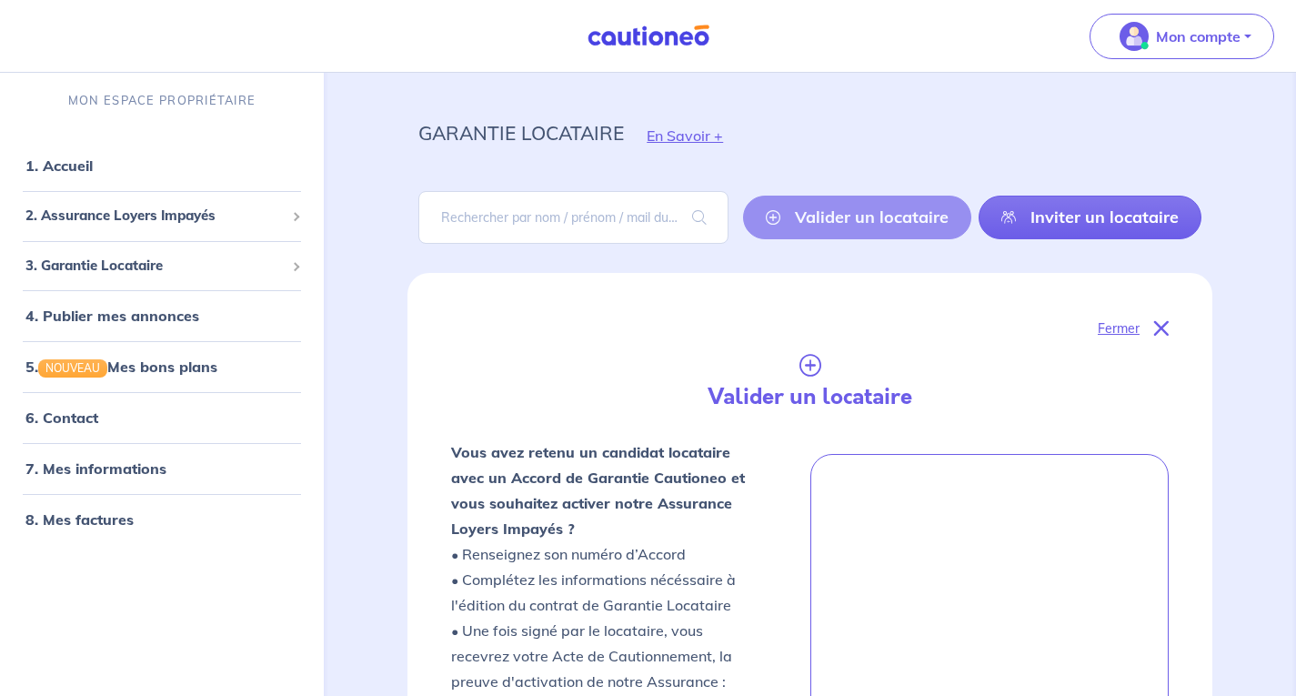
scroll to position [0, 0]
